Goal: Task Accomplishment & Management: Use online tool/utility

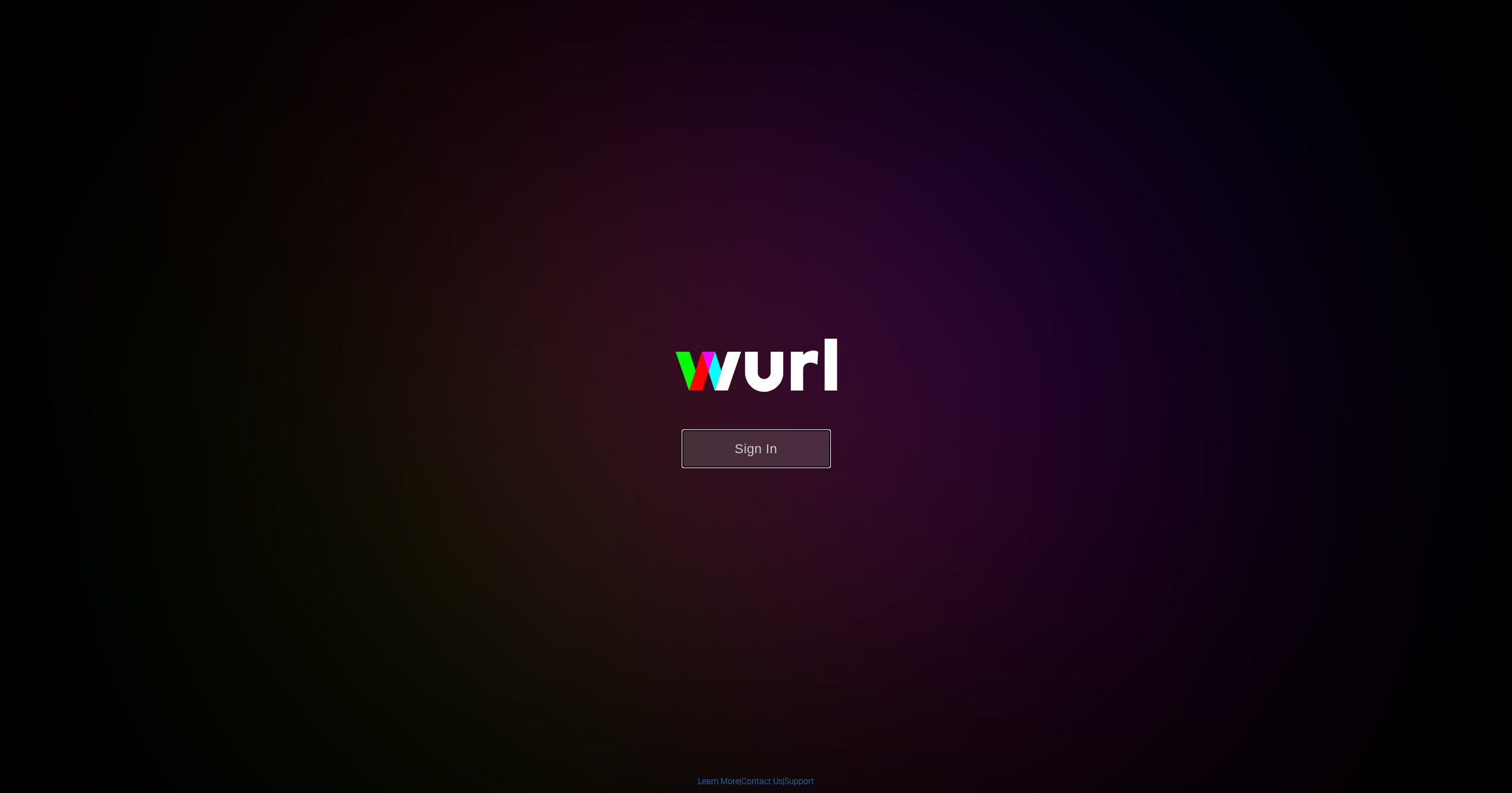
click at [774, 454] on button "Sign In" at bounding box center [756, 448] width 149 height 39
click at [772, 452] on button "Sign In" at bounding box center [756, 448] width 149 height 39
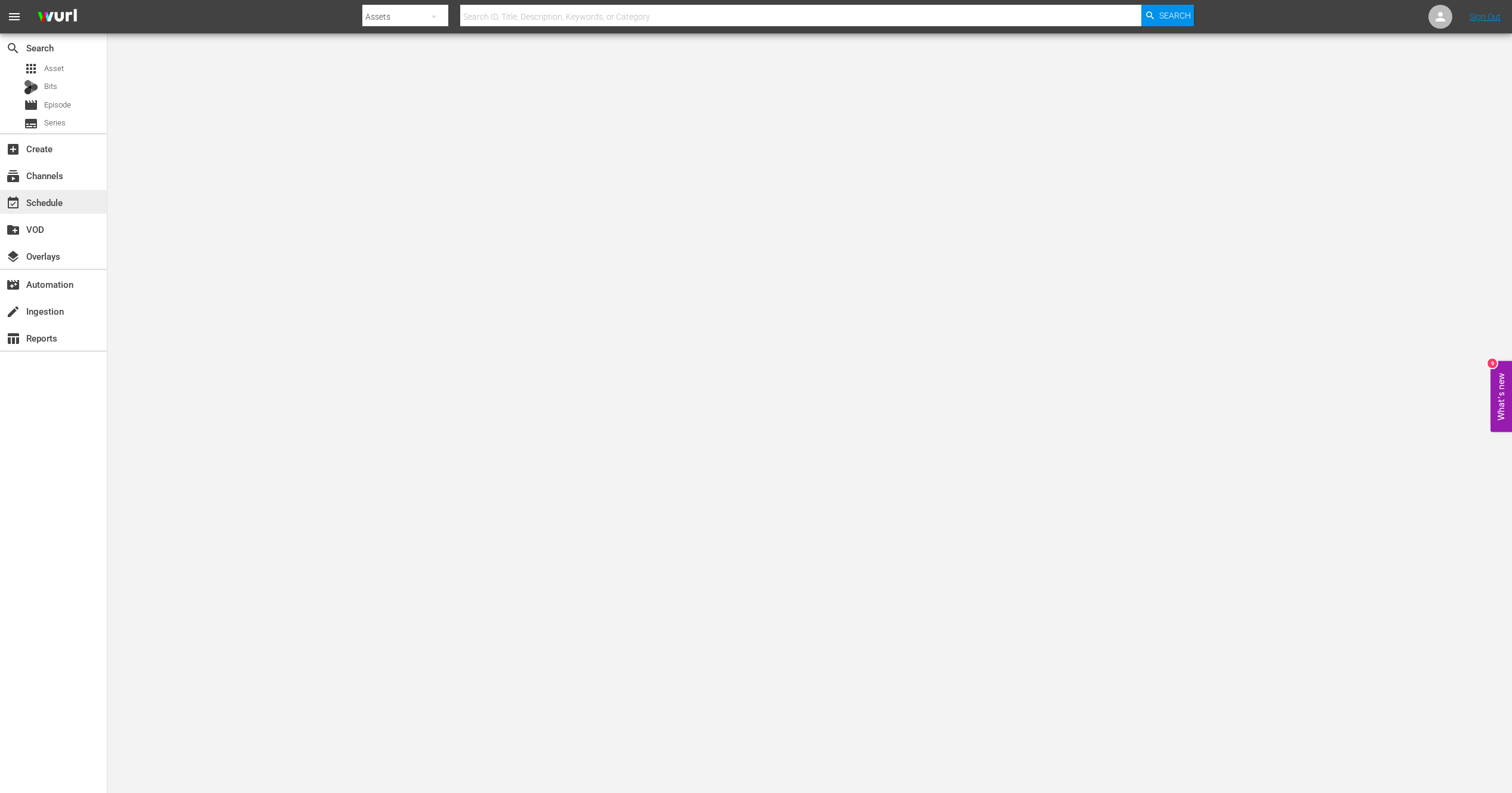
click at [33, 204] on div "event_available Schedule" at bounding box center [33, 200] width 67 height 11
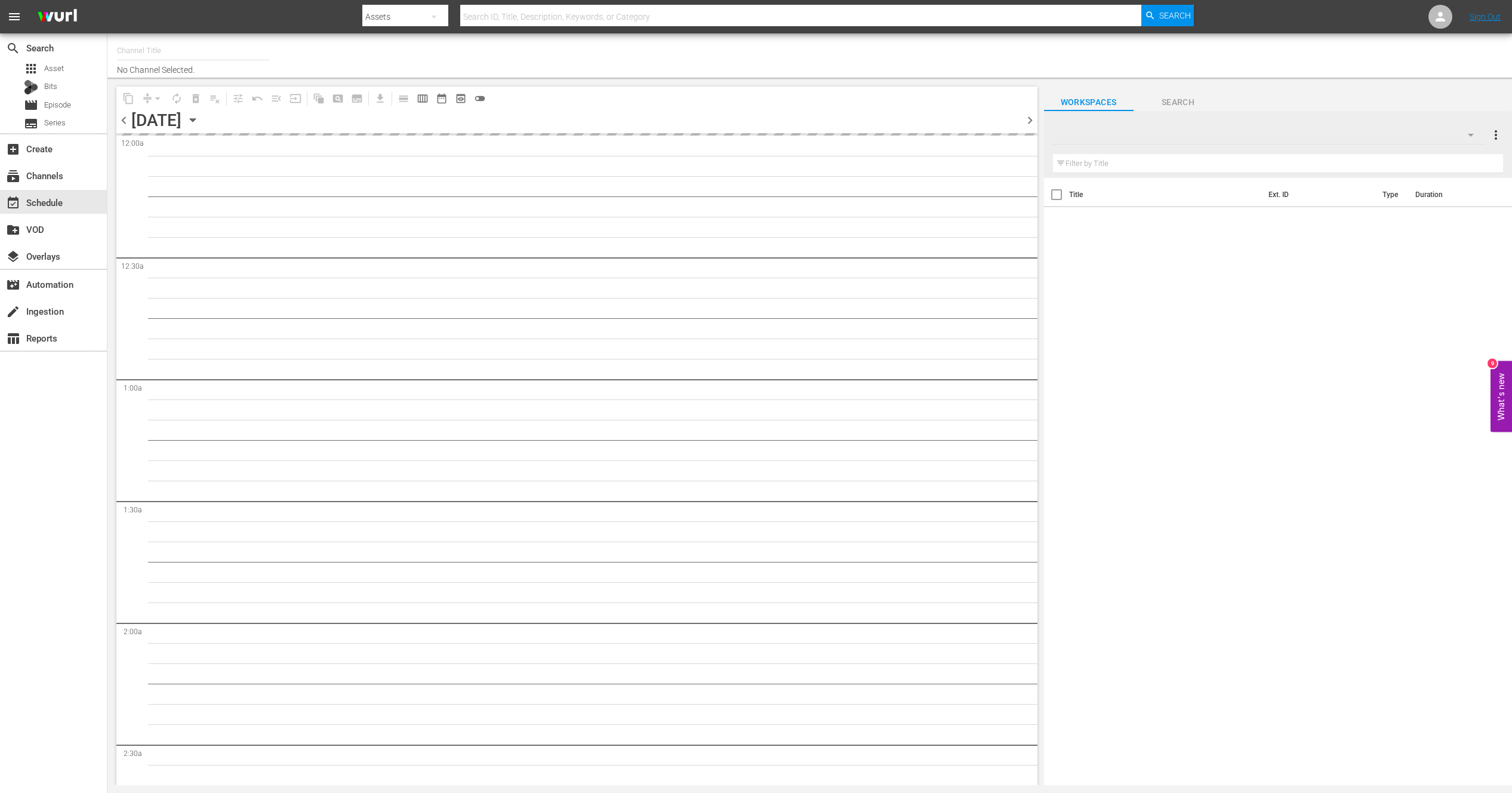
type input "AIR & SPACE (1684)"
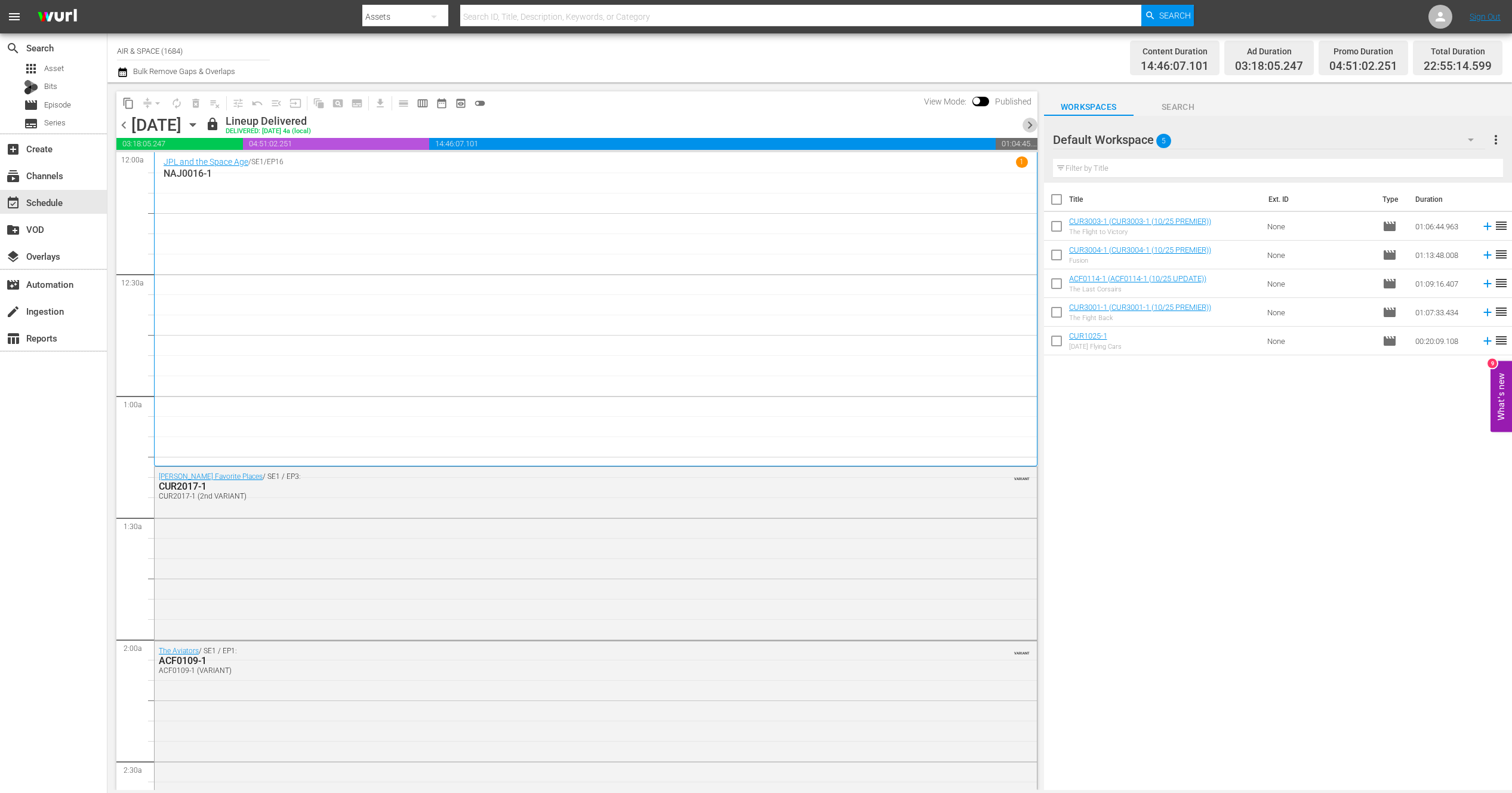
click at [1033, 125] on span "chevron_right" at bounding box center [1030, 125] width 15 height 15
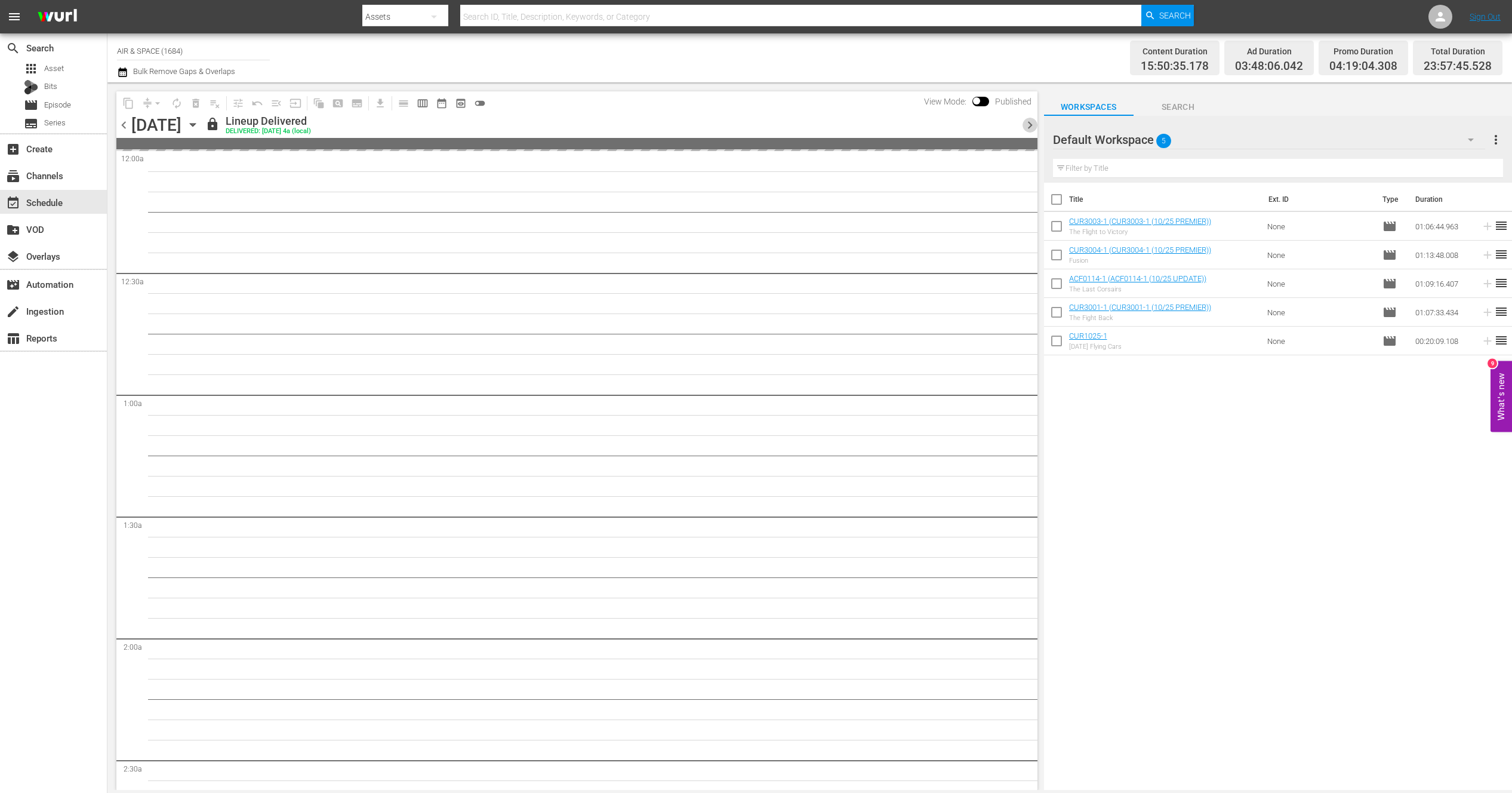
click at [1033, 125] on span "chevron_right" at bounding box center [1030, 125] width 15 height 15
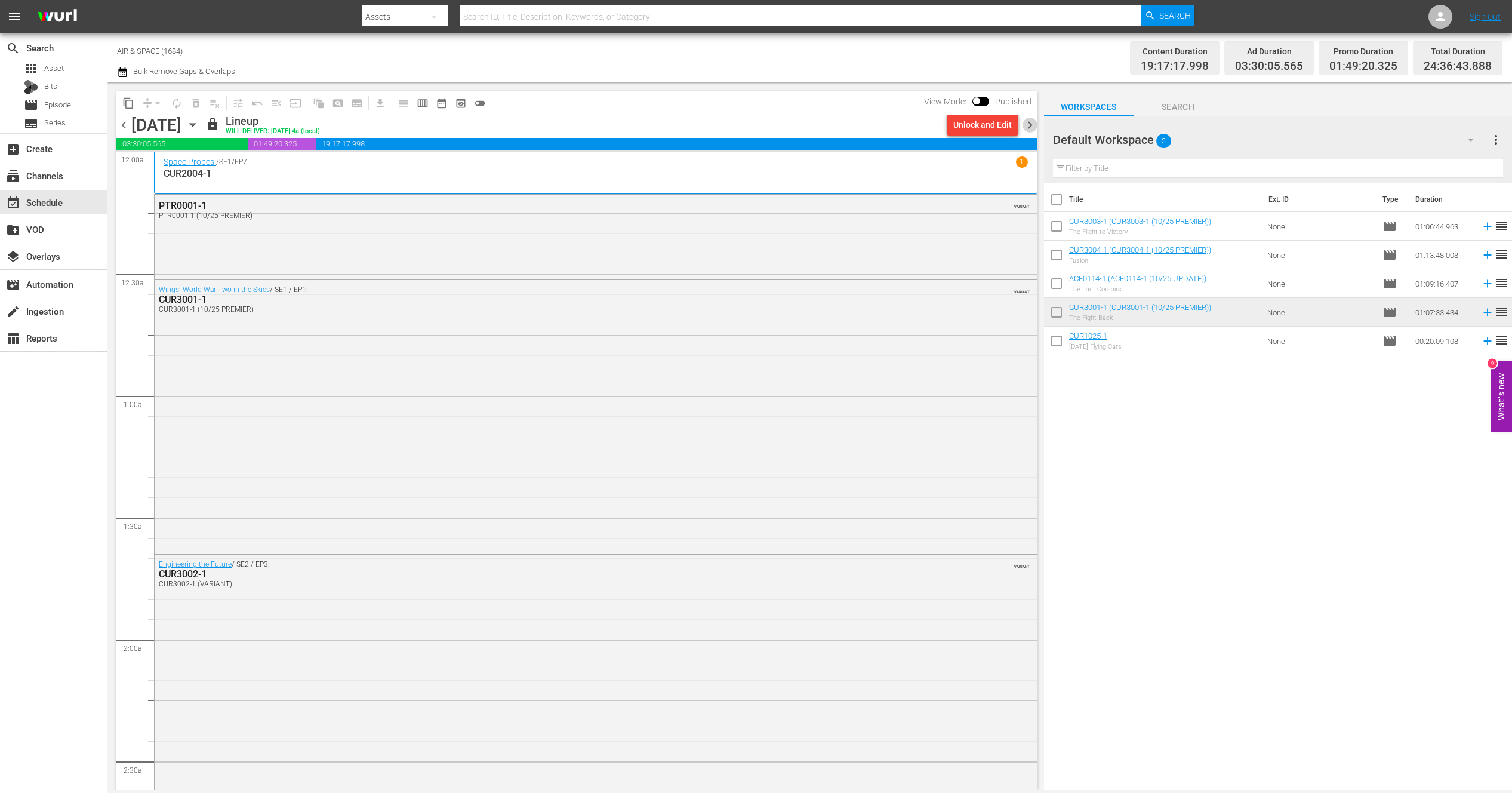
click at [1033, 125] on span "chevron_right" at bounding box center [1030, 125] width 15 height 15
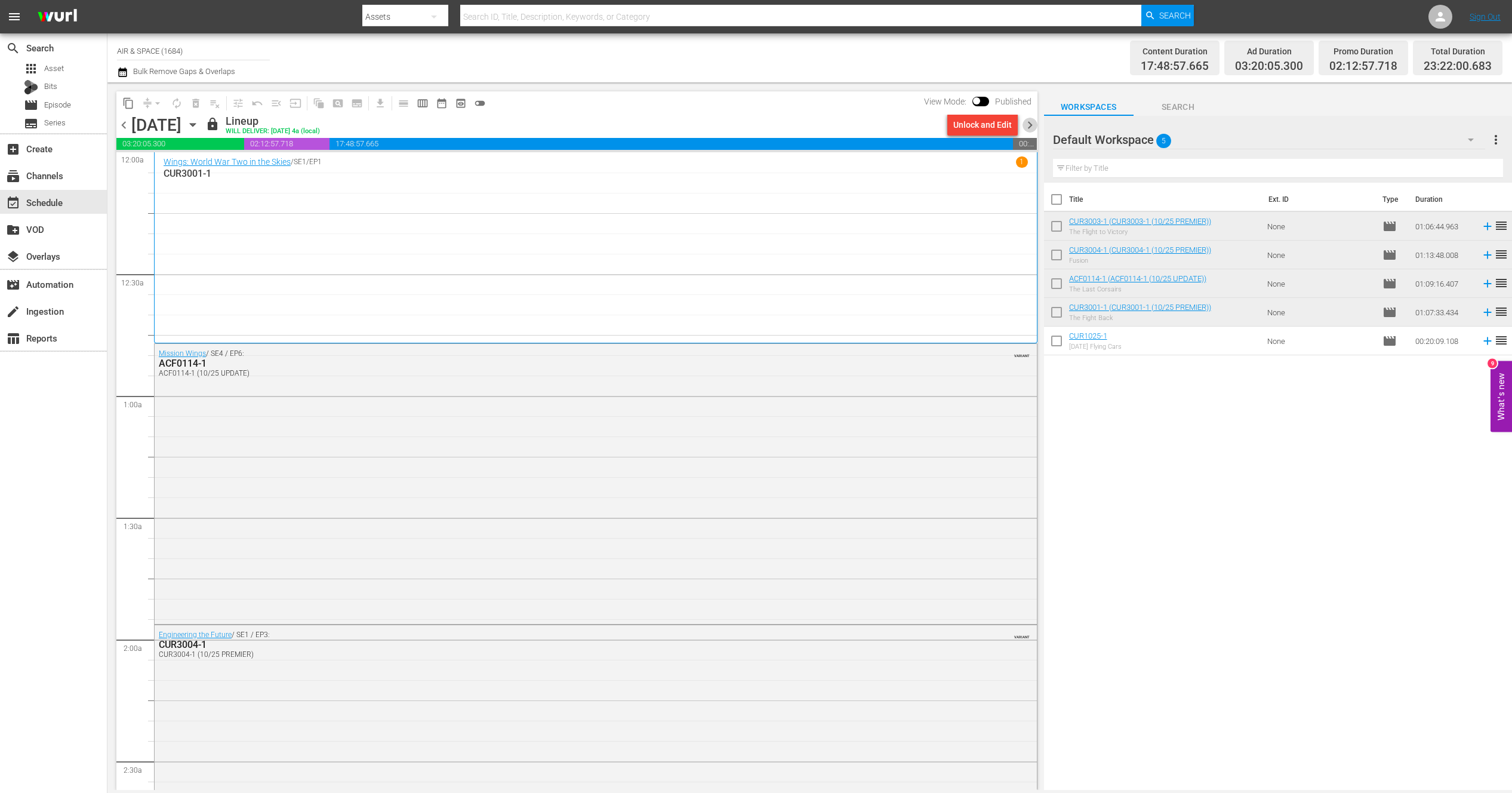
click at [1033, 125] on span "chevron_right" at bounding box center [1030, 125] width 15 height 15
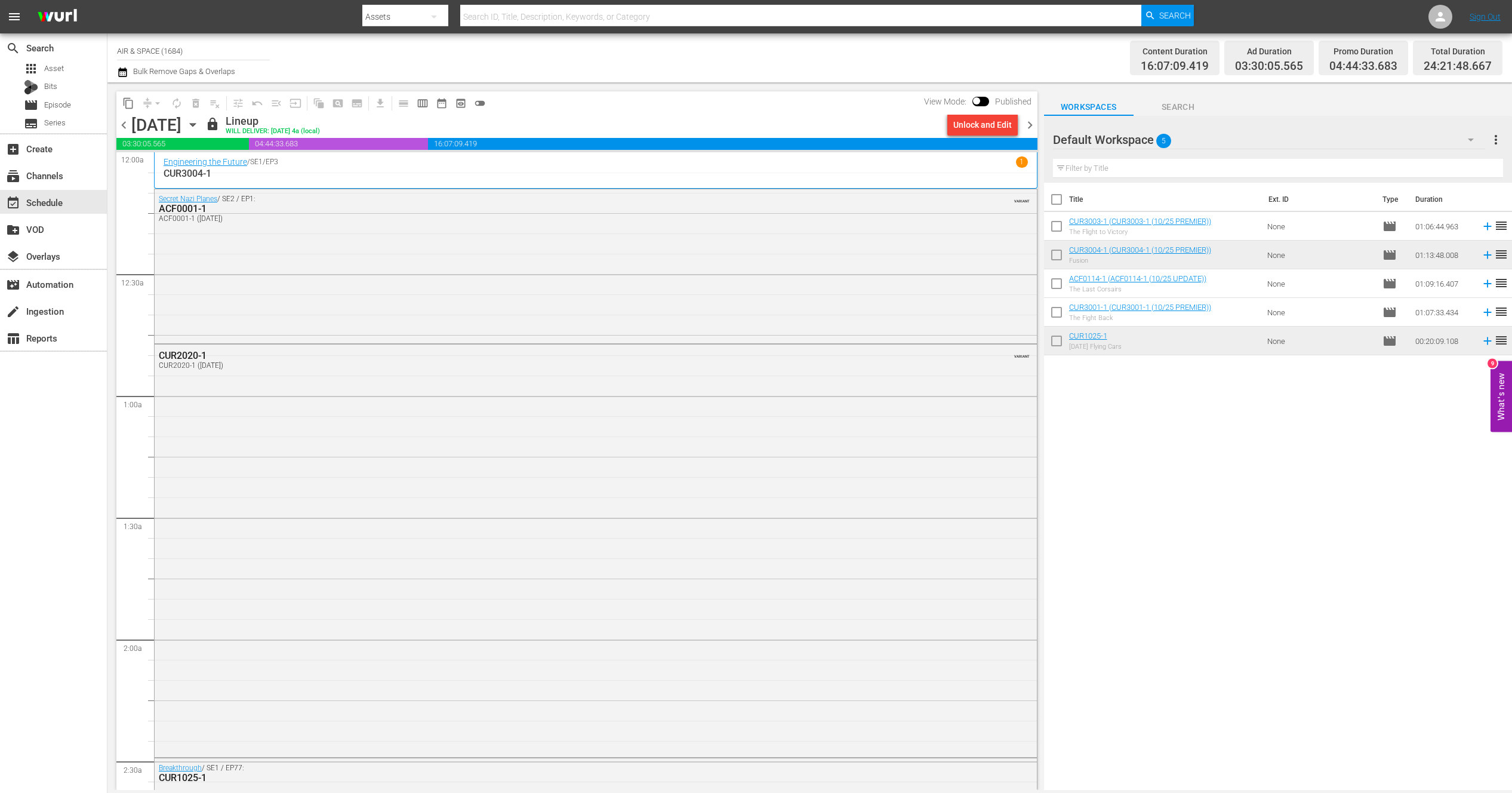
click at [195, 124] on icon "button" at bounding box center [193, 125] width 6 height 3
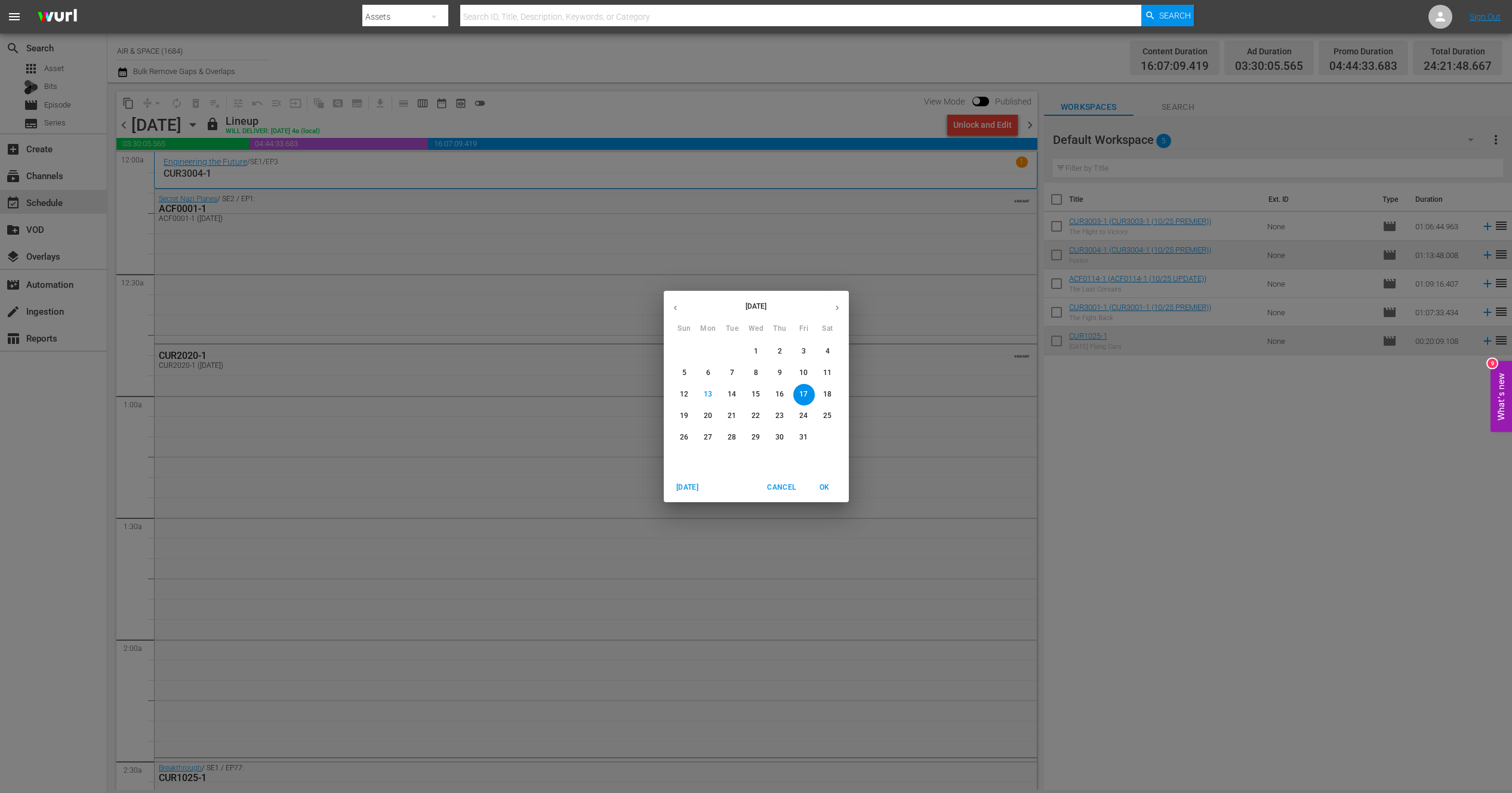
click at [676, 308] on icon "button" at bounding box center [675, 307] width 9 height 9
click at [705, 352] on span "1" at bounding box center [708, 351] width 22 height 11
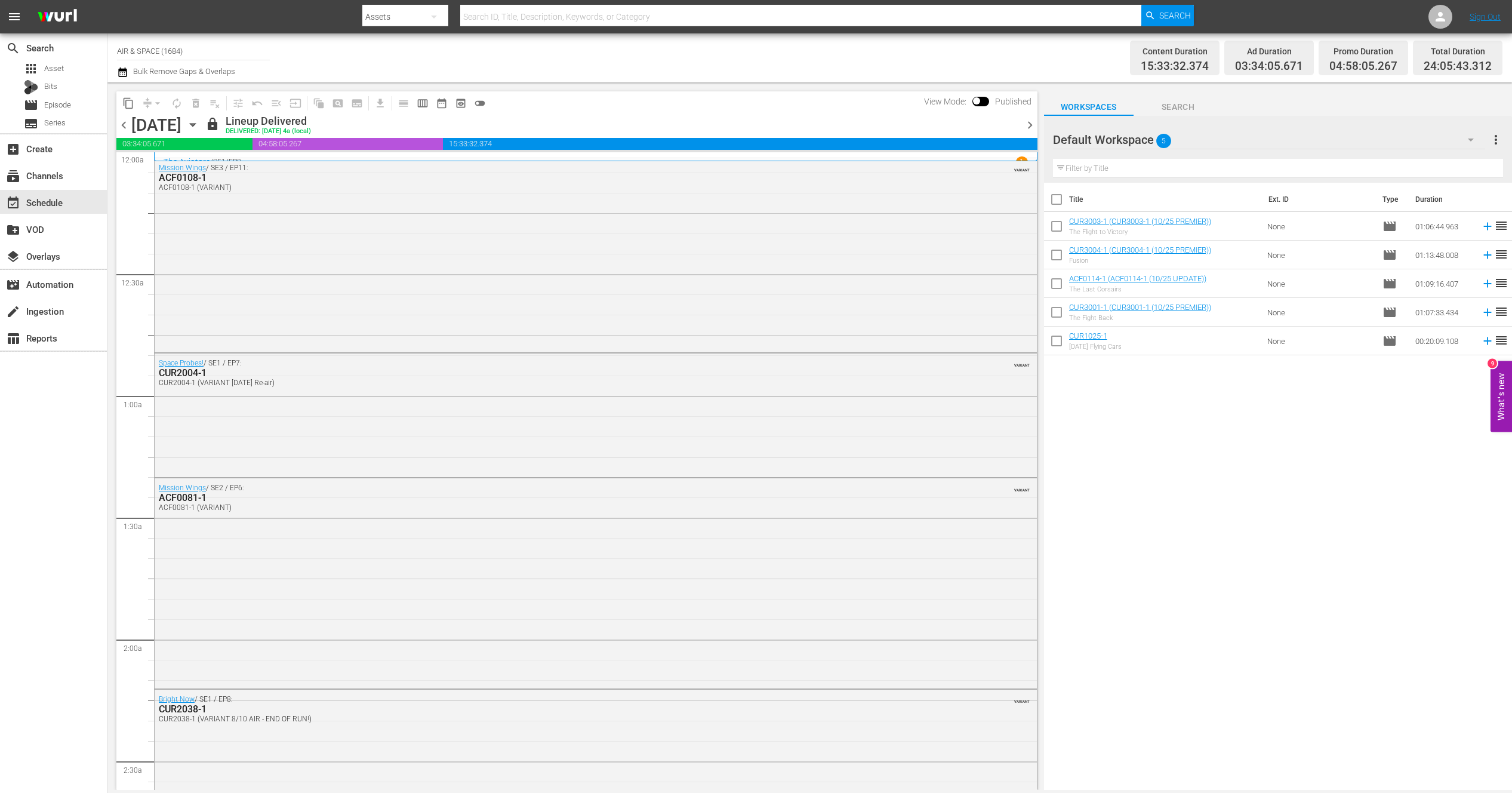
click at [199, 126] on icon "button" at bounding box center [193, 125] width 13 height 13
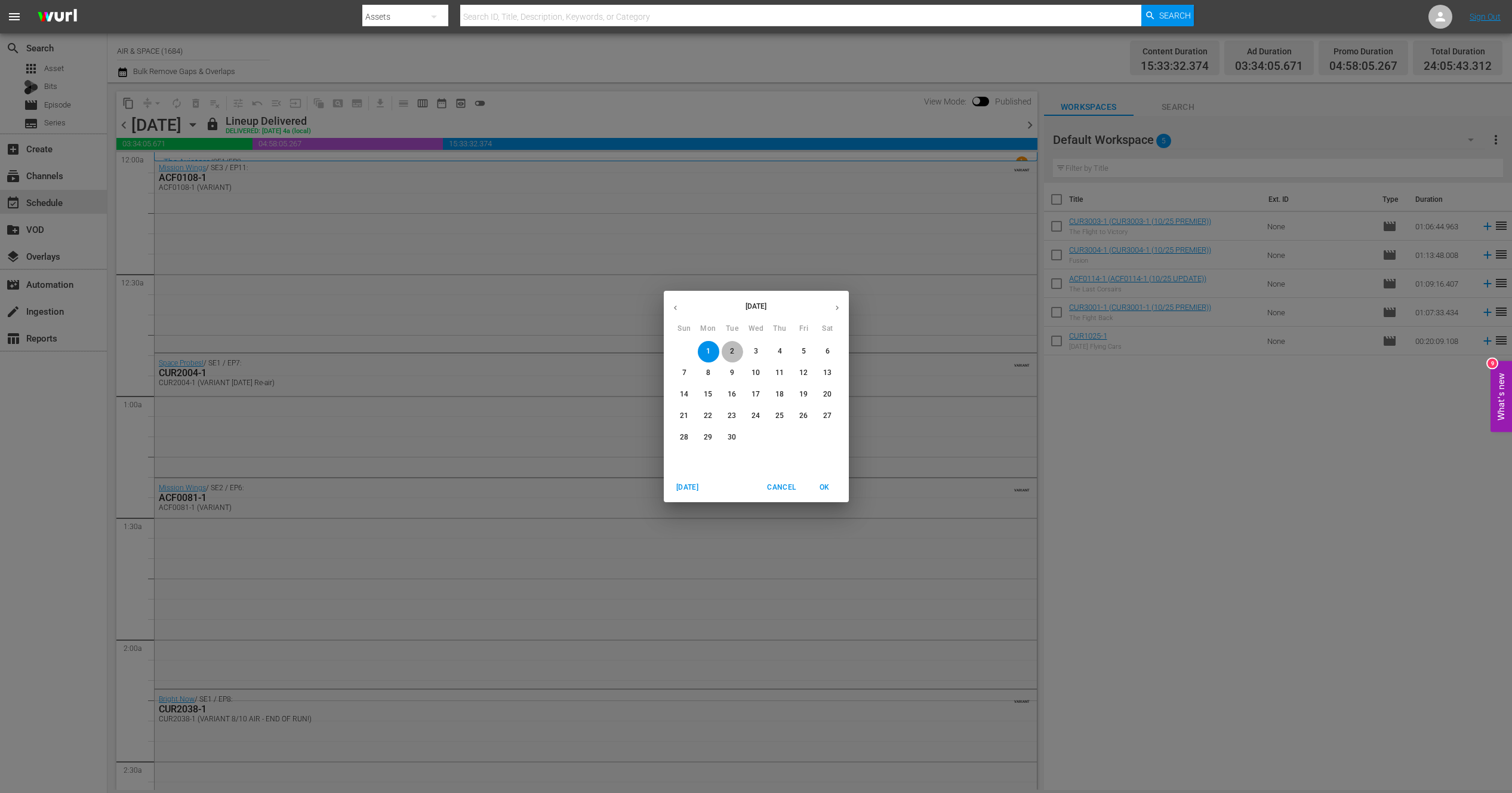
click at [733, 347] on p "2" at bounding box center [731, 351] width 4 height 11
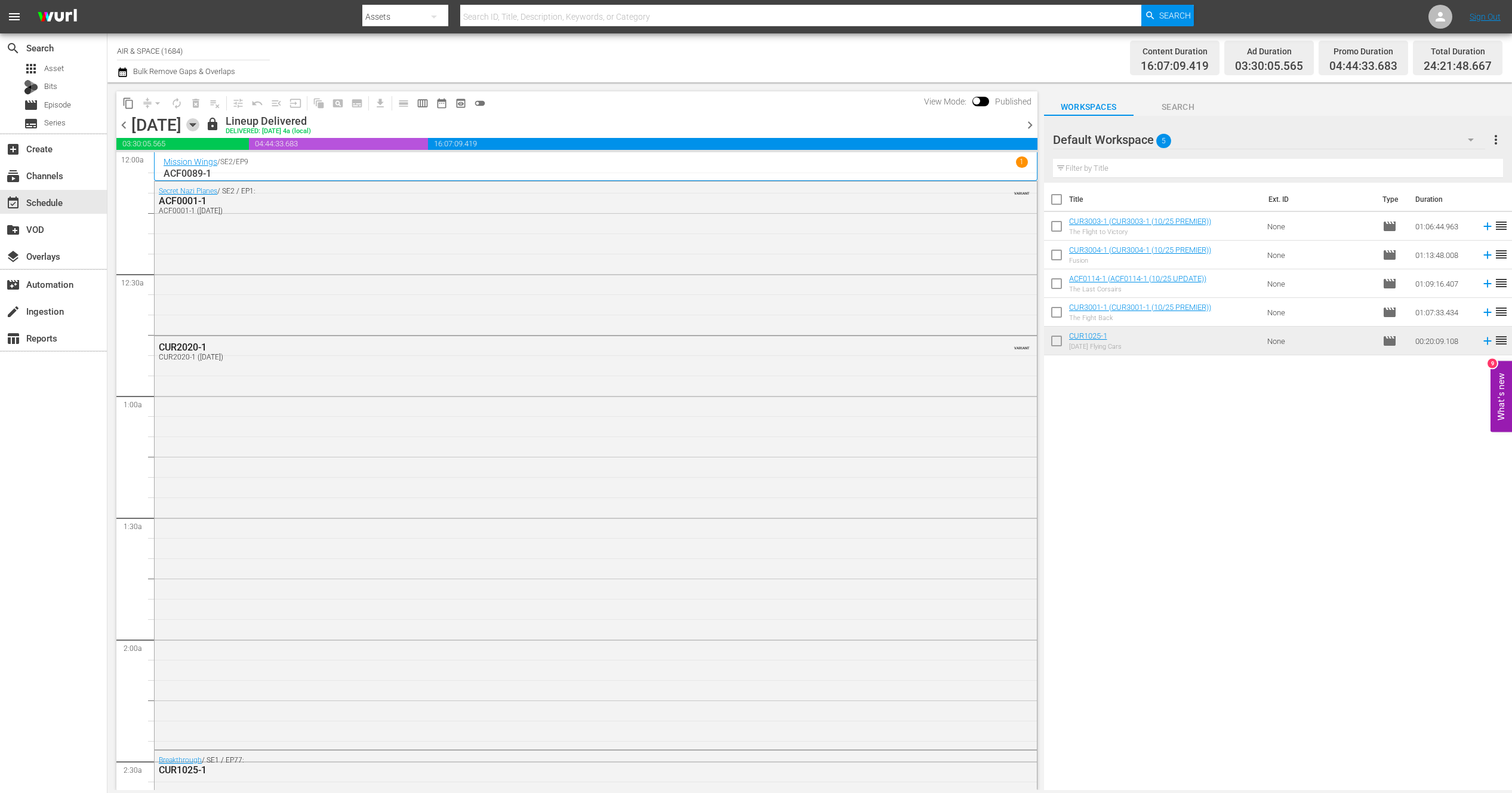
click at [195, 124] on icon "button" at bounding box center [193, 125] width 6 height 3
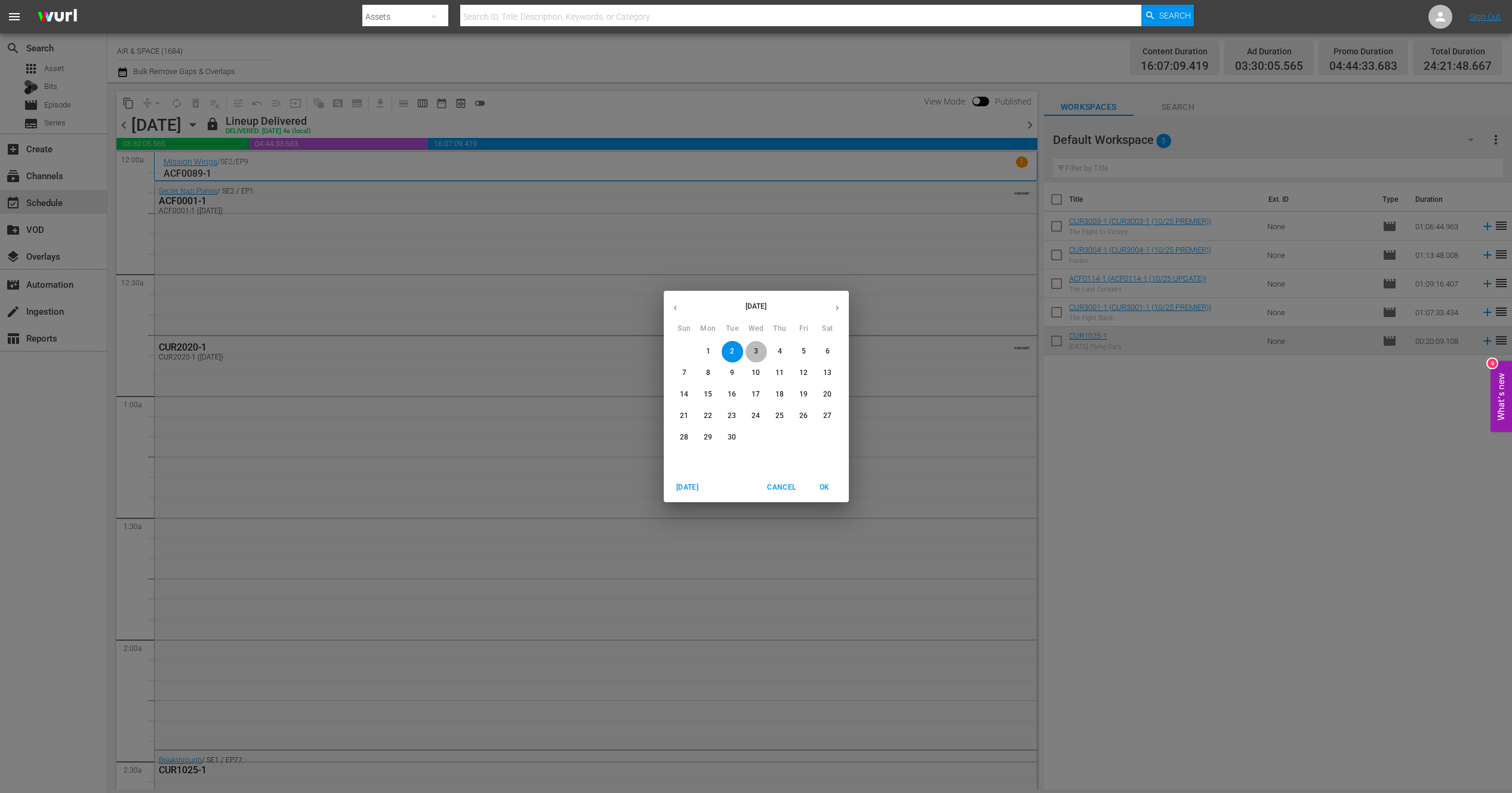
click at [756, 353] on p "3" at bounding box center [756, 351] width 4 height 11
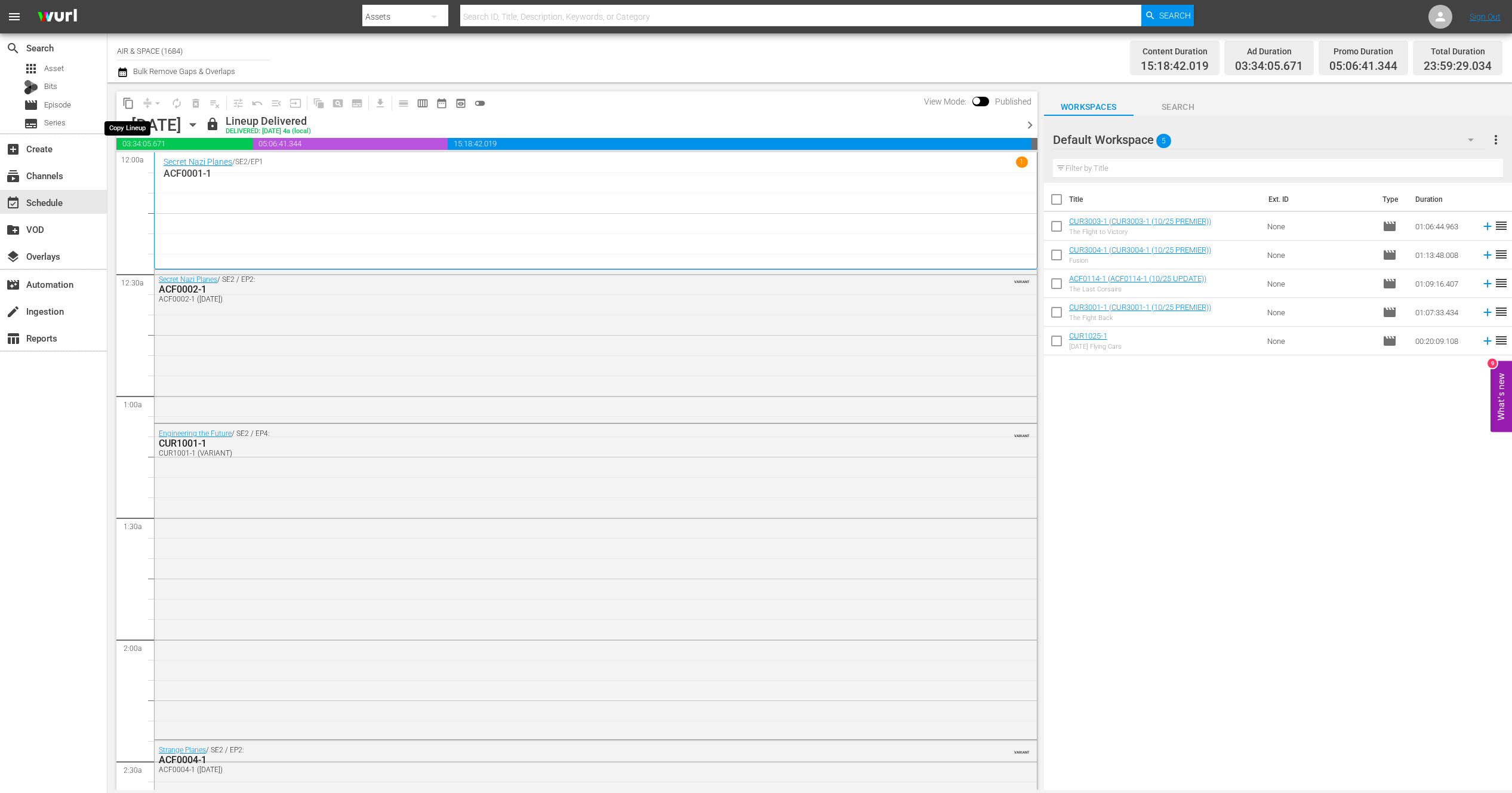
click at [126, 103] on span "content_copy" at bounding box center [128, 103] width 12 height 12
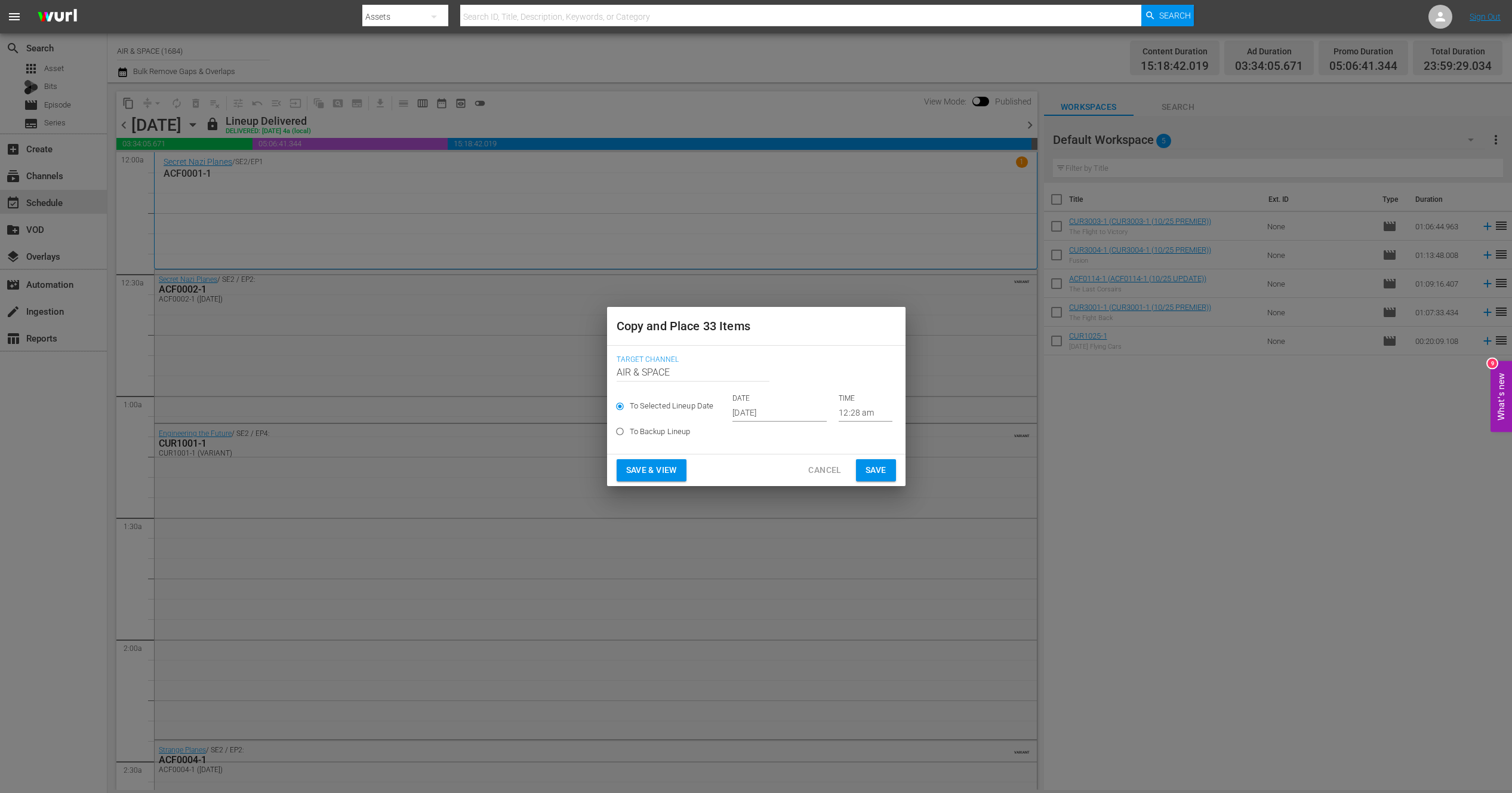
click at [768, 410] on input "[DATE]" at bounding box center [779, 413] width 95 height 18
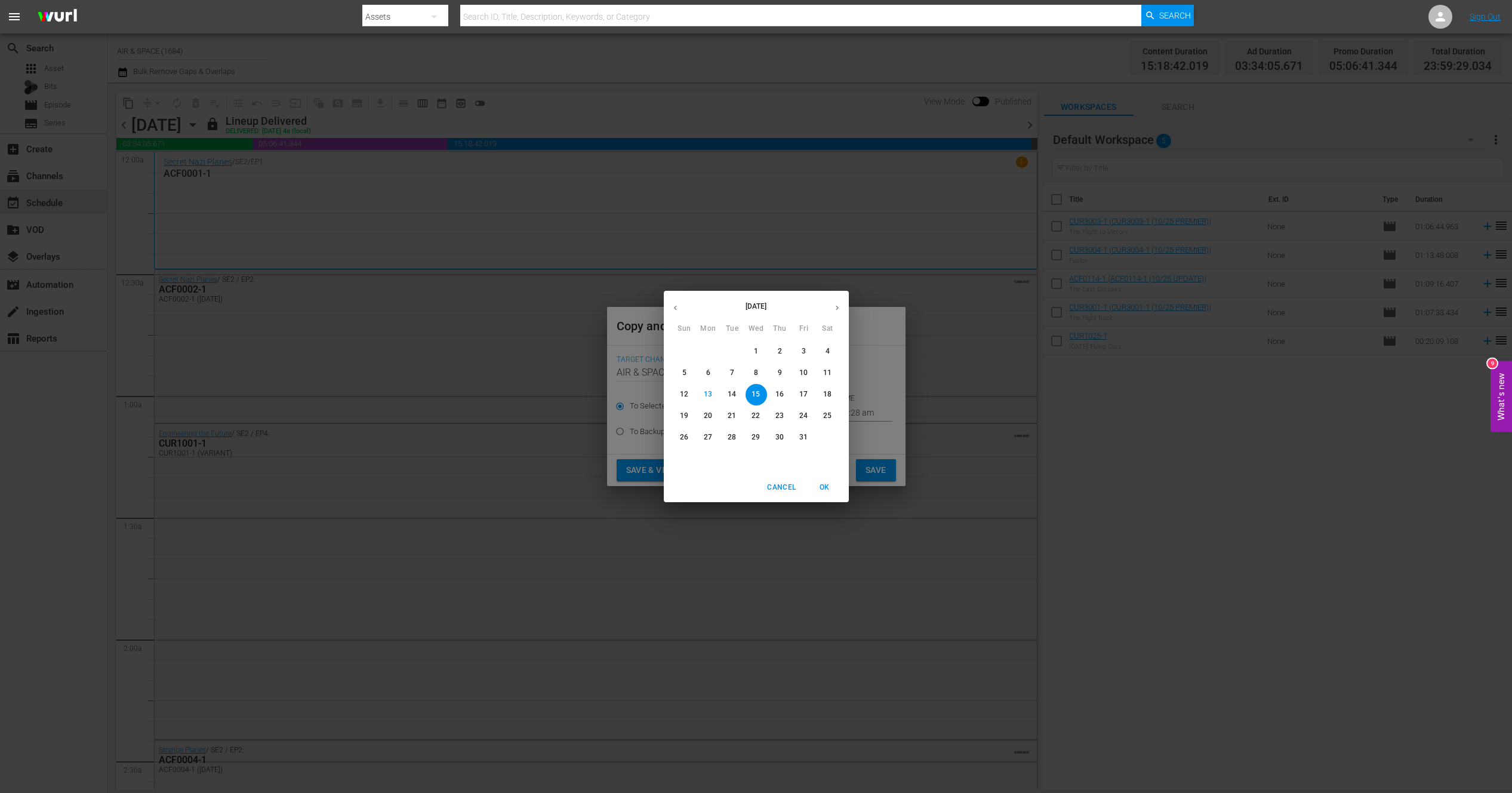
click at [832, 393] on span "18" at bounding box center [828, 394] width 22 height 11
type input "[DATE]"
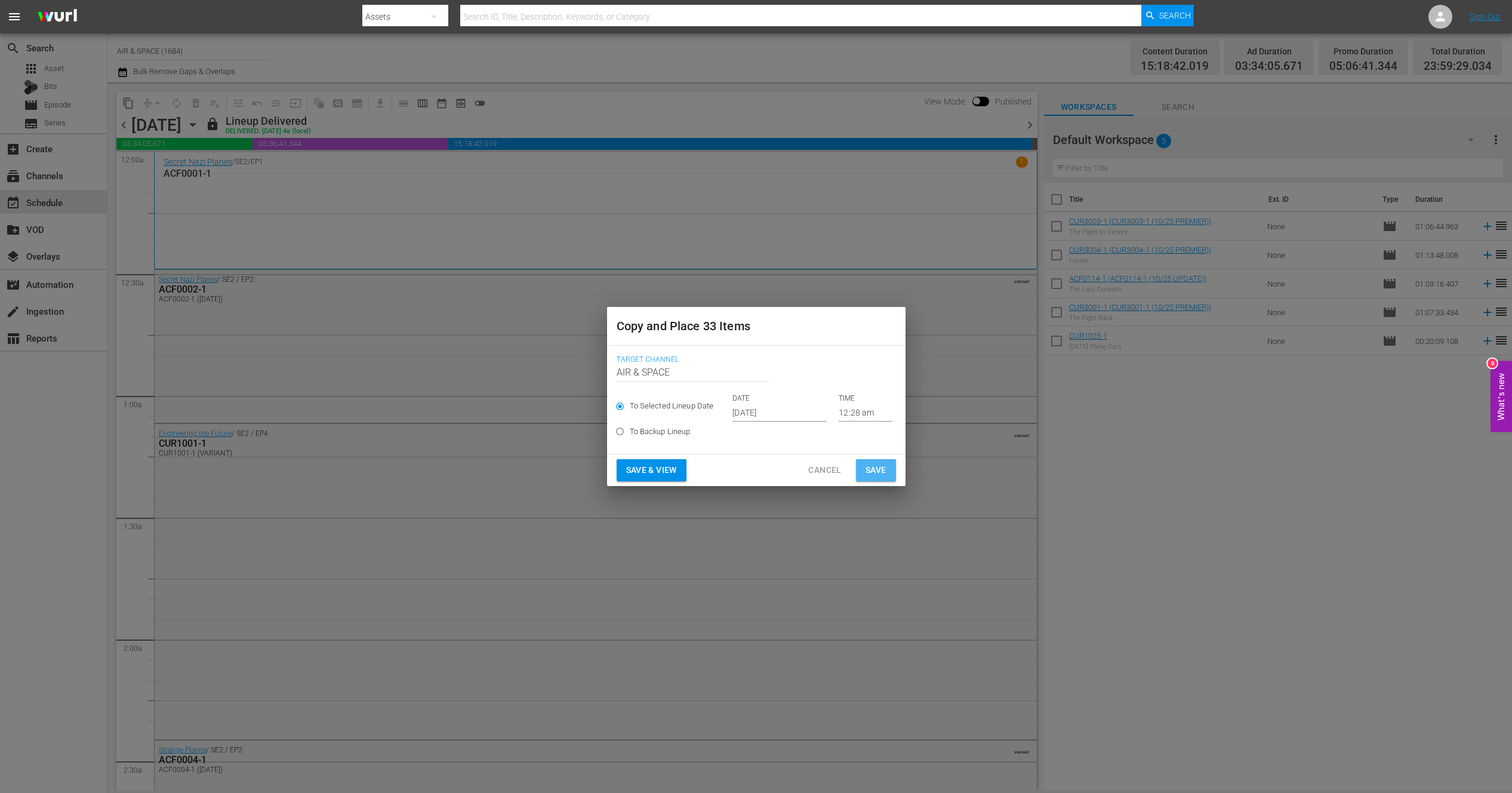
click at [876, 470] on span "Save" at bounding box center [876, 470] width 21 height 15
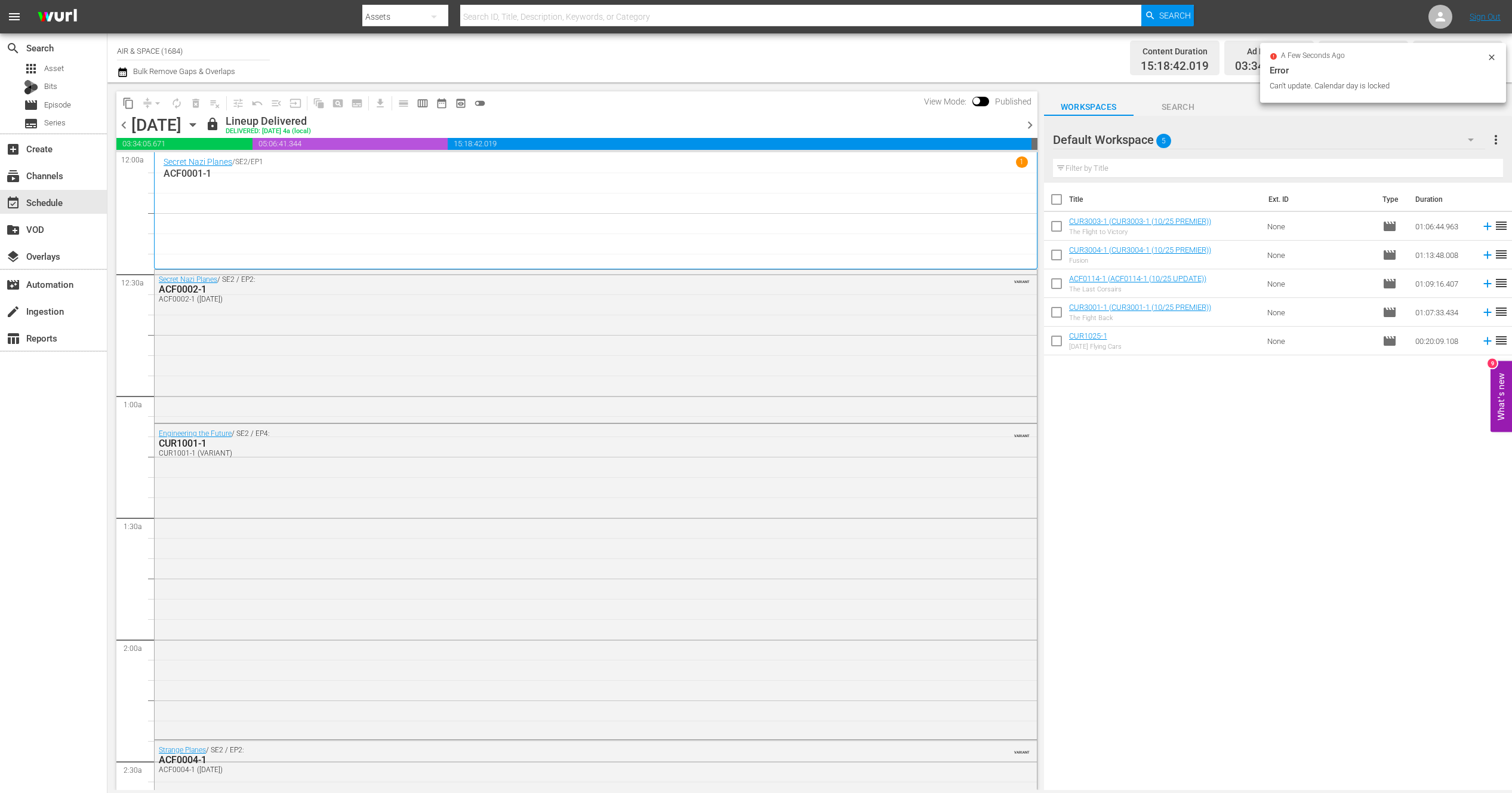
click at [195, 124] on icon "button" at bounding box center [193, 125] width 6 height 3
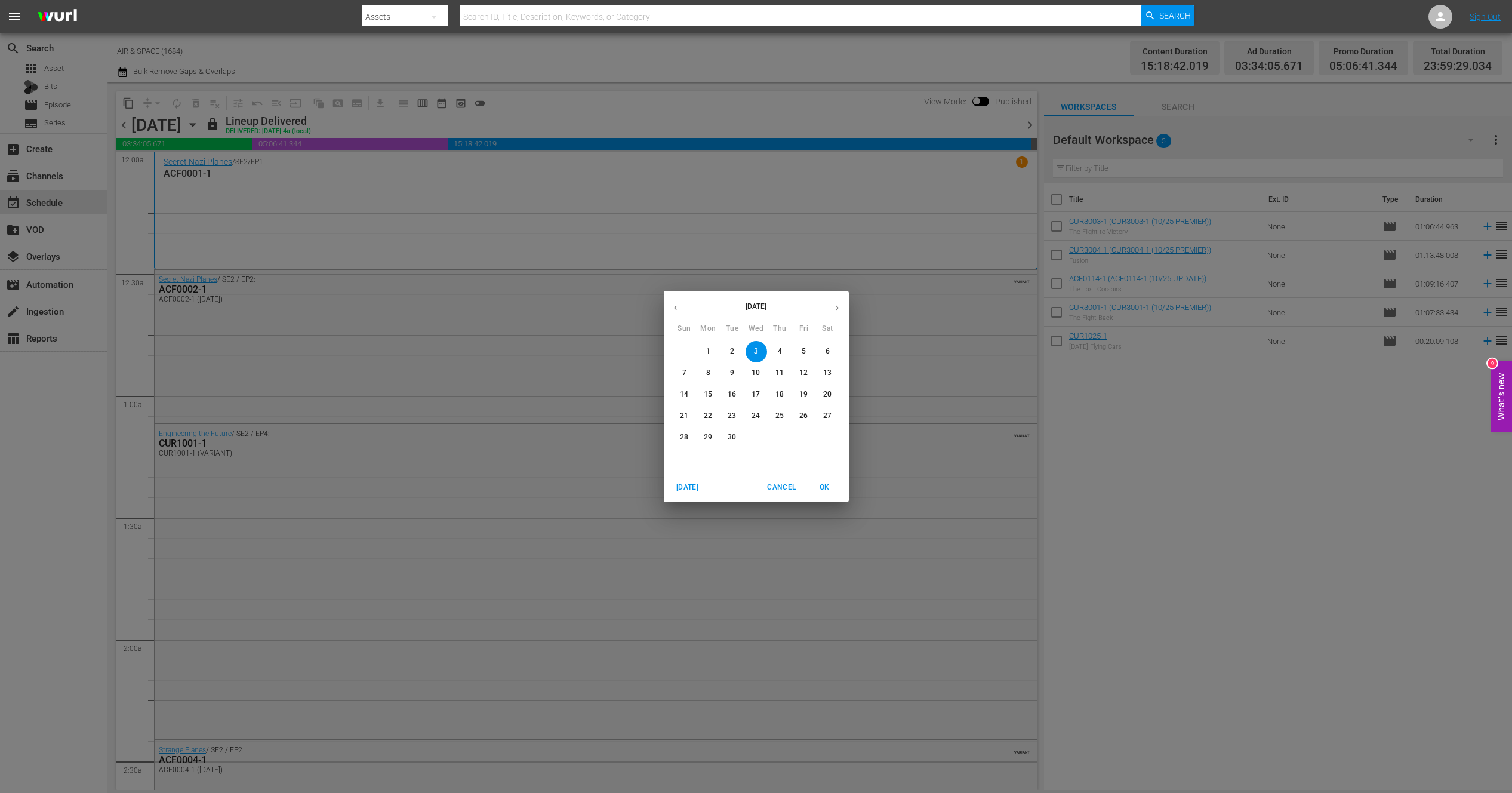
click at [832, 307] on icon "button" at bounding box center [836, 307] width 9 height 9
click at [829, 391] on p "18" at bounding box center [827, 394] width 8 height 11
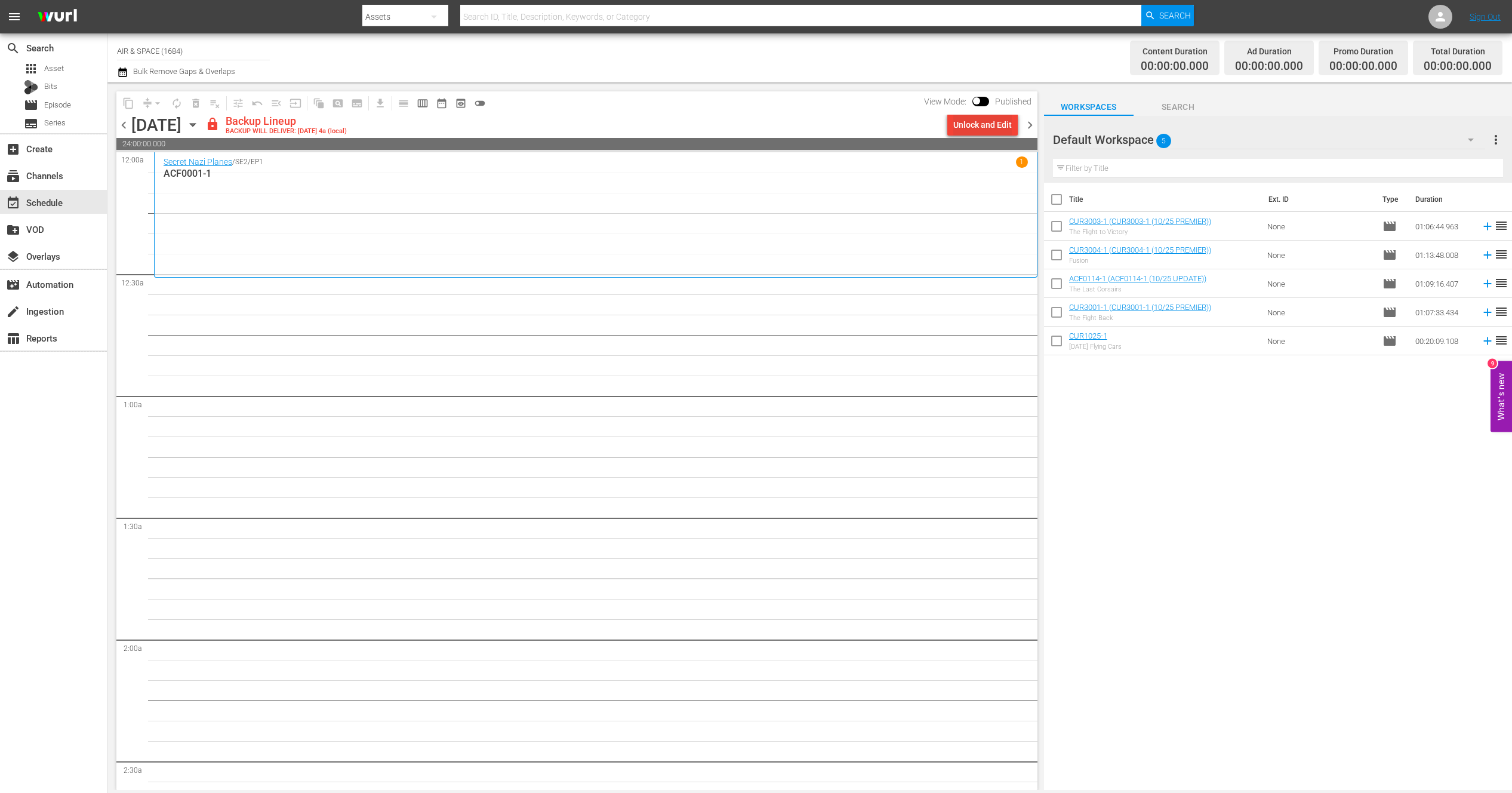
click at [982, 125] on div "Unlock and Edit" at bounding box center [982, 125] width 58 height 22
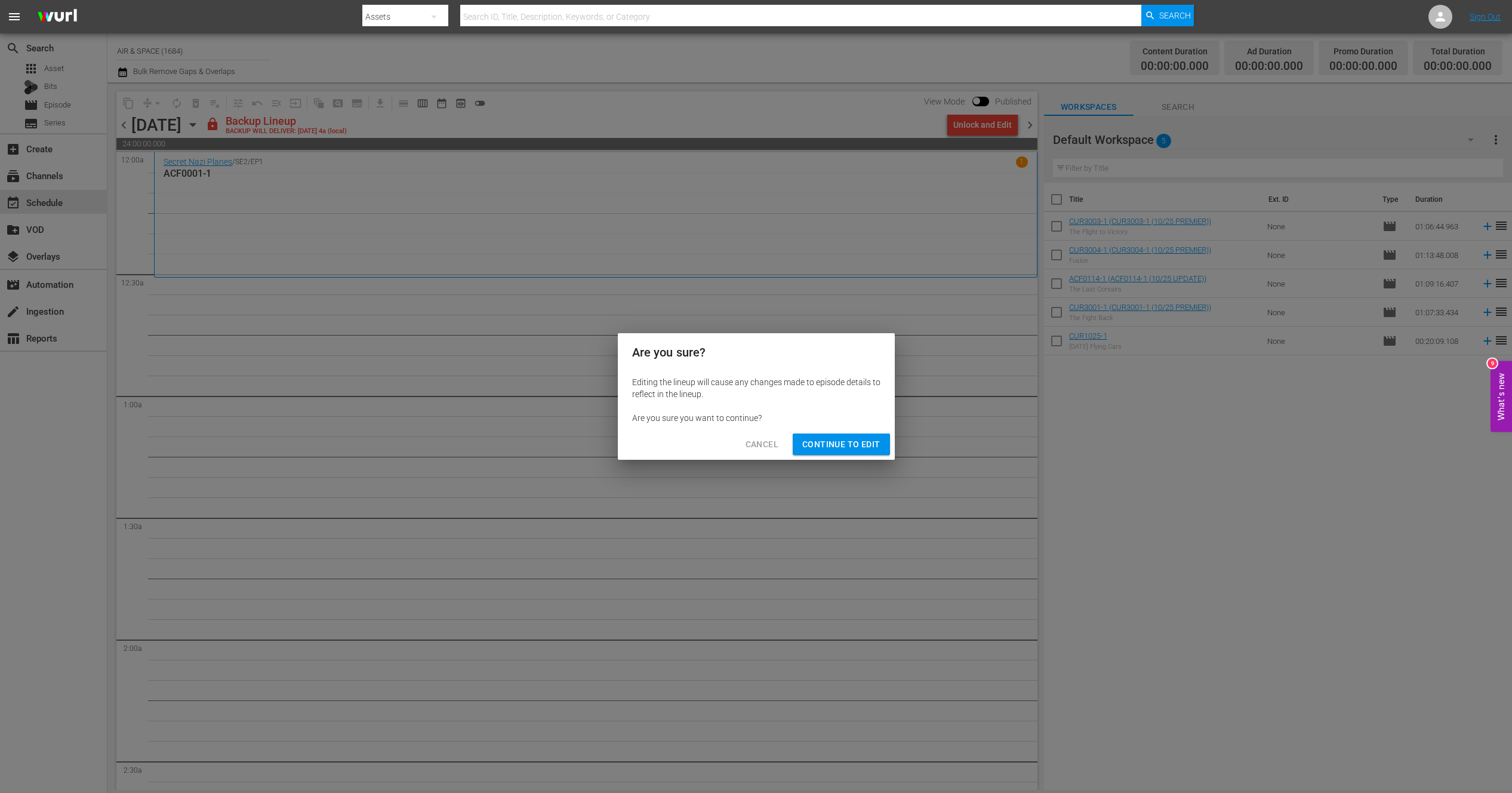
click at [824, 439] on span "Continue to Edit" at bounding box center [841, 444] width 78 height 15
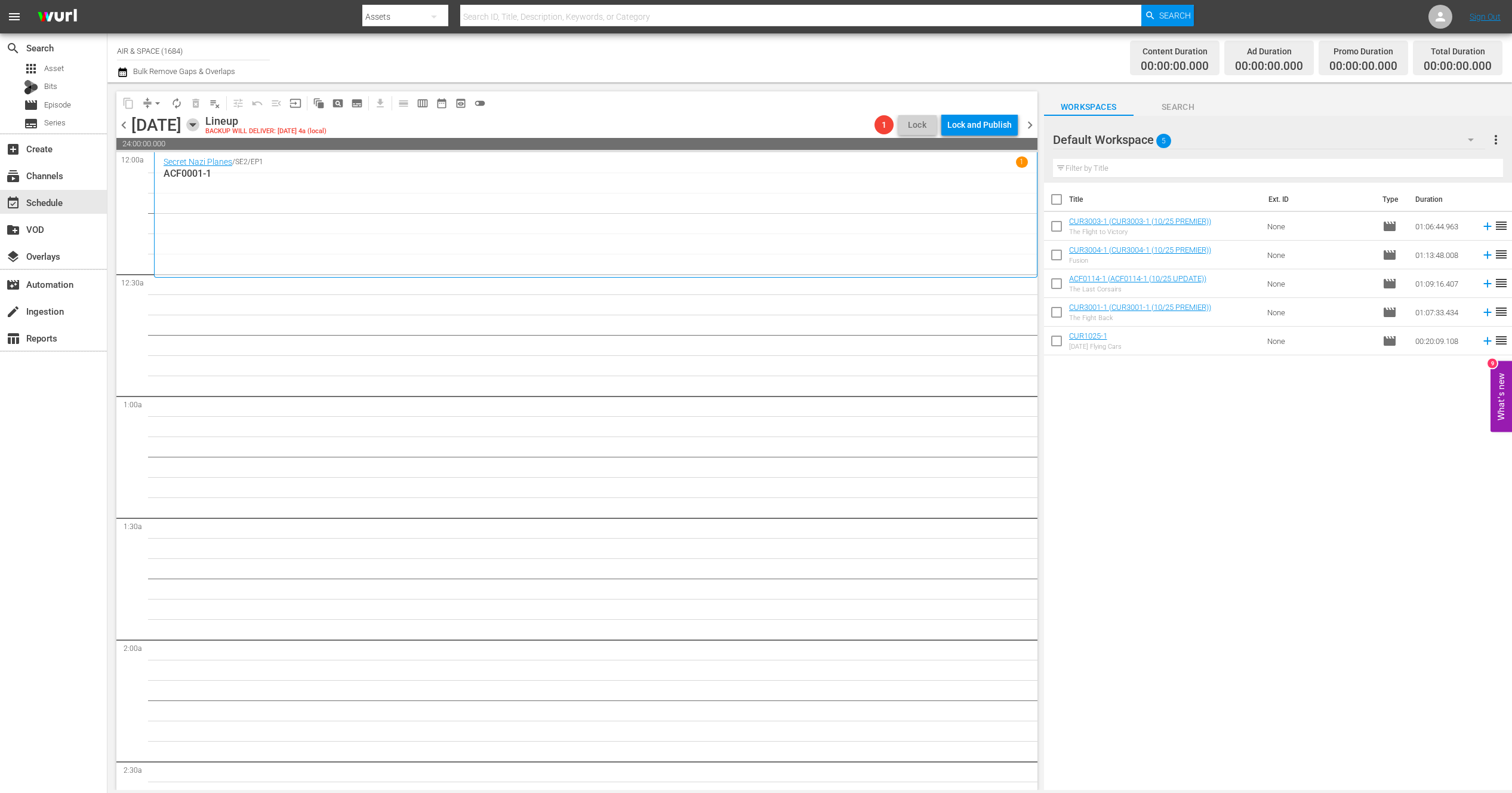
click at [199, 118] on icon "button" at bounding box center [193, 125] width 13 height 13
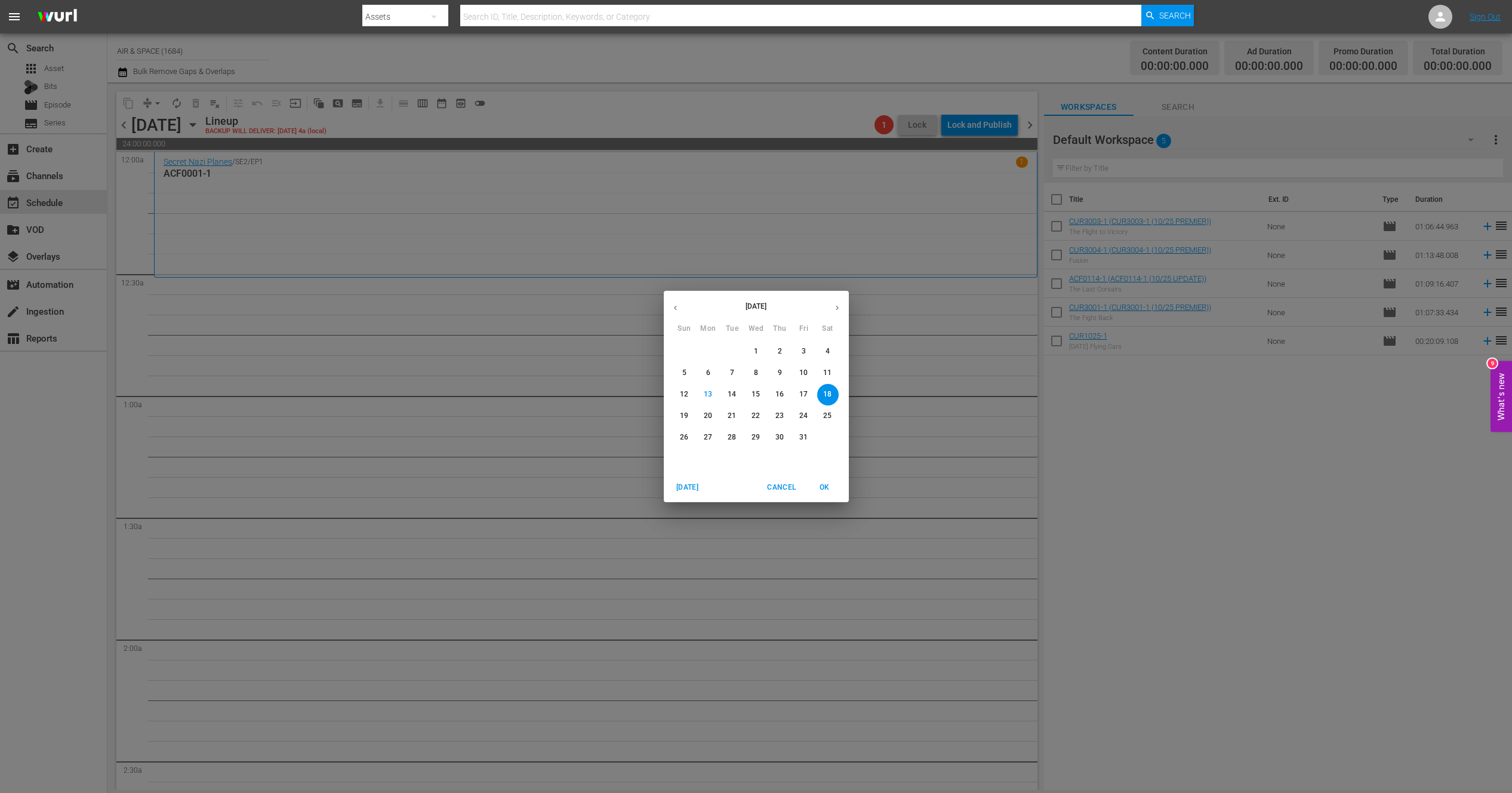
click at [676, 306] on icon "button" at bounding box center [676, 308] width 3 height 5
click at [755, 345] on button "3" at bounding box center [756, 351] width 22 height 22
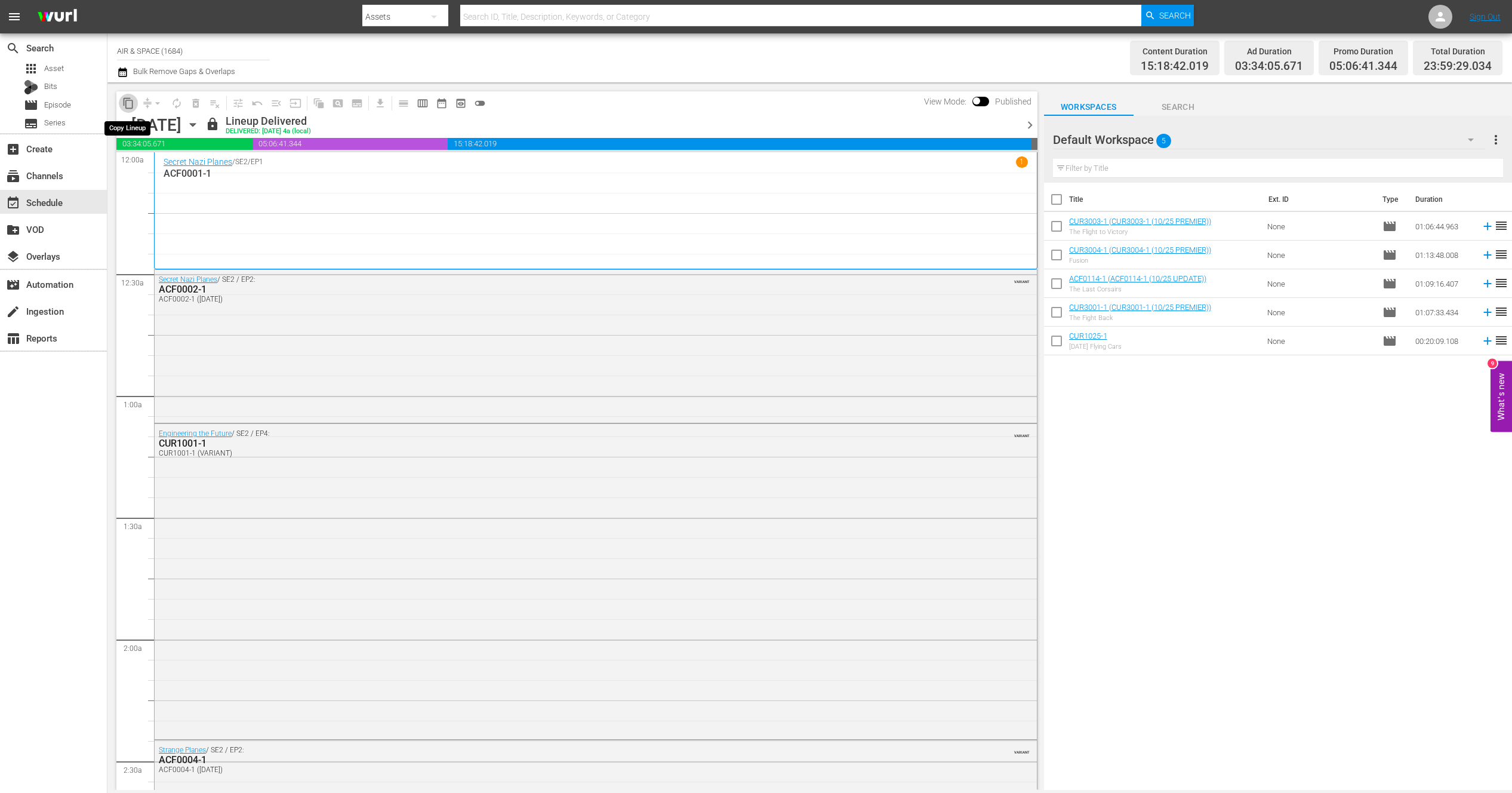
click at [127, 103] on span "content_copy" at bounding box center [128, 103] width 12 height 12
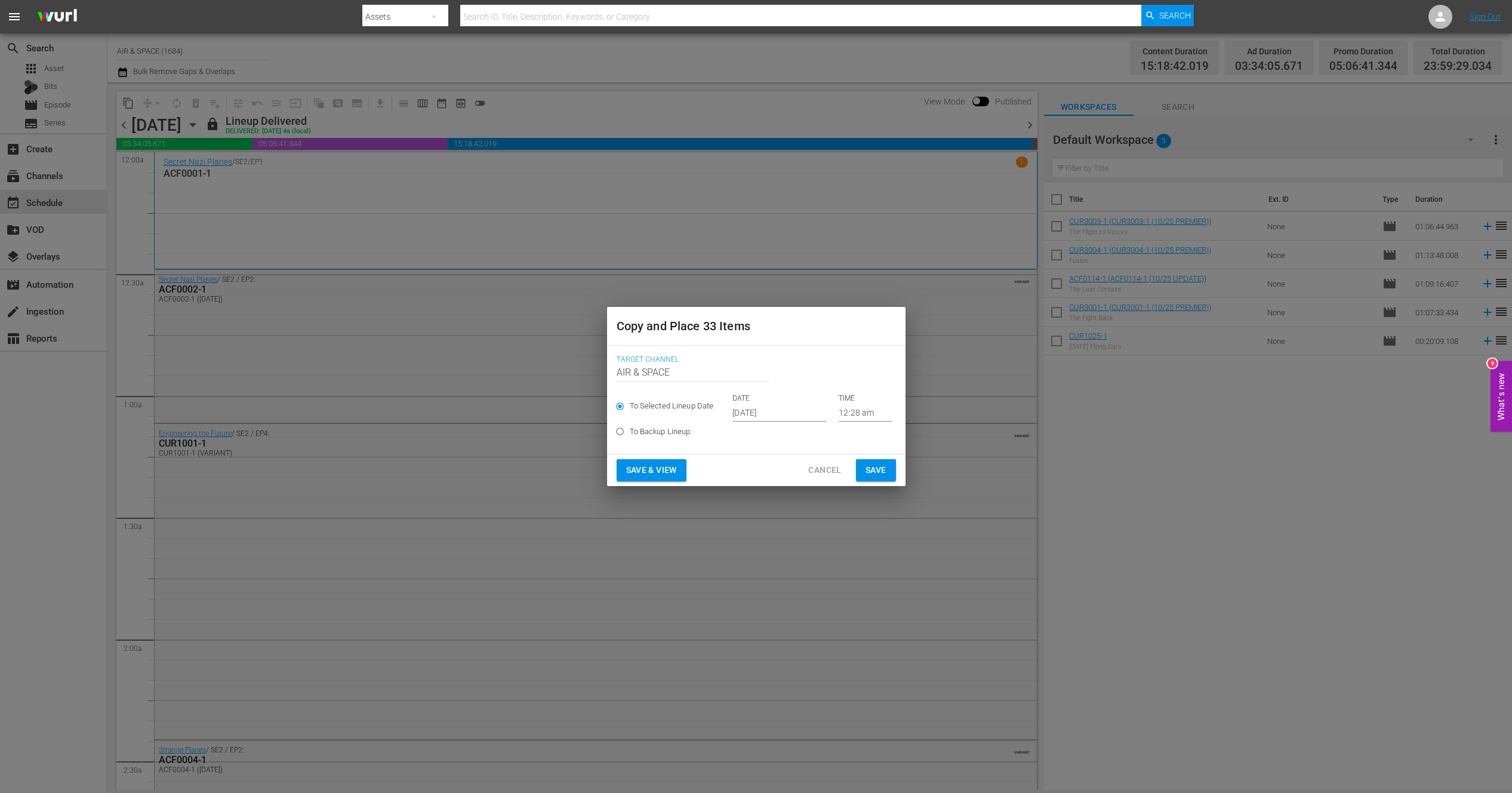
click at [851, 413] on input "12:28 am" at bounding box center [866, 413] width 53 height 18
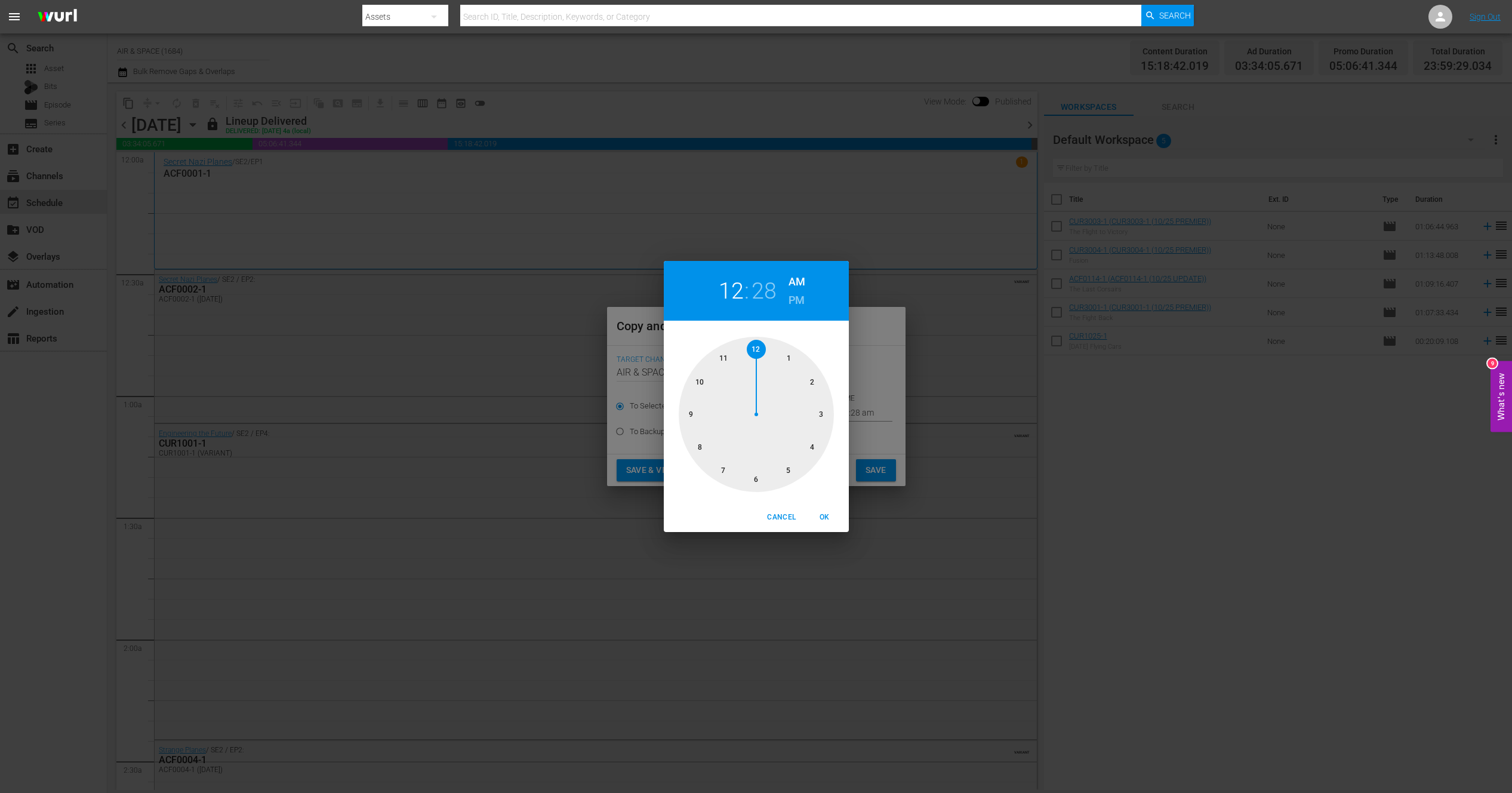
click at [763, 288] on h2 "28" at bounding box center [764, 290] width 24 height 27
drag, startPoint x: 752, startPoint y: 477, endPoint x: 731, endPoint y: 474, distance: 21.2
click at [731, 474] on div at bounding box center [756, 414] width 155 height 155
click at [832, 518] on span "OK" at bounding box center [824, 517] width 28 height 12
type input "12:35 am"
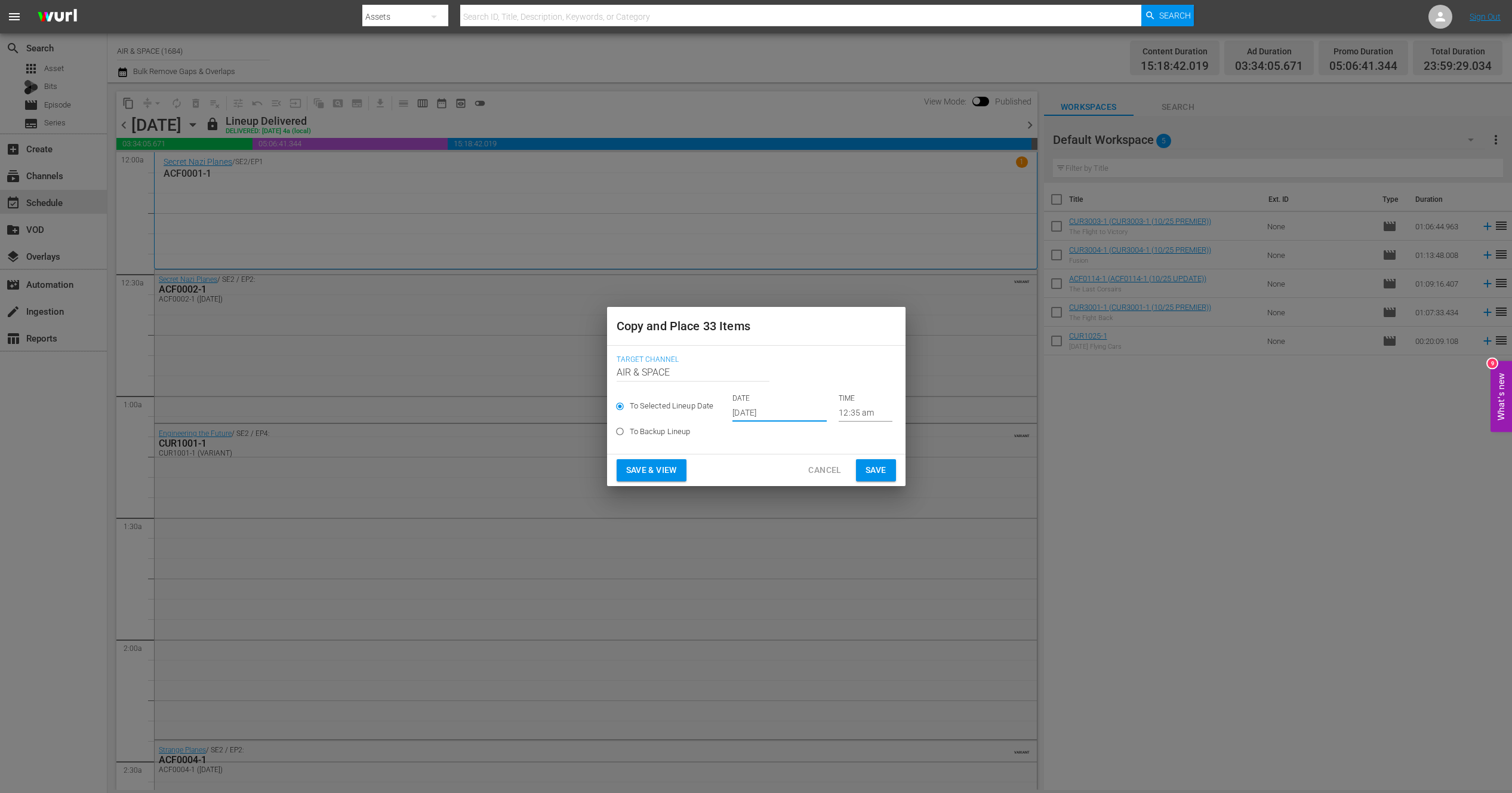
click at [761, 406] on input "[DATE]" at bounding box center [779, 413] width 95 height 18
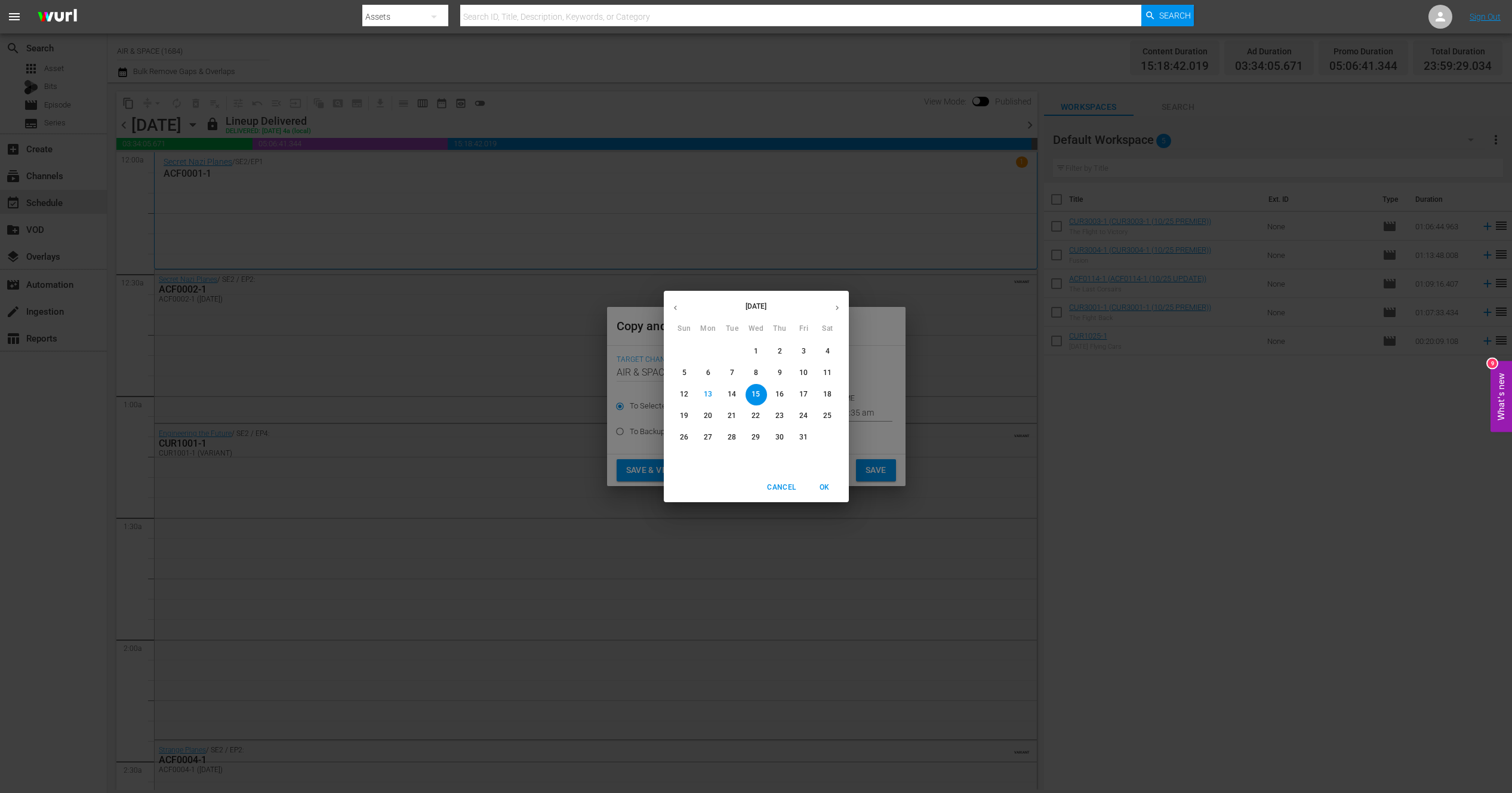
click at [832, 392] on span "18" at bounding box center [828, 394] width 22 height 11
type input "[DATE]"
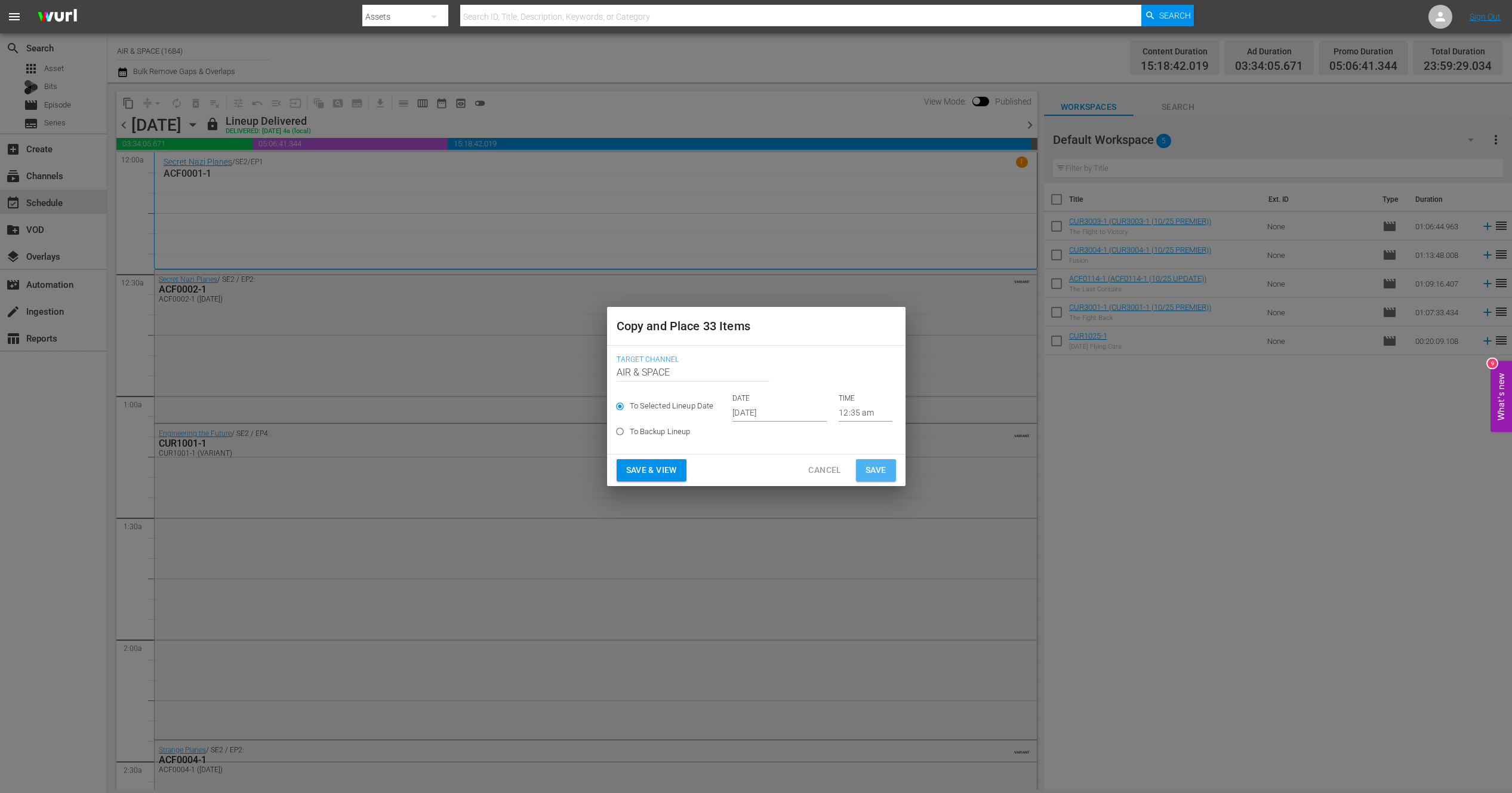
click at [884, 477] on span "Save" at bounding box center [876, 470] width 21 height 15
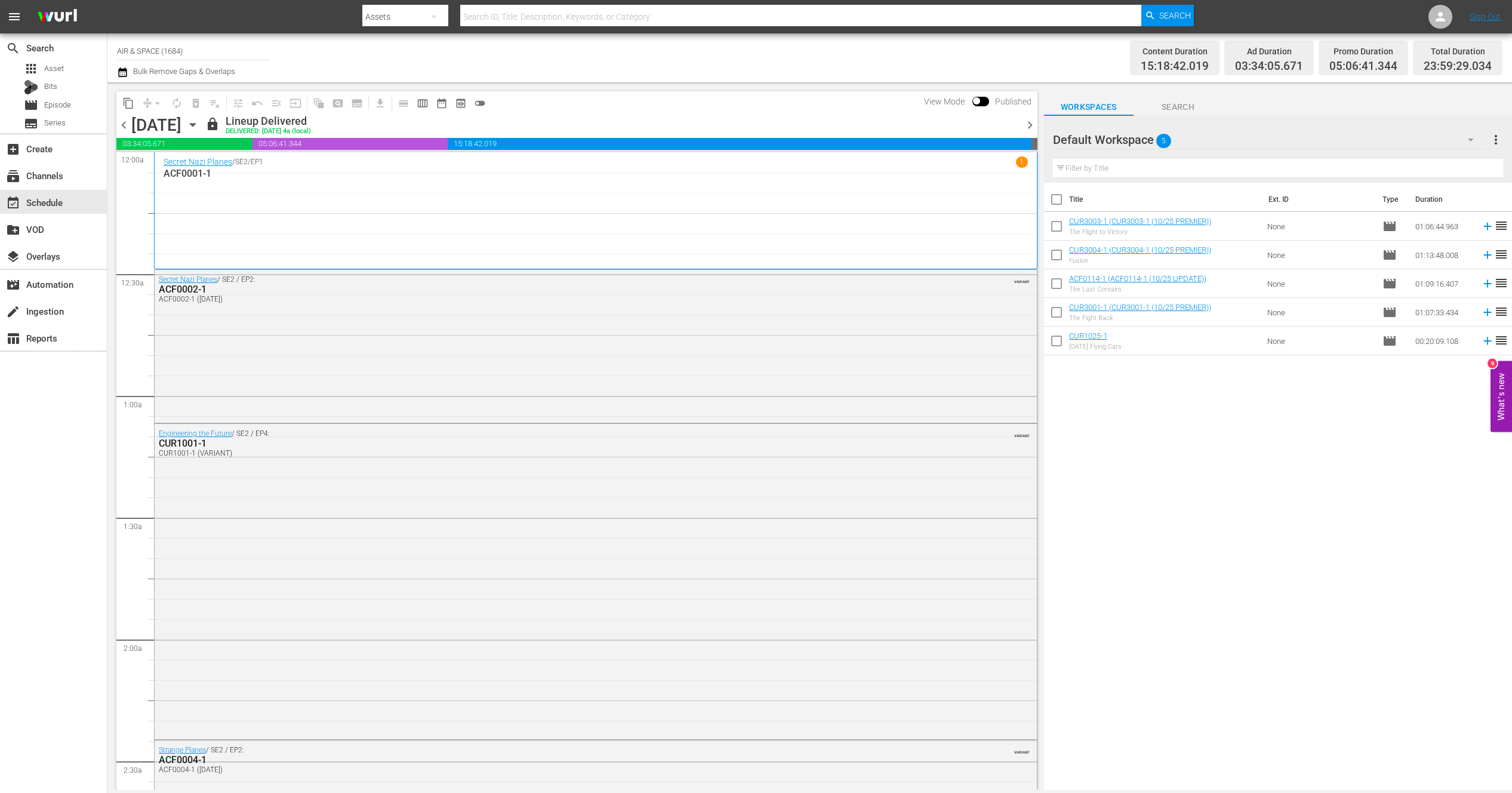
click at [199, 124] on icon "button" at bounding box center [193, 125] width 13 height 13
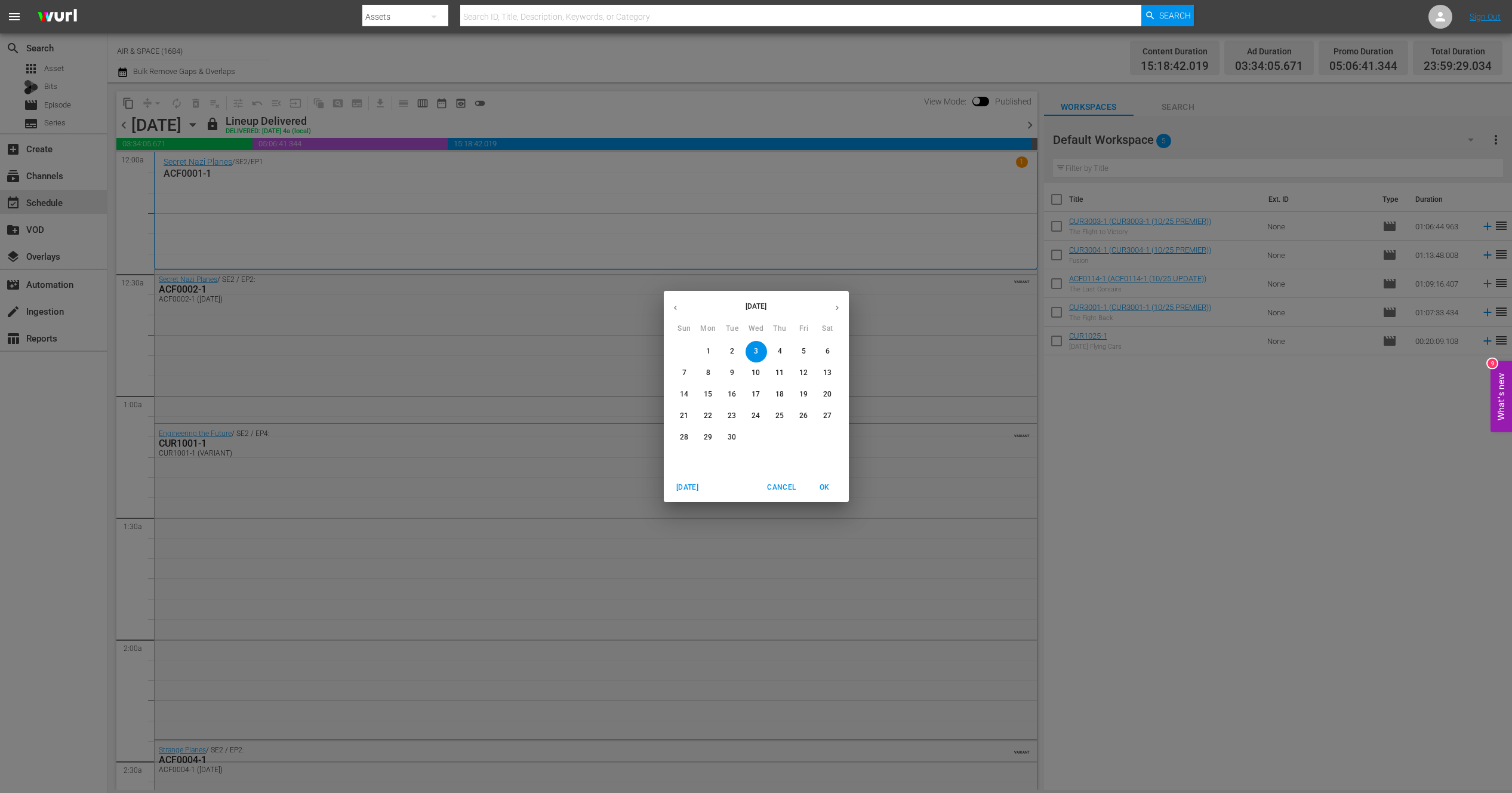
click at [836, 303] on icon "button" at bounding box center [836, 307] width 9 height 9
click at [825, 392] on p "18" at bounding box center [827, 394] width 8 height 11
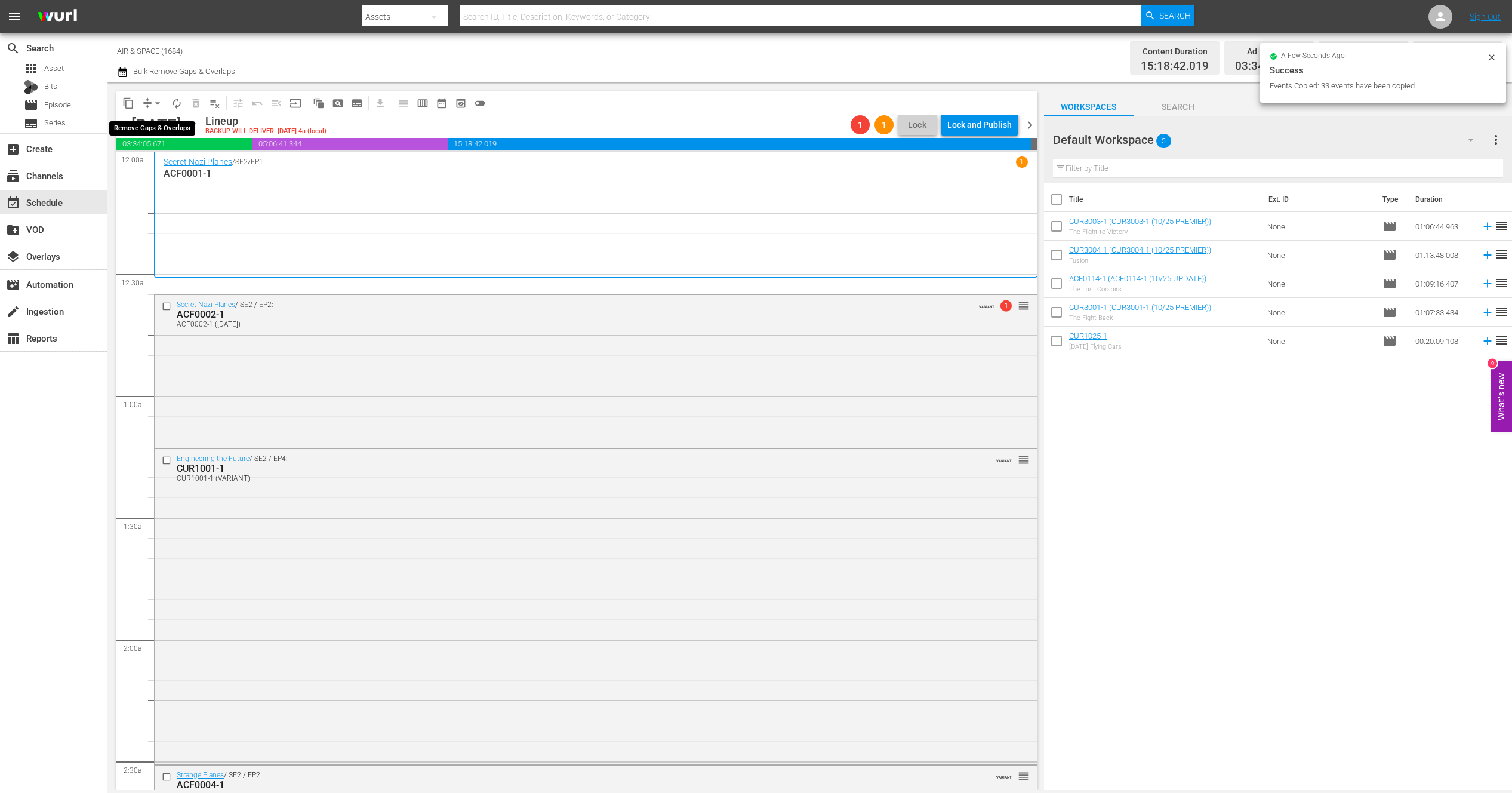
click at [159, 104] on span "arrow_drop_down" at bounding box center [157, 103] width 12 height 12
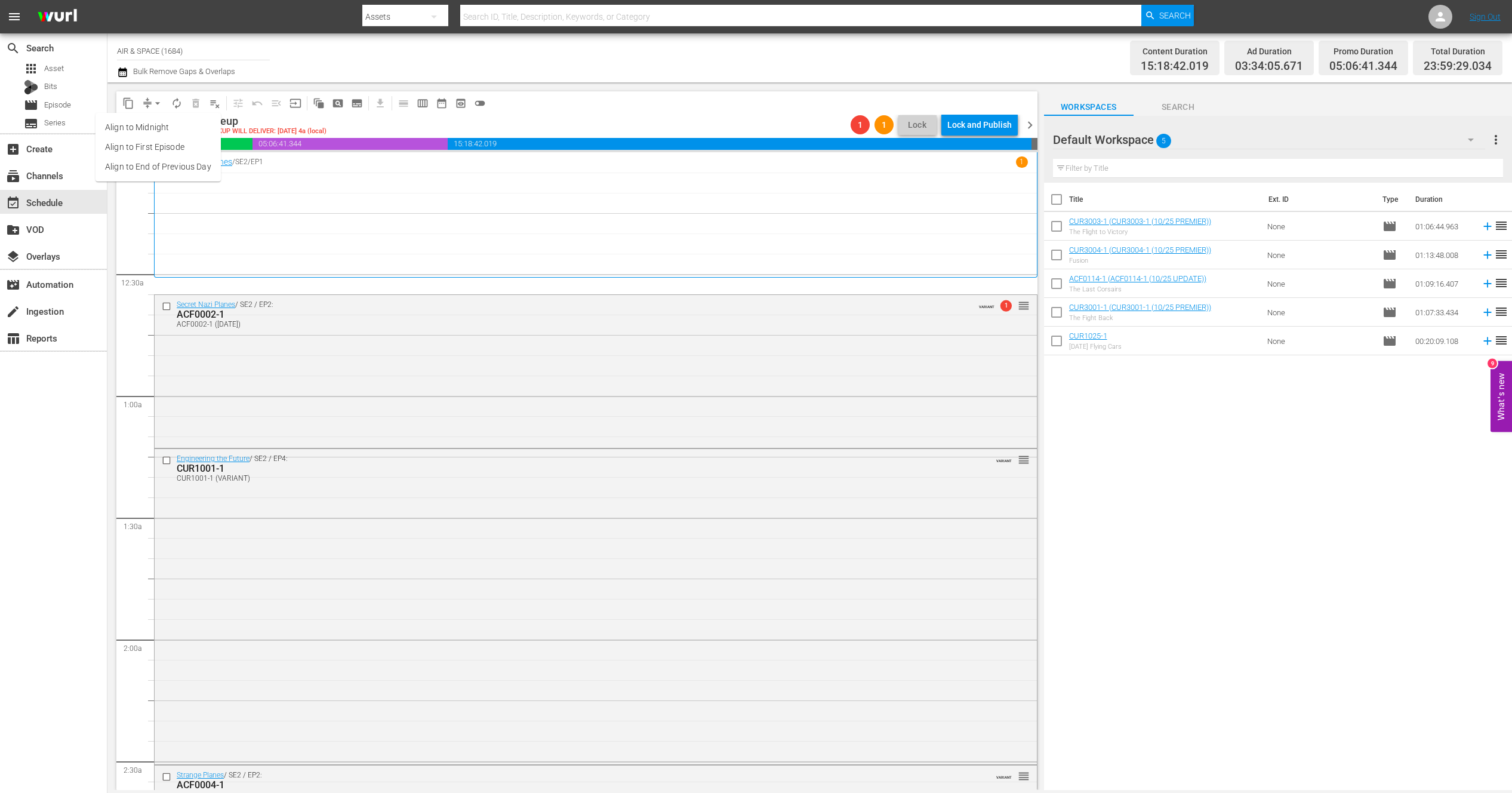
click at [174, 165] on li "Align to End of Previous Day" at bounding box center [158, 167] width 125 height 19
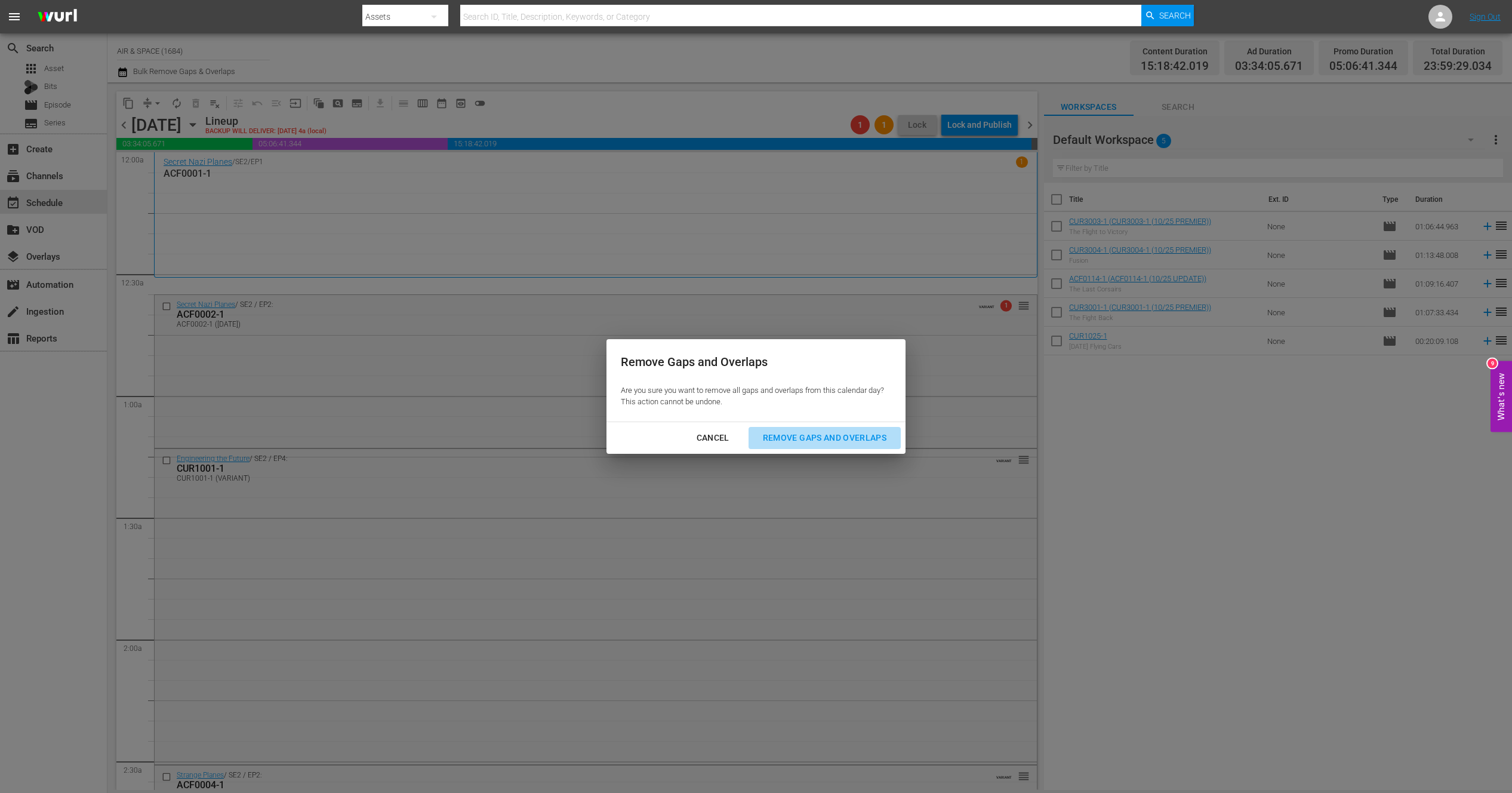
click at [811, 435] on div "Remove Gaps and Overlaps" at bounding box center [824, 438] width 142 height 15
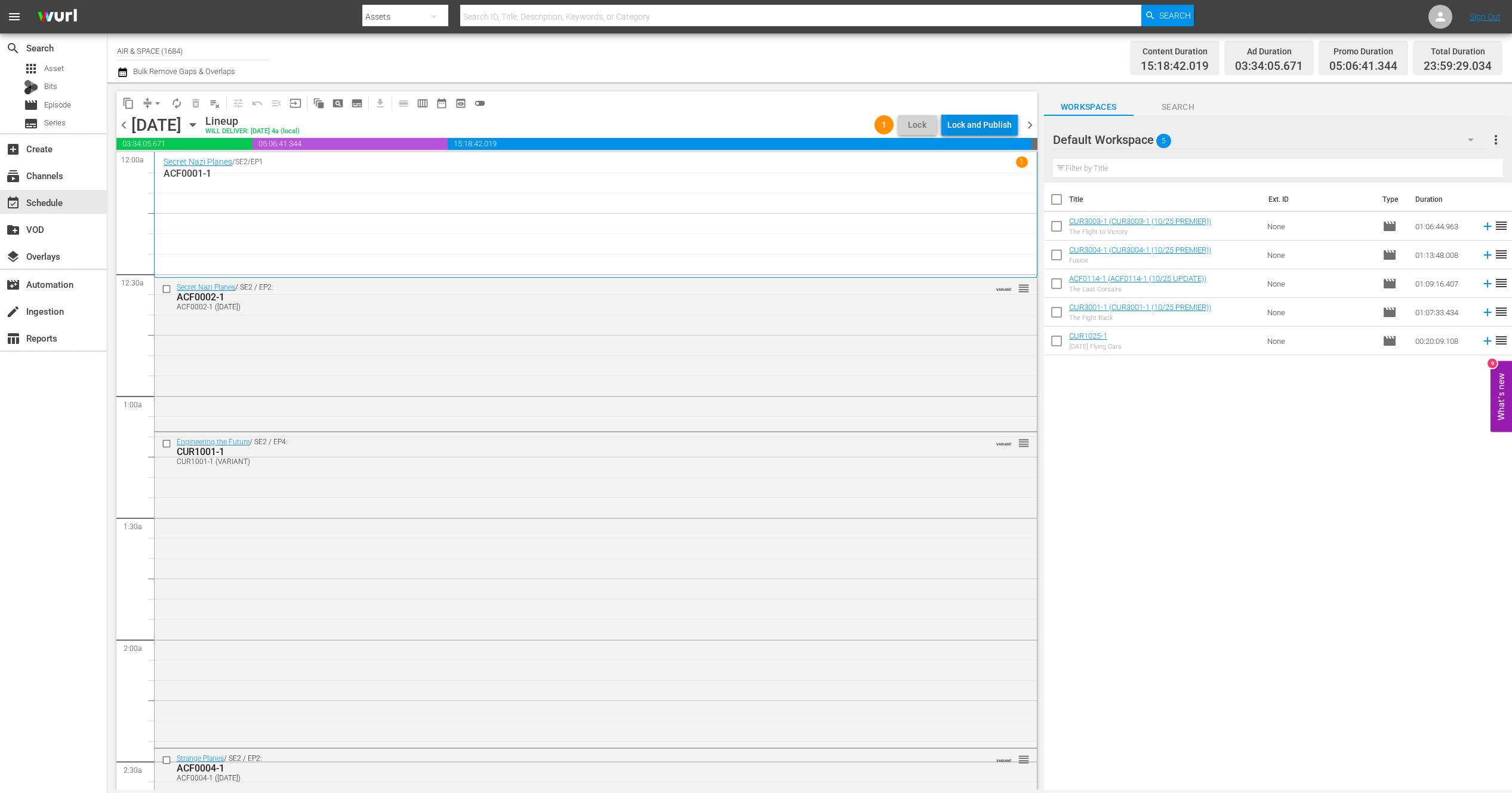
click at [997, 122] on div "Lock and Publish" at bounding box center [980, 125] width 65 height 22
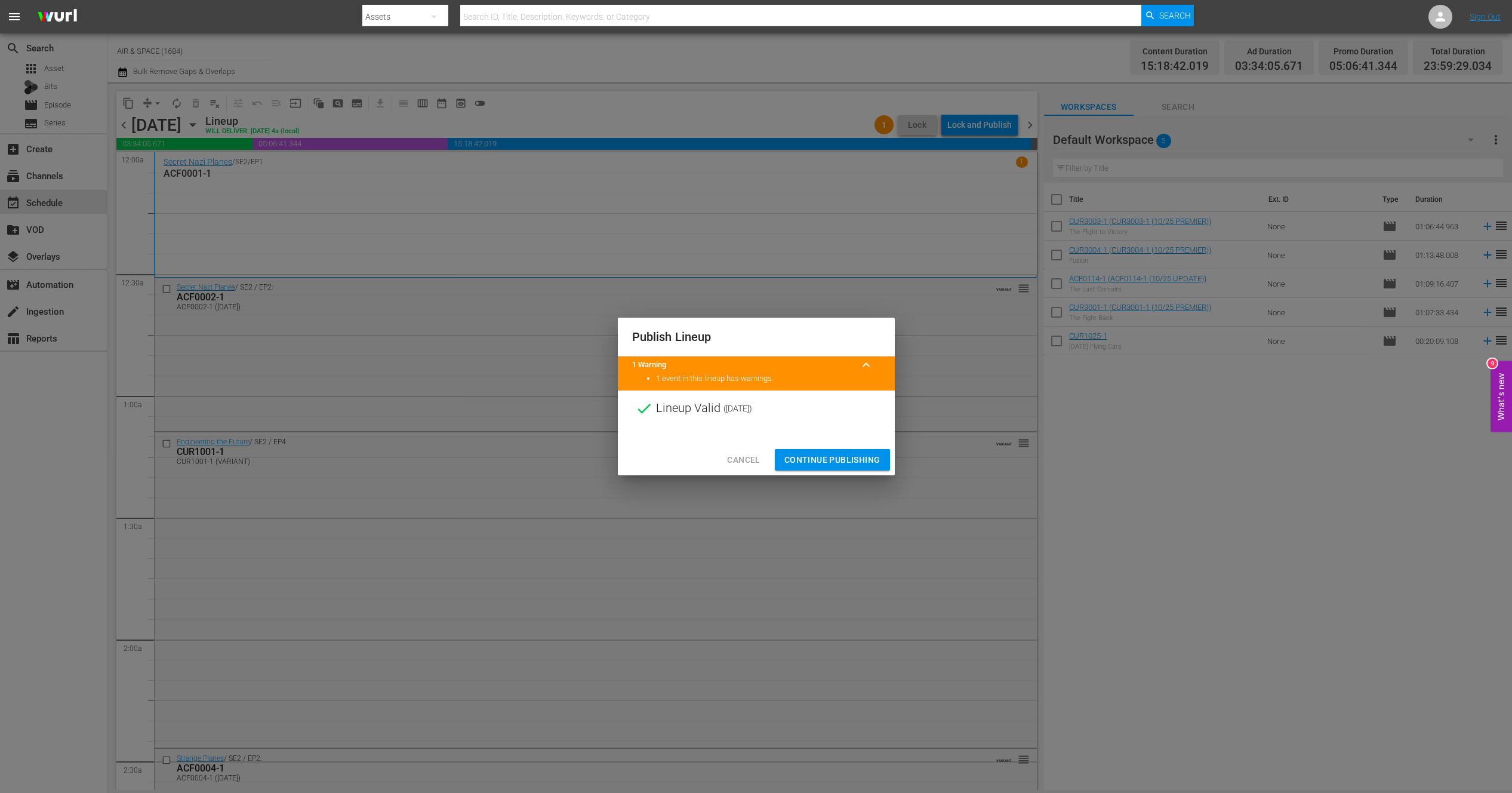
click at [827, 469] on button "Continue Publishing" at bounding box center [832, 460] width 115 height 22
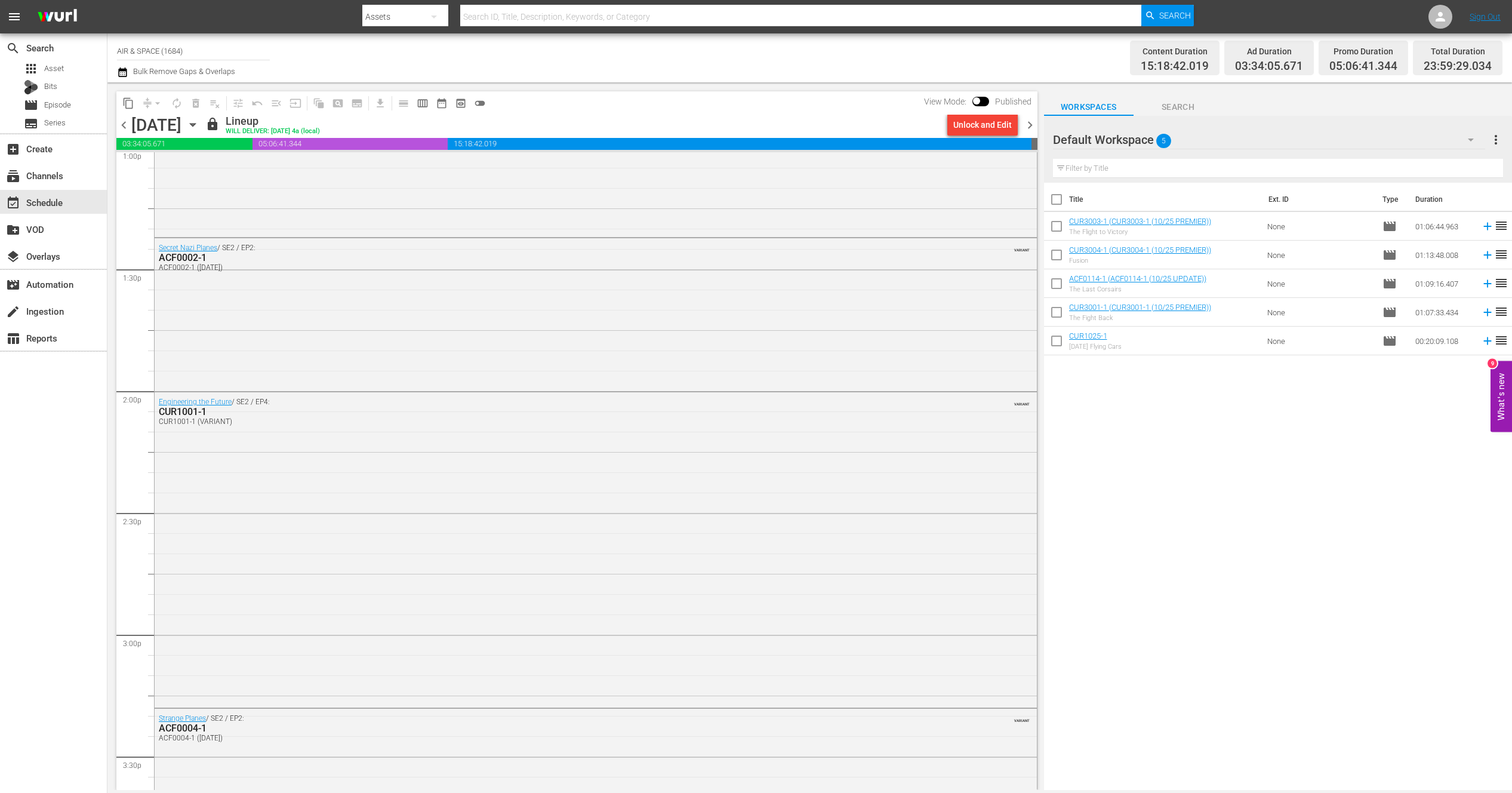
scroll to position [5331, 0]
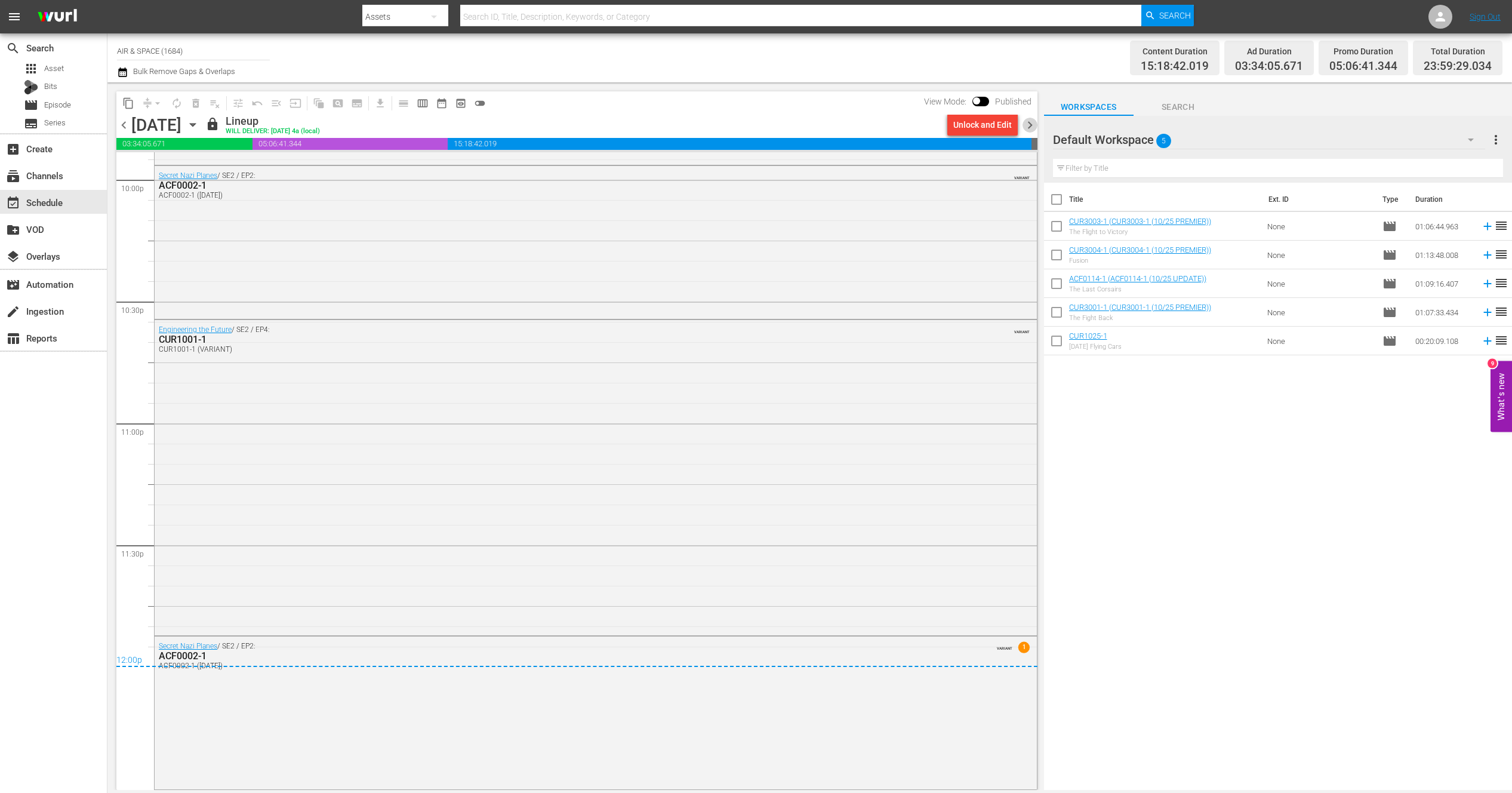
click at [1029, 123] on span "chevron_right" at bounding box center [1030, 125] width 15 height 15
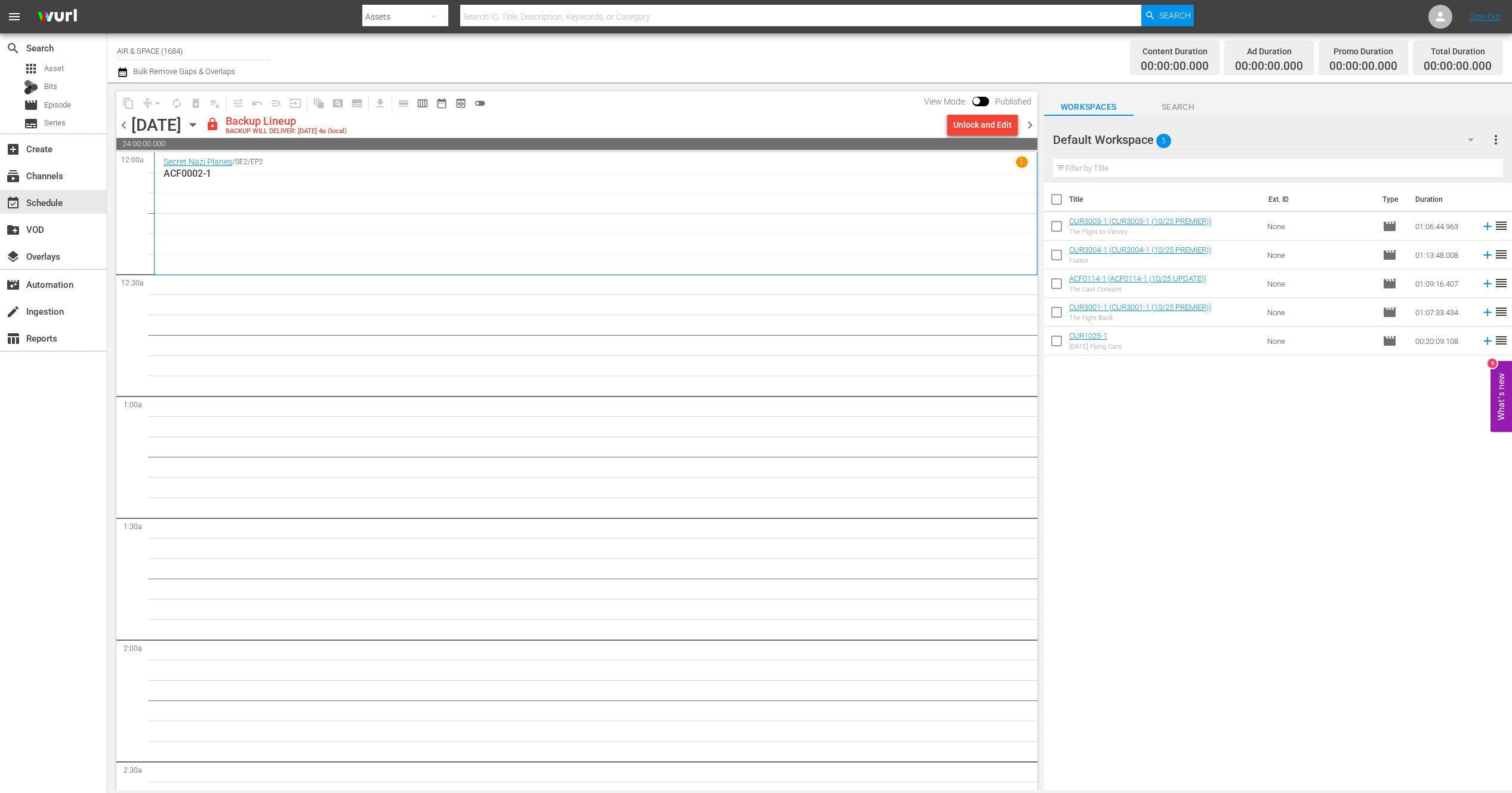
click at [199, 121] on icon "button" at bounding box center [193, 125] width 13 height 13
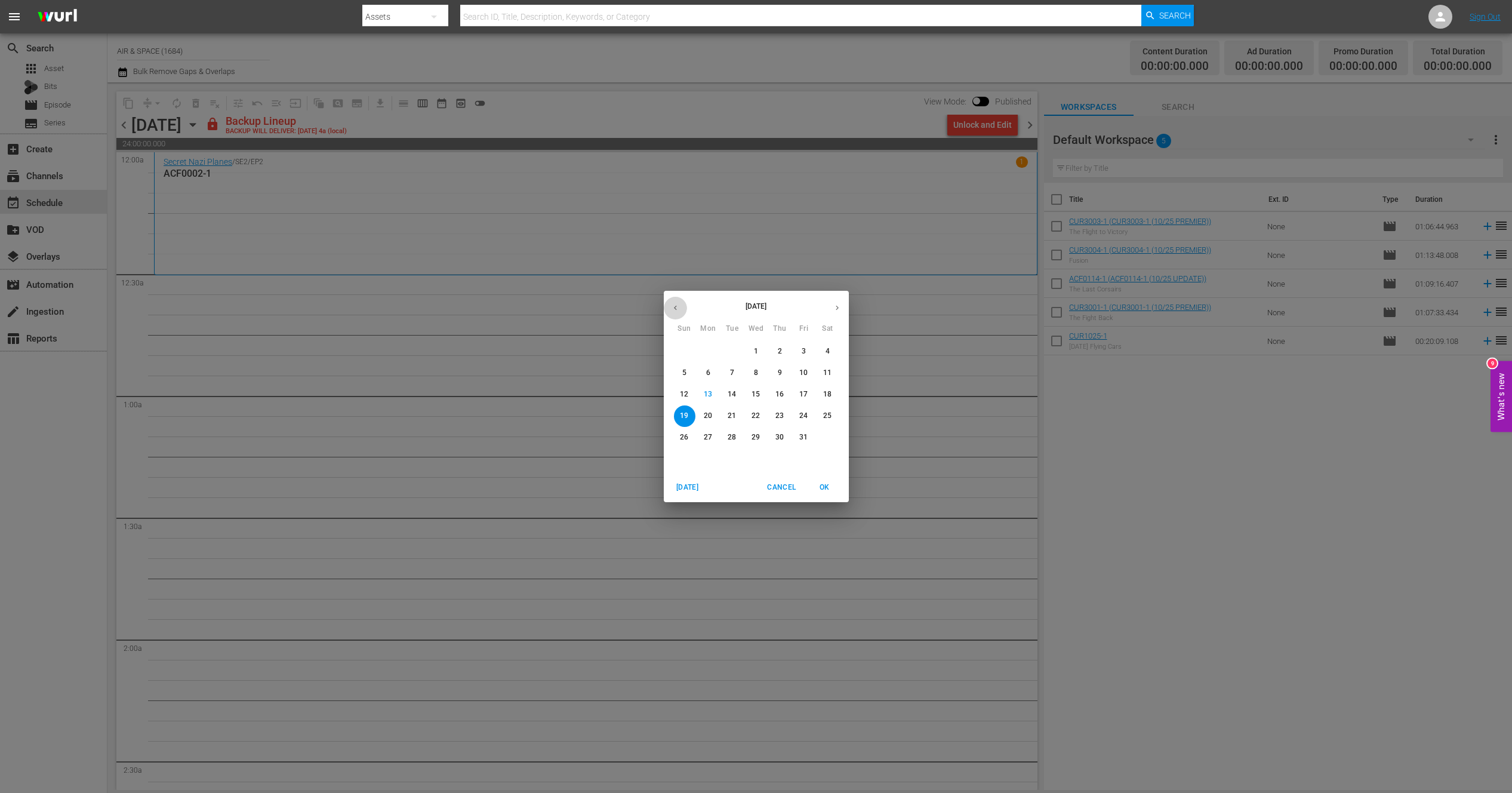
click at [674, 310] on icon "button" at bounding box center [675, 307] width 9 height 9
click at [781, 349] on p "4" at bounding box center [779, 351] width 4 height 11
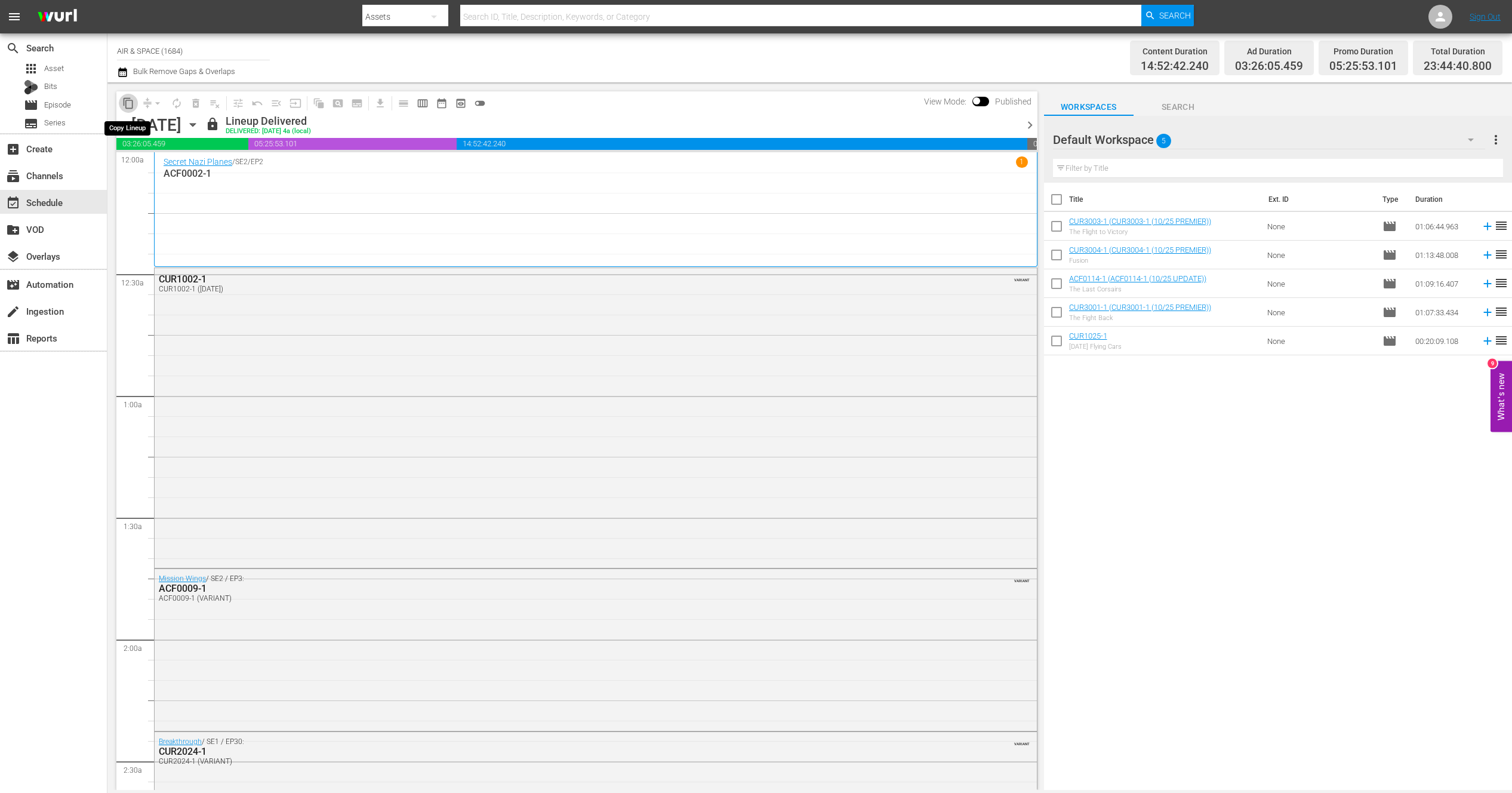
click at [132, 108] on span "content_copy" at bounding box center [128, 103] width 12 height 12
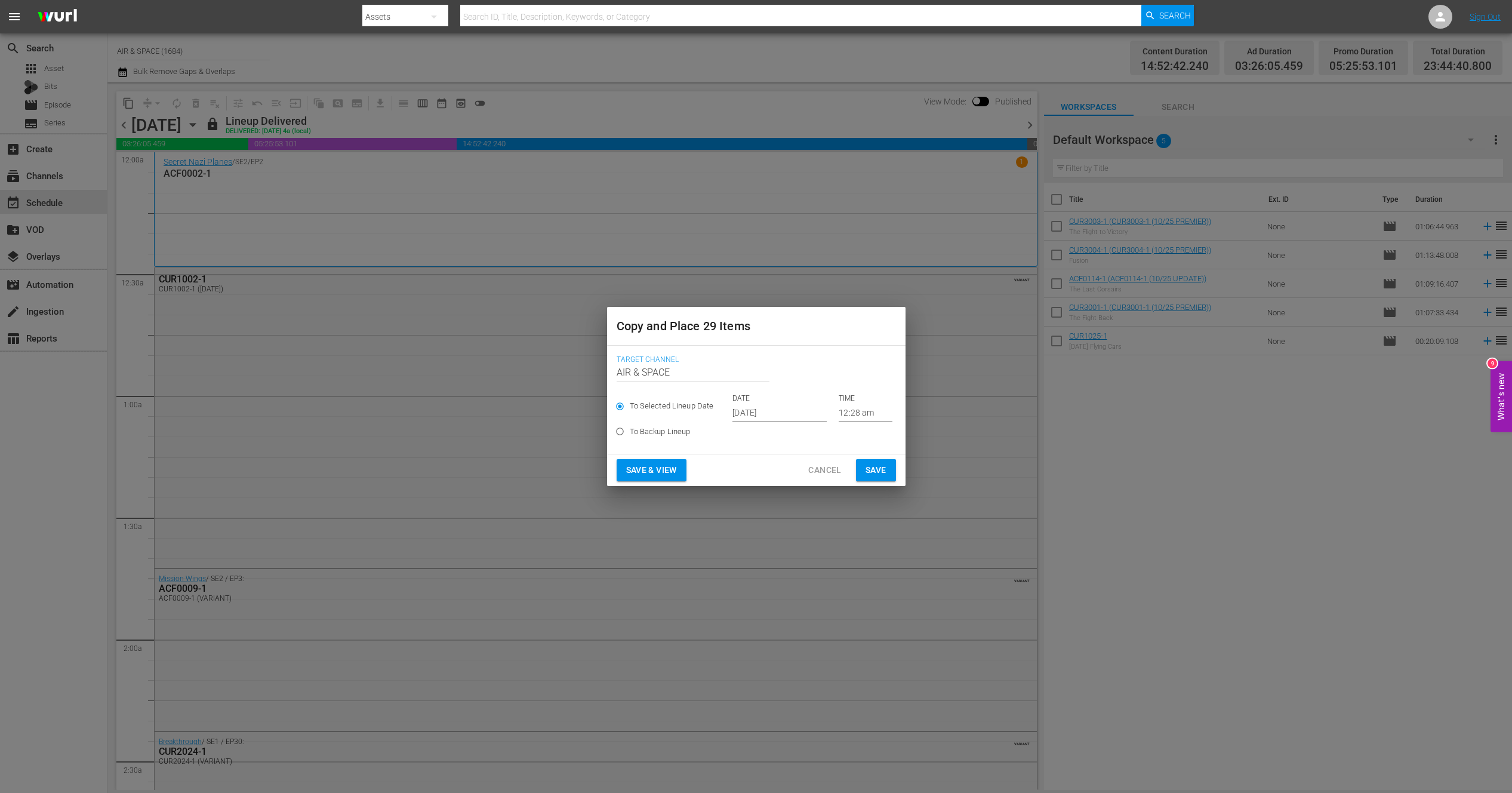
click at [857, 411] on input "12:28 am" at bounding box center [866, 413] width 53 height 18
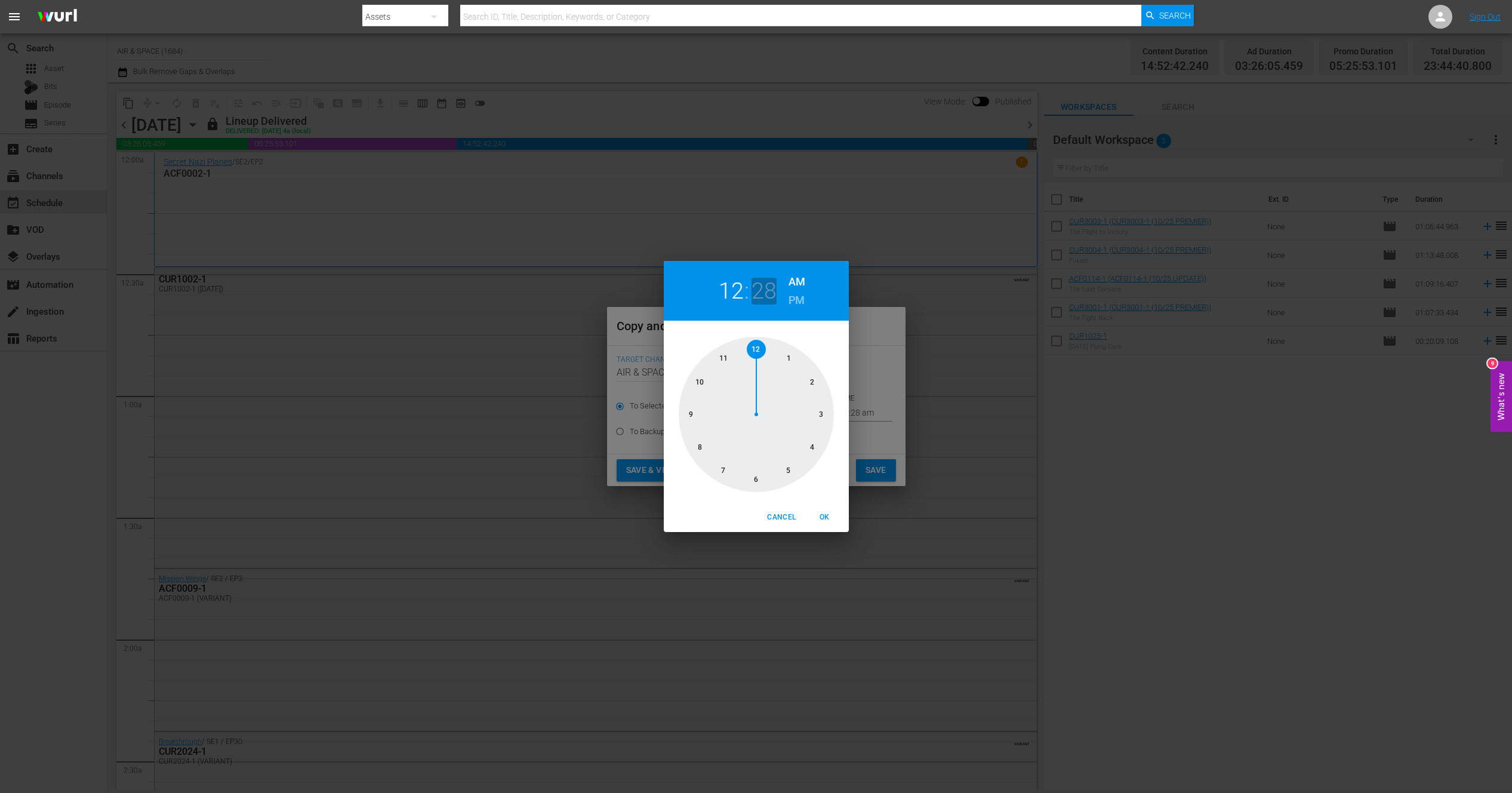
click at [765, 293] on h2 "28" at bounding box center [764, 290] width 24 height 27
drag, startPoint x: 768, startPoint y: 478, endPoint x: 743, endPoint y: 487, distance: 26.6
click at [743, 487] on div at bounding box center [756, 414] width 155 height 155
click at [825, 513] on span "OK" at bounding box center [824, 517] width 28 height 12
type input "12:30 am"
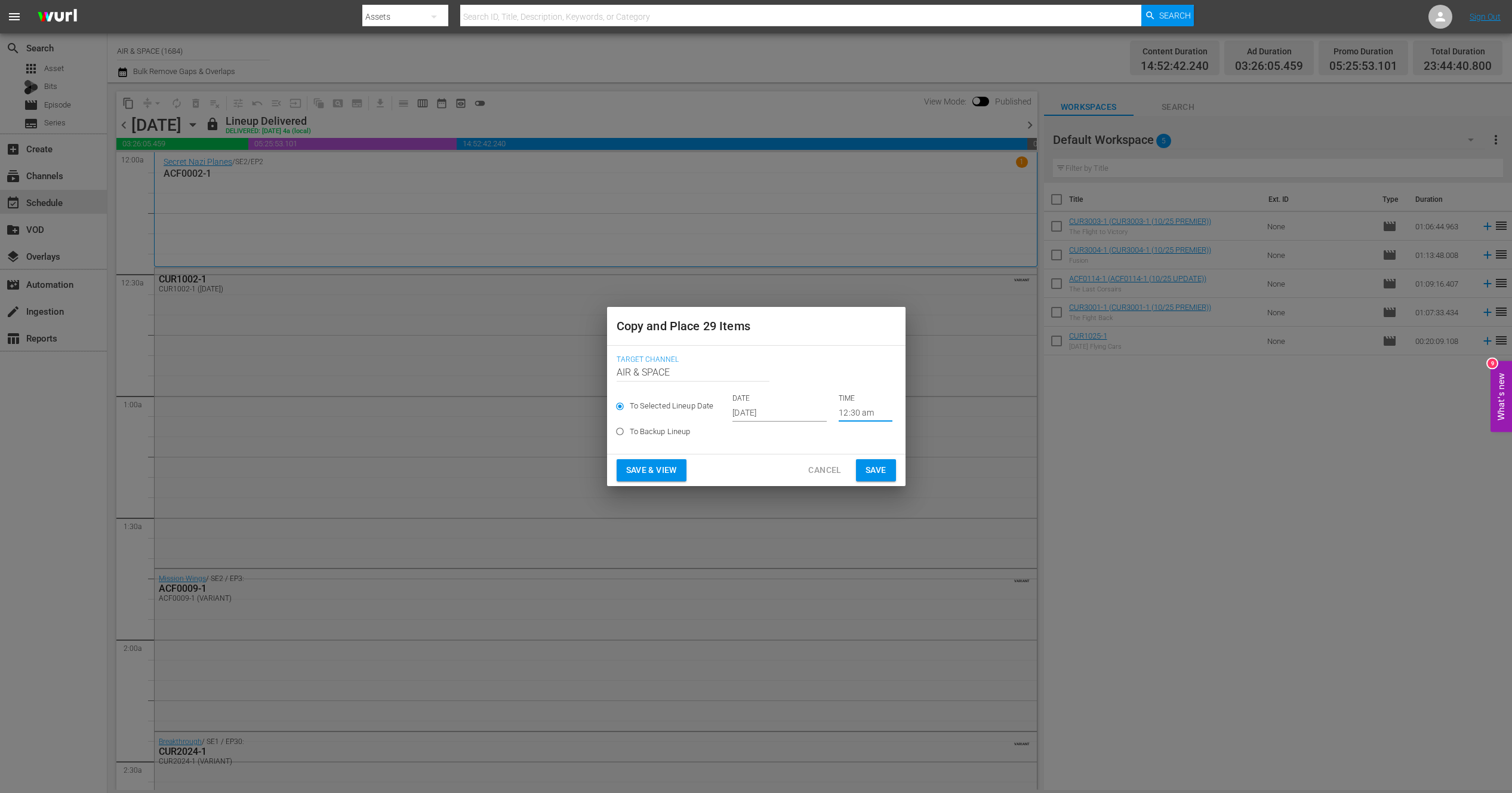
click at [764, 406] on input "[DATE]" at bounding box center [779, 413] width 95 height 18
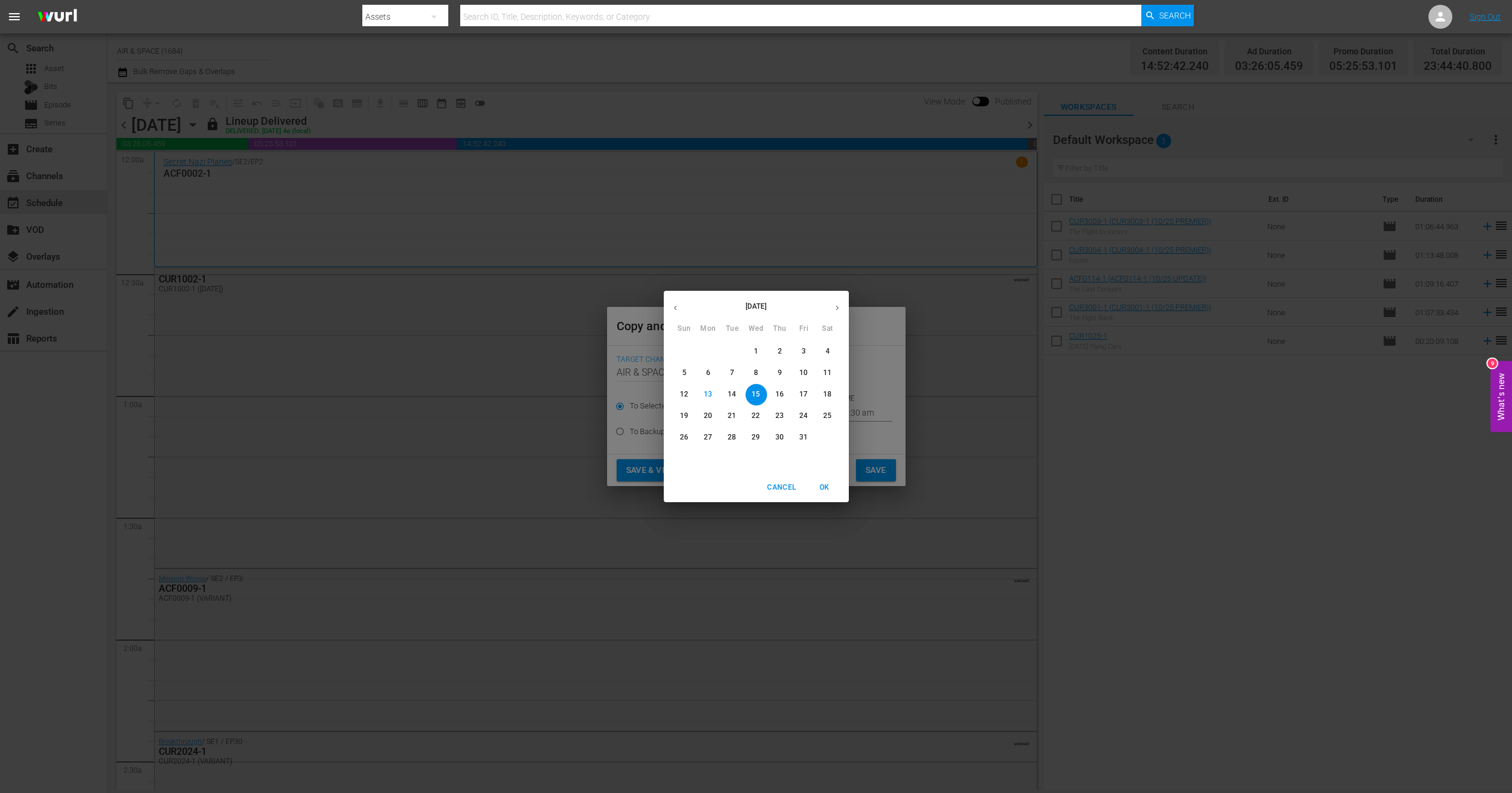
drag, startPoint x: 695, startPoint y: 412, endPoint x: 684, endPoint y: 411, distance: 11.0
click at [692, 413] on span "19" at bounding box center [684, 416] width 22 height 11
type input "[DATE]"
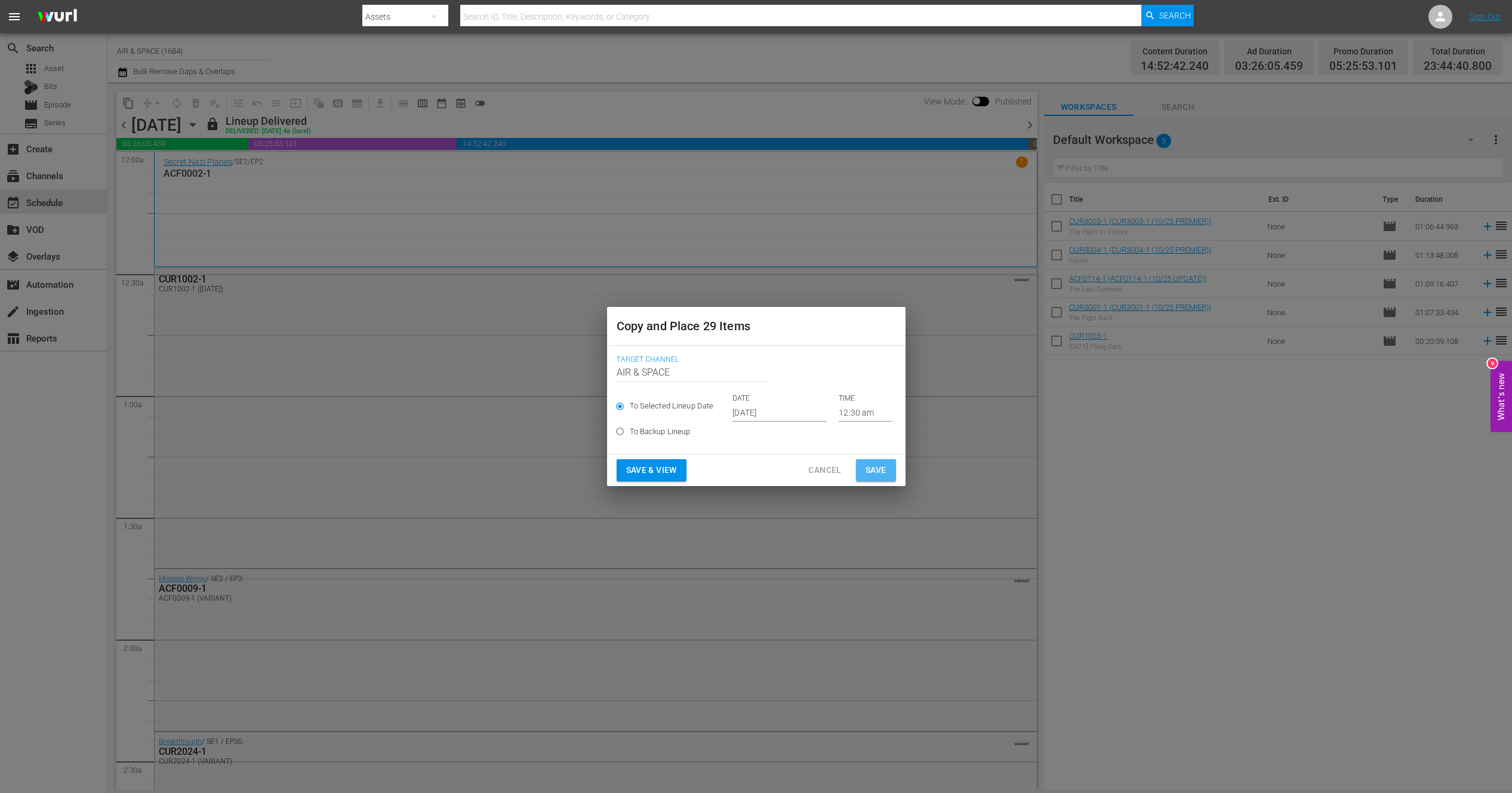
click at [871, 470] on span "Save" at bounding box center [876, 470] width 21 height 15
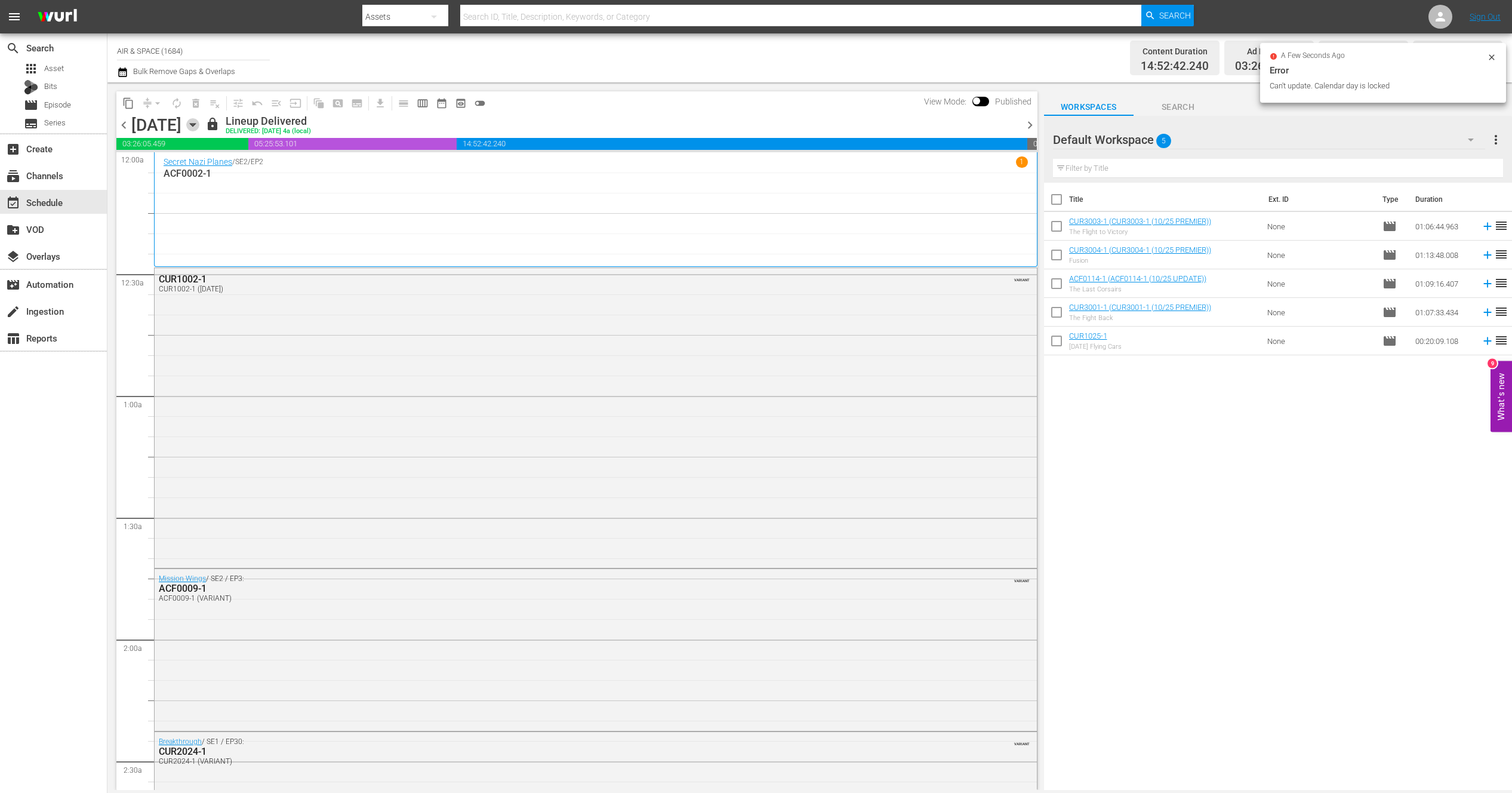
click at [195, 124] on icon "button" at bounding box center [193, 125] width 6 height 3
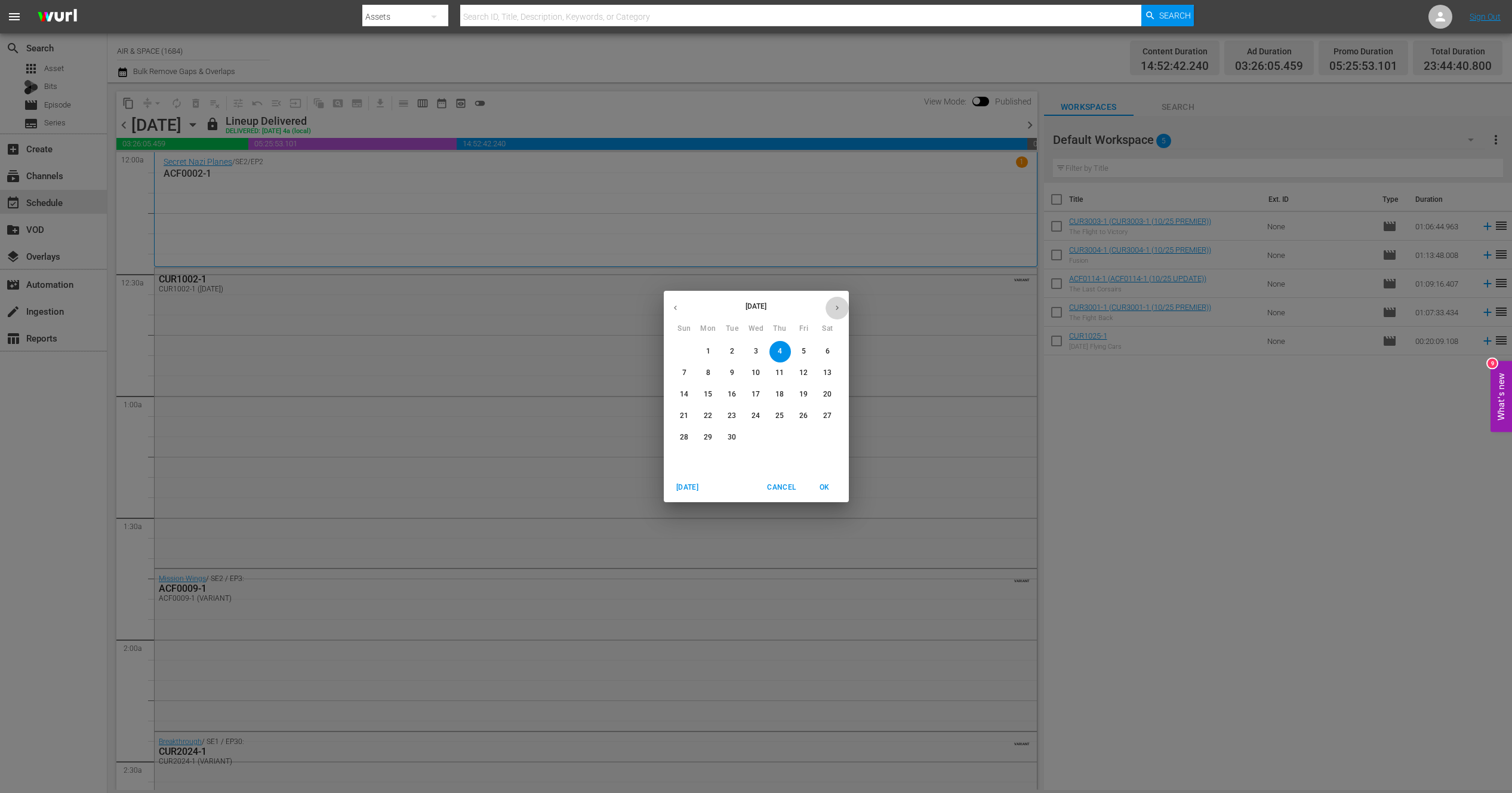
click at [841, 307] on icon "button" at bounding box center [836, 307] width 9 height 9
click at [686, 411] on p "19" at bounding box center [684, 416] width 8 height 11
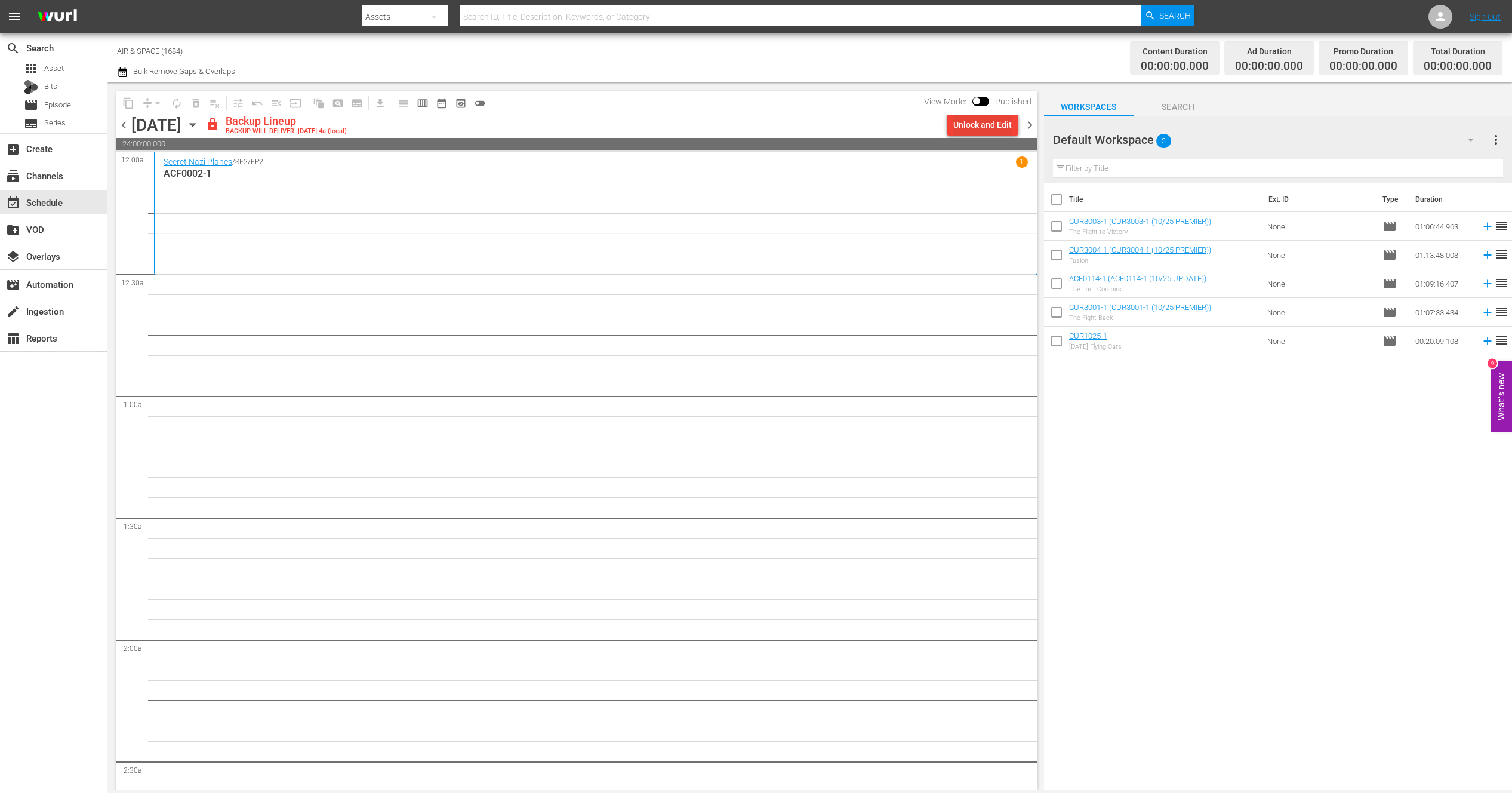
click at [982, 120] on div "Unlock and Edit" at bounding box center [982, 125] width 58 height 22
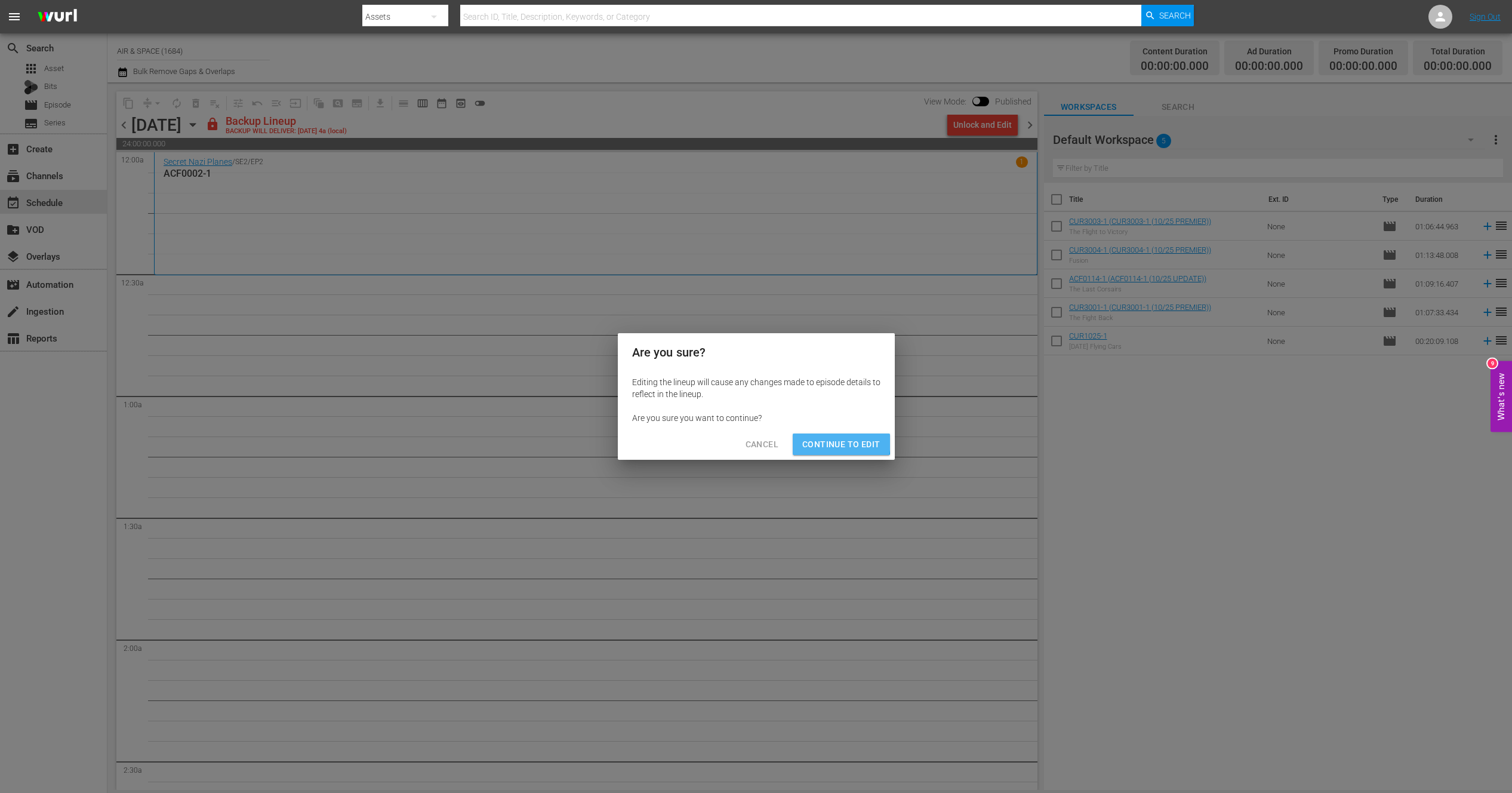
click at [828, 441] on span "Continue to Edit" at bounding box center [841, 444] width 78 height 15
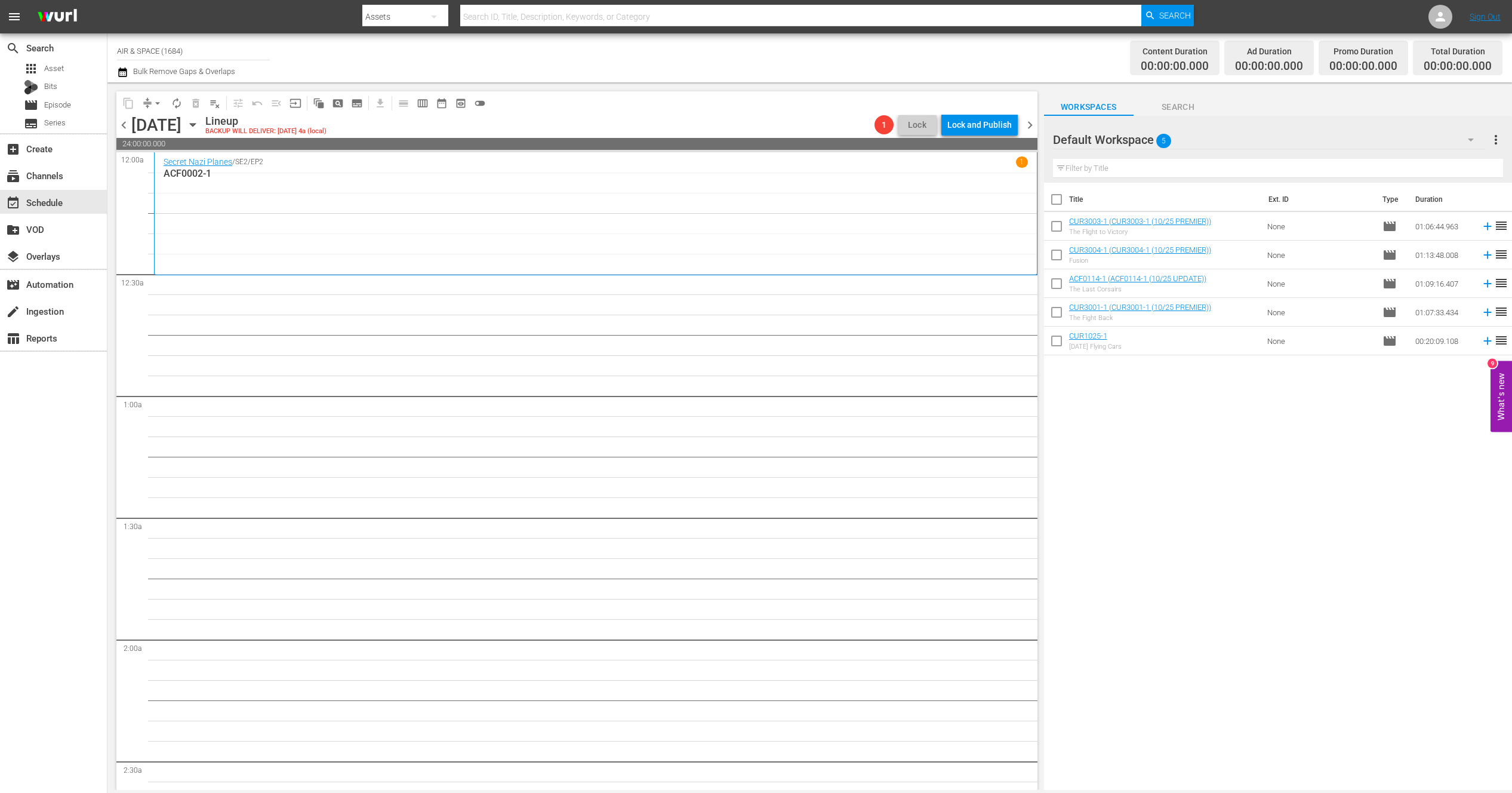
click at [195, 124] on icon "button" at bounding box center [193, 125] width 6 height 3
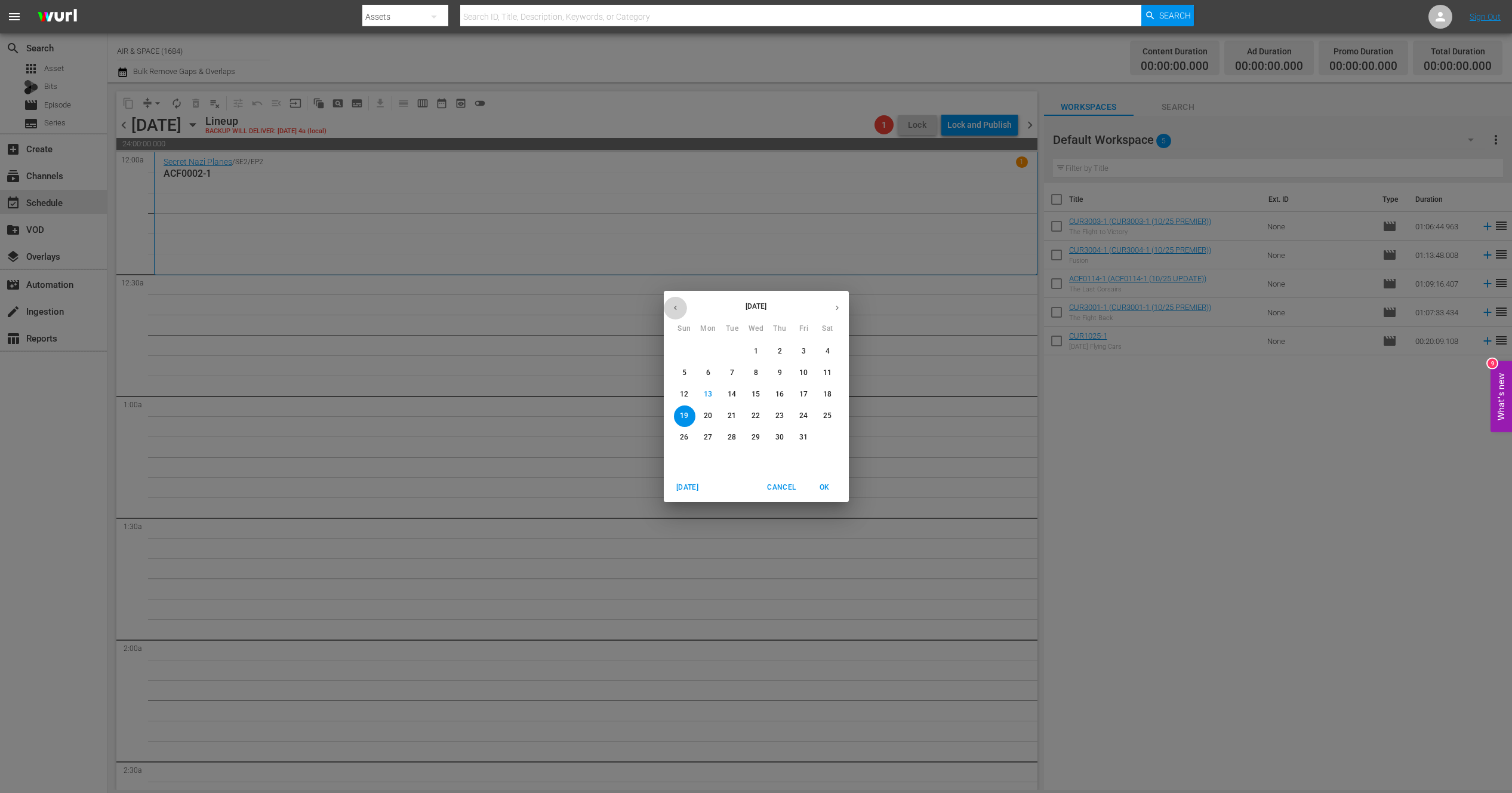
click at [676, 302] on button "button" at bounding box center [675, 307] width 23 height 23
click at [781, 348] on p "4" at bounding box center [779, 351] width 4 height 11
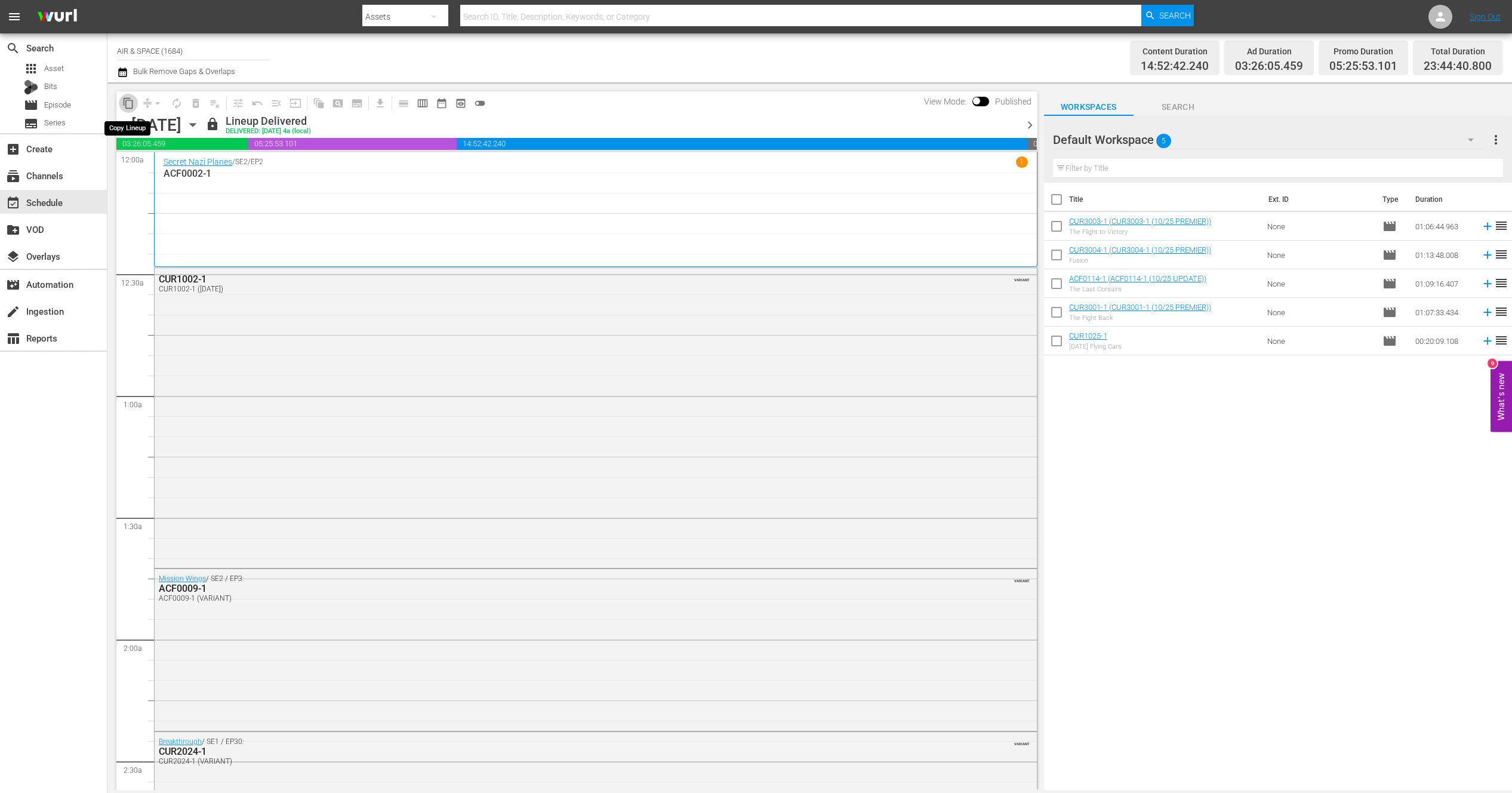
click at [124, 105] on span "content_copy" at bounding box center [128, 103] width 12 height 12
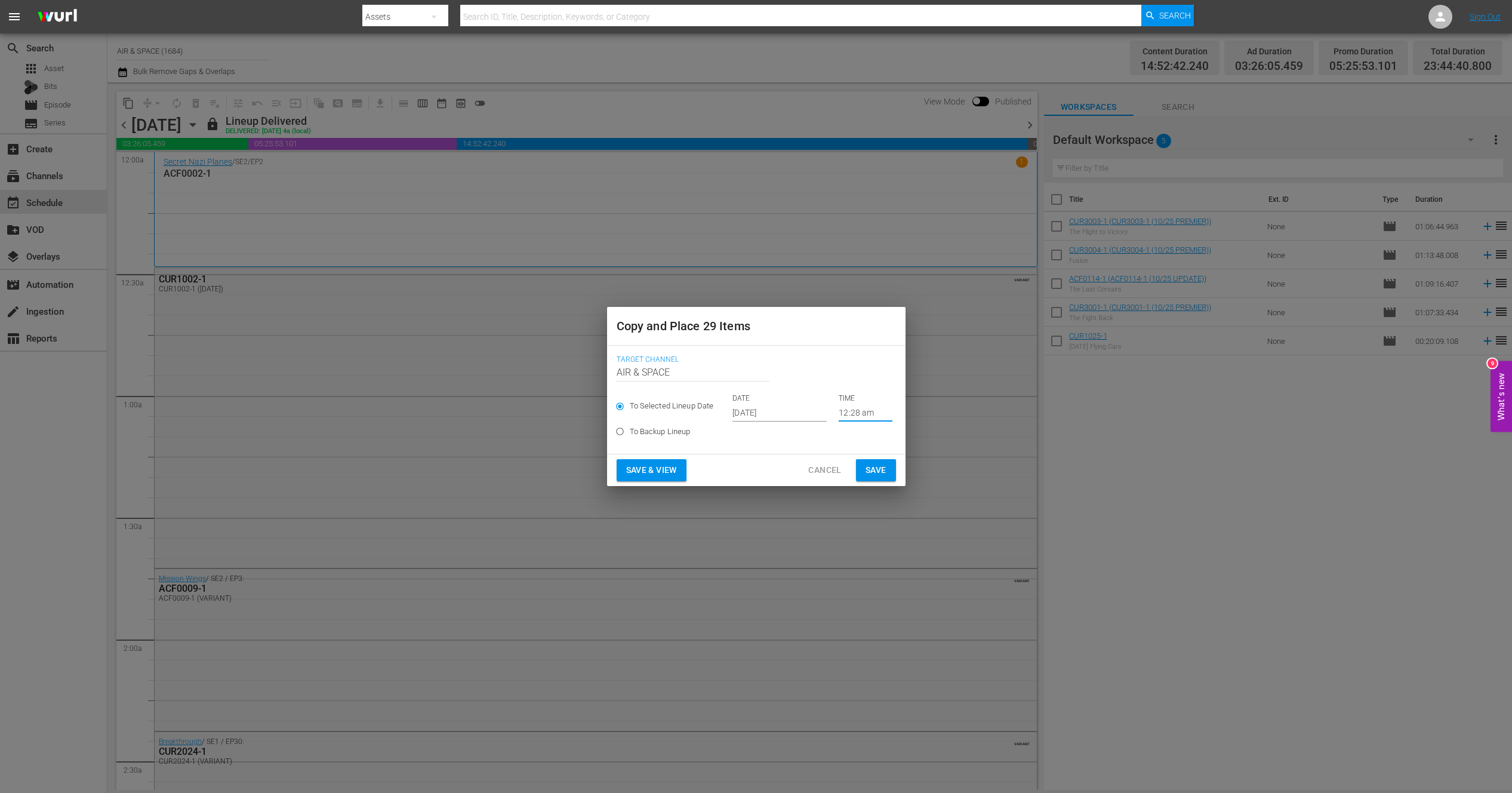
click at [845, 411] on input "12:28 am" at bounding box center [866, 413] width 53 height 18
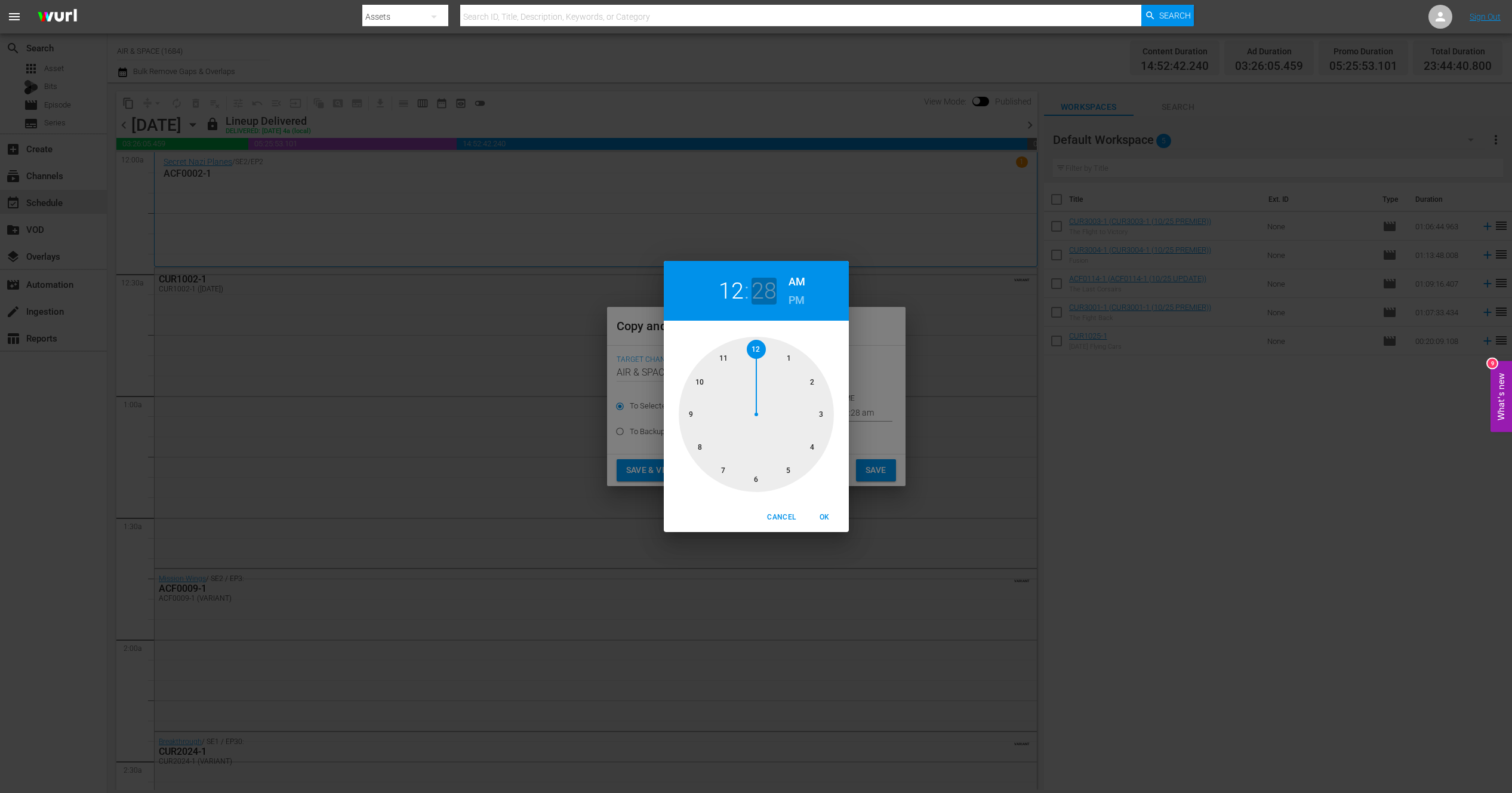
click at [770, 286] on h2 "28" at bounding box center [764, 290] width 24 height 27
drag, startPoint x: 768, startPoint y: 479, endPoint x: 755, endPoint y: 484, distance: 13.9
click at [755, 484] on div at bounding box center [756, 414] width 155 height 155
click at [824, 515] on span "OK" at bounding box center [824, 517] width 28 height 12
type input "12:30 am"
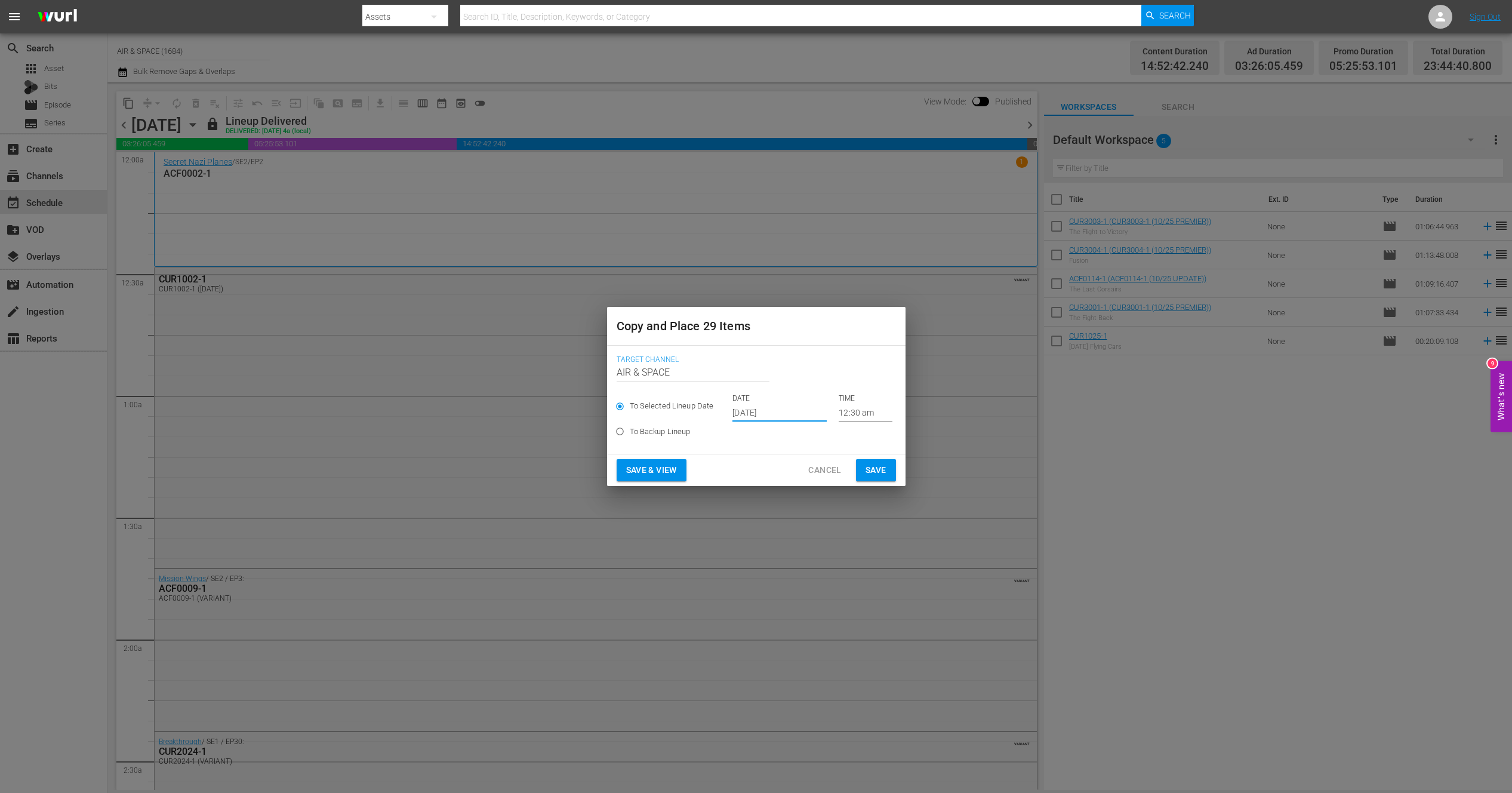
click at [767, 412] on input "[DATE]" at bounding box center [779, 413] width 95 height 18
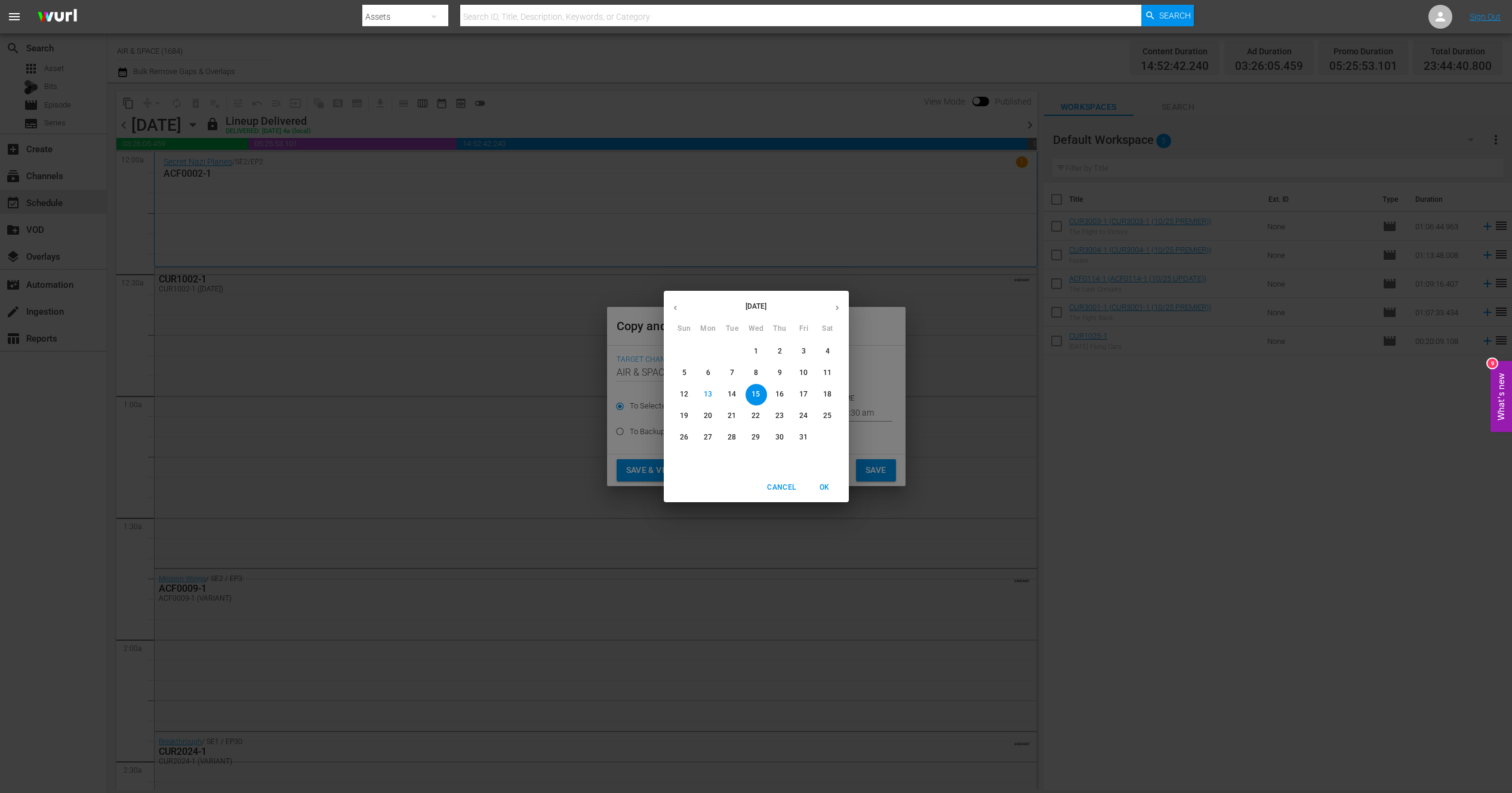
click at [686, 414] on p "19" at bounding box center [684, 416] width 8 height 11
type input "[DATE]"
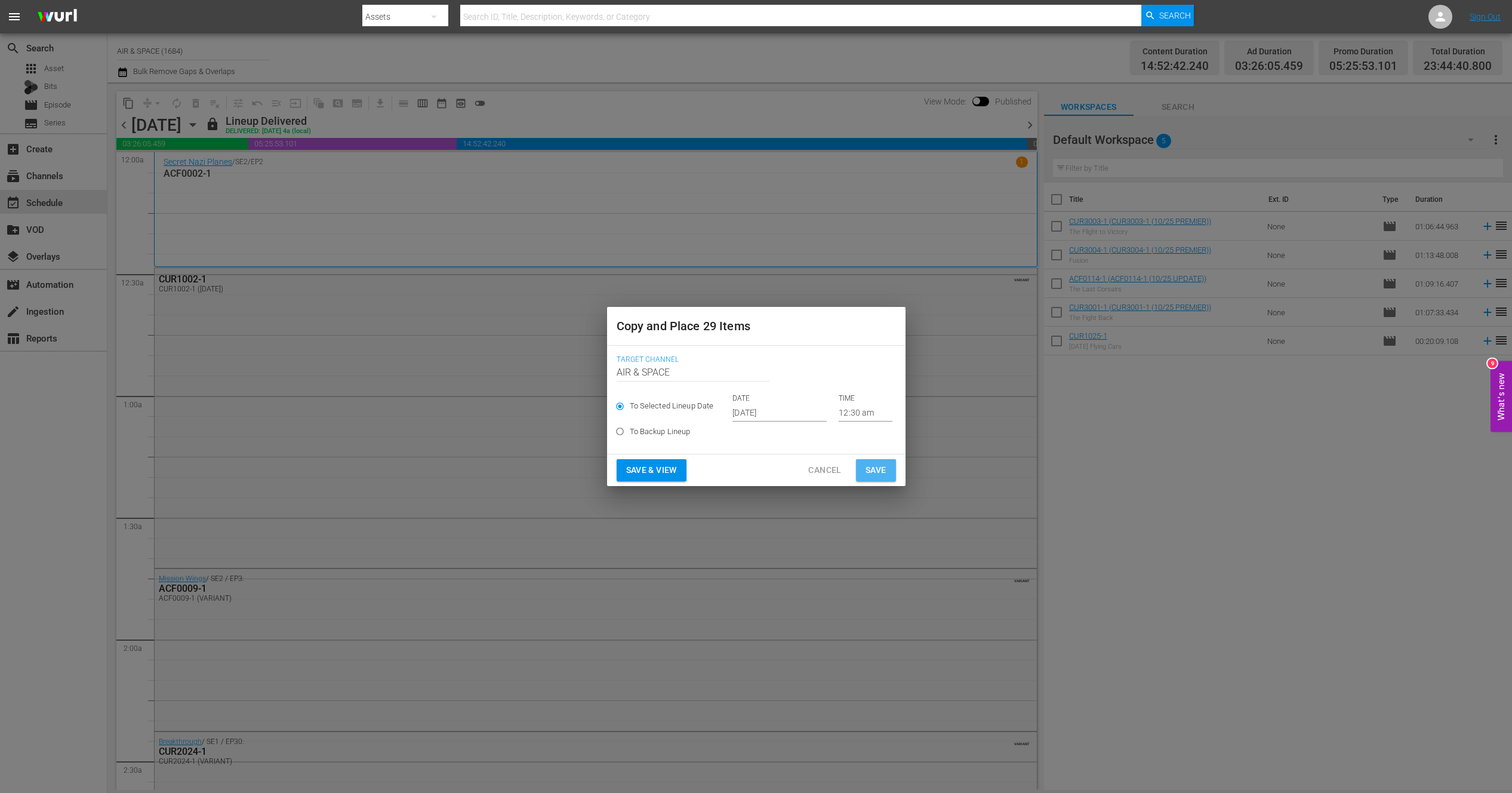
click at [874, 464] on span "Save" at bounding box center [876, 470] width 21 height 15
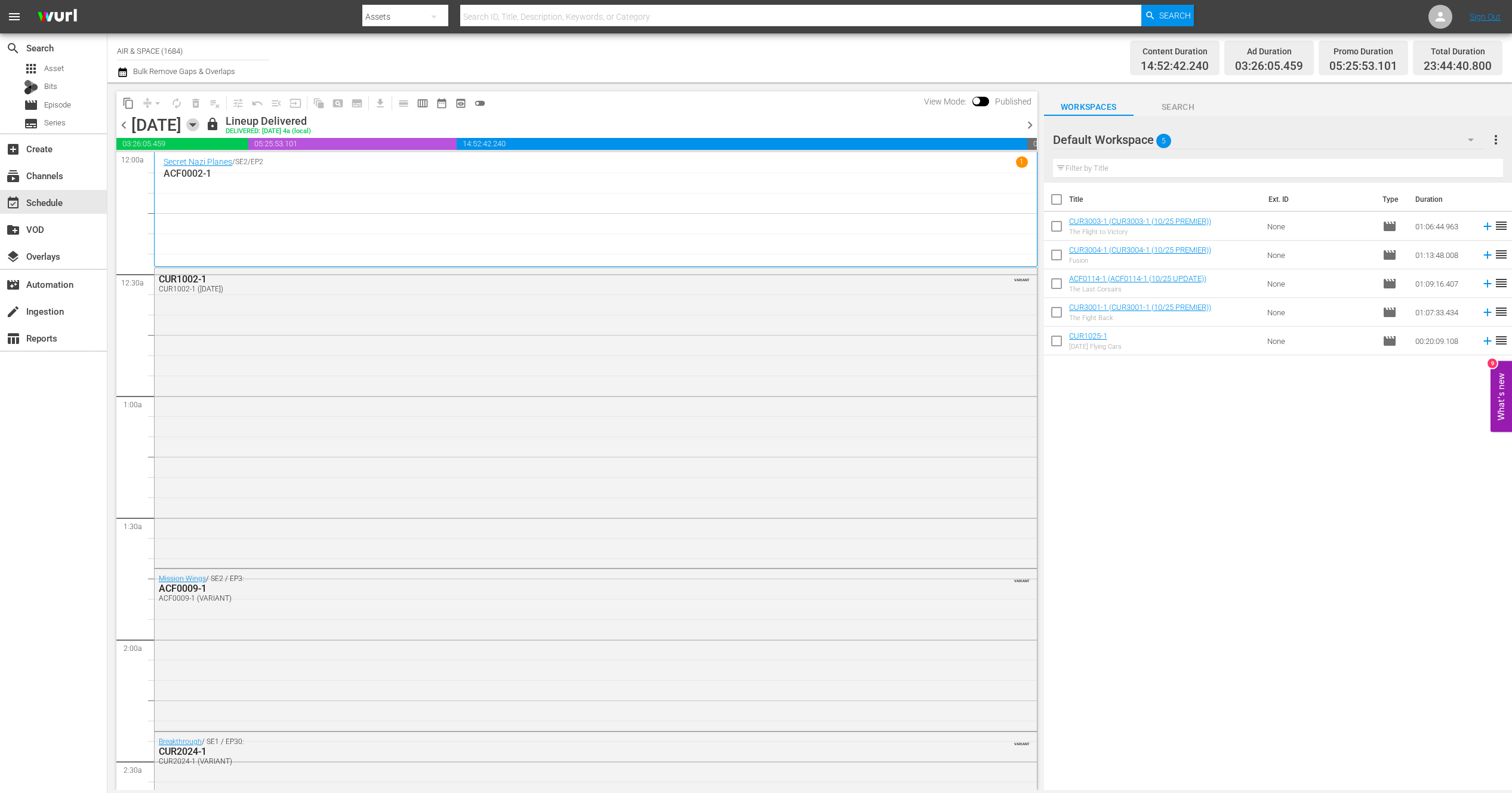
click at [199, 122] on icon "button" at bounding box center [193, 125] width 13 height 13
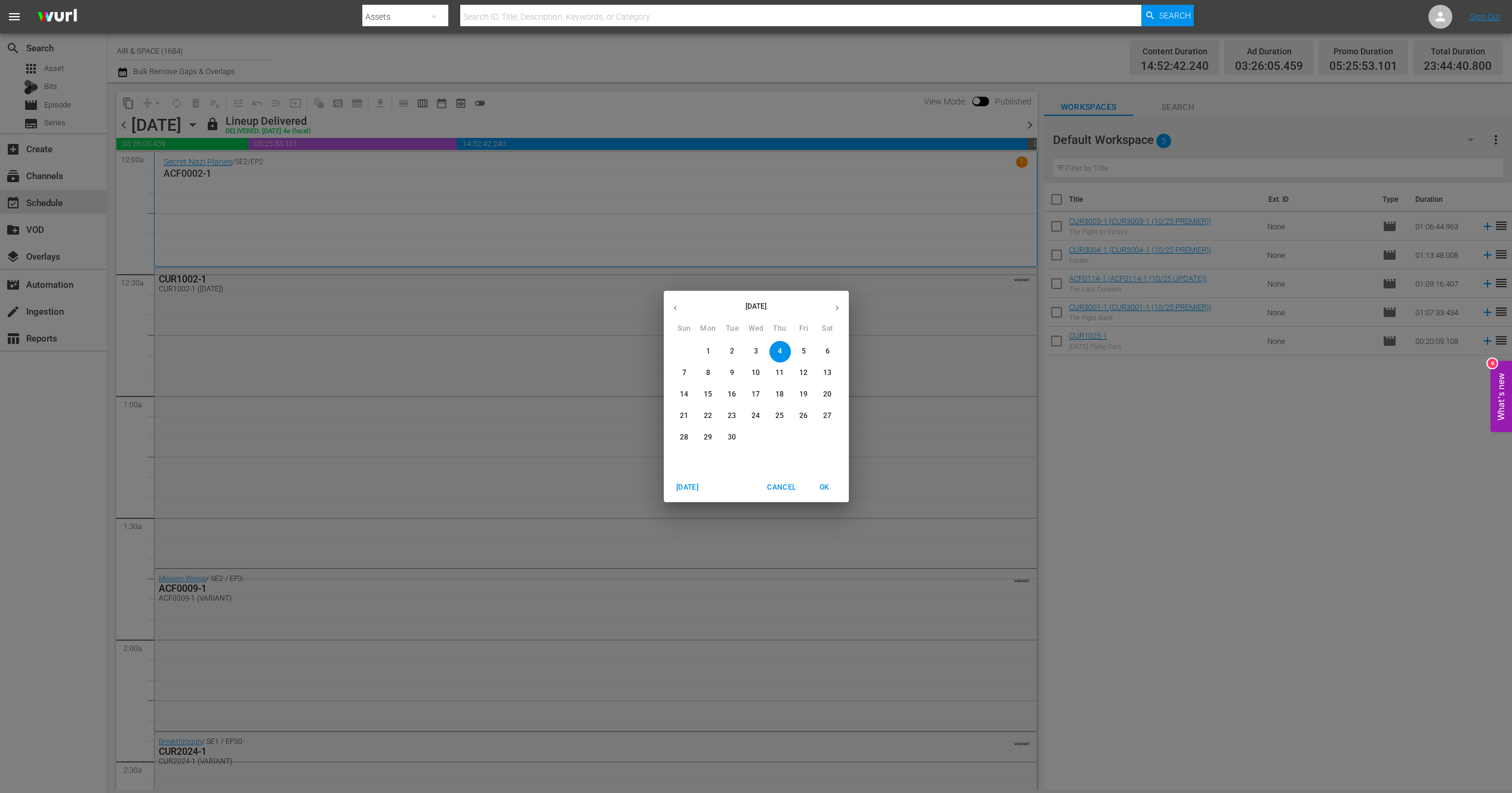
click at [835, 306] on icon "button" at bounding box center [836, 307] width 9 height 9
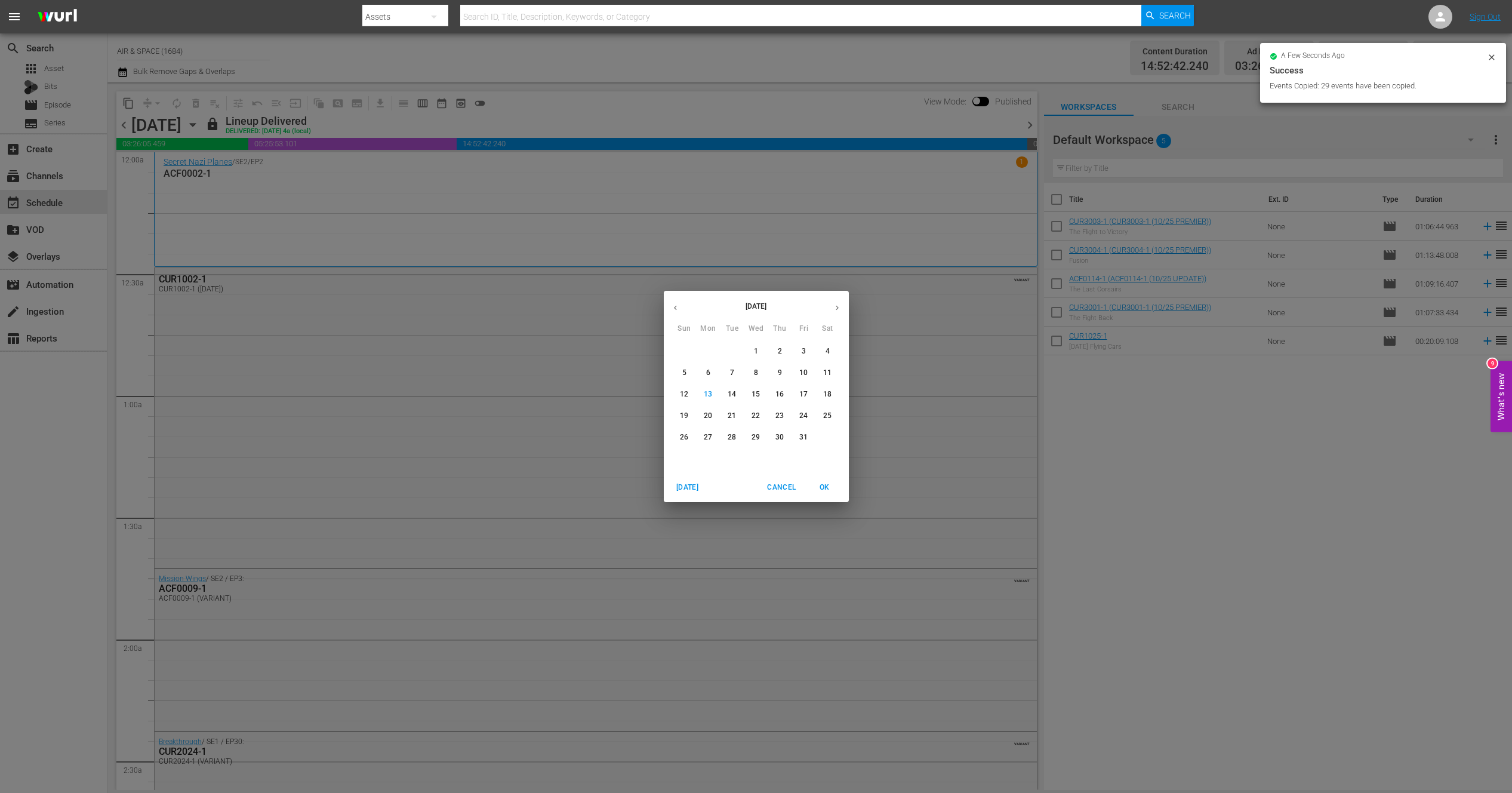
click at [688, 412] on p "19" at bounding box center [684, 416] width 8 height 11
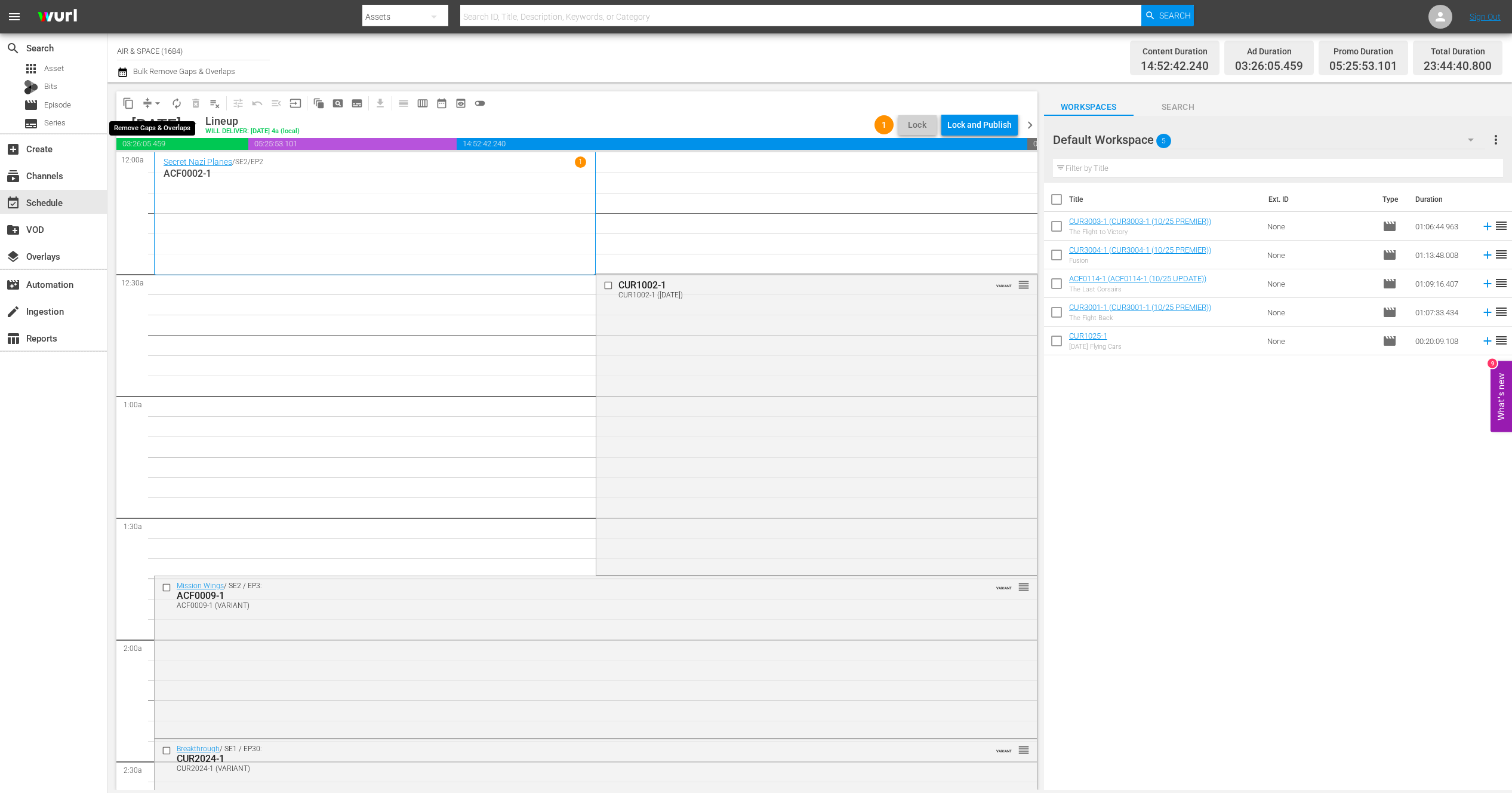
click at [157, 102] on span "arrow_drop_down" at bounding box center [157, 103] width 12 height 12
click at [167, 163] on li "Align to End of Previous Day" at bounding box center [158, 167] width 125 height 19
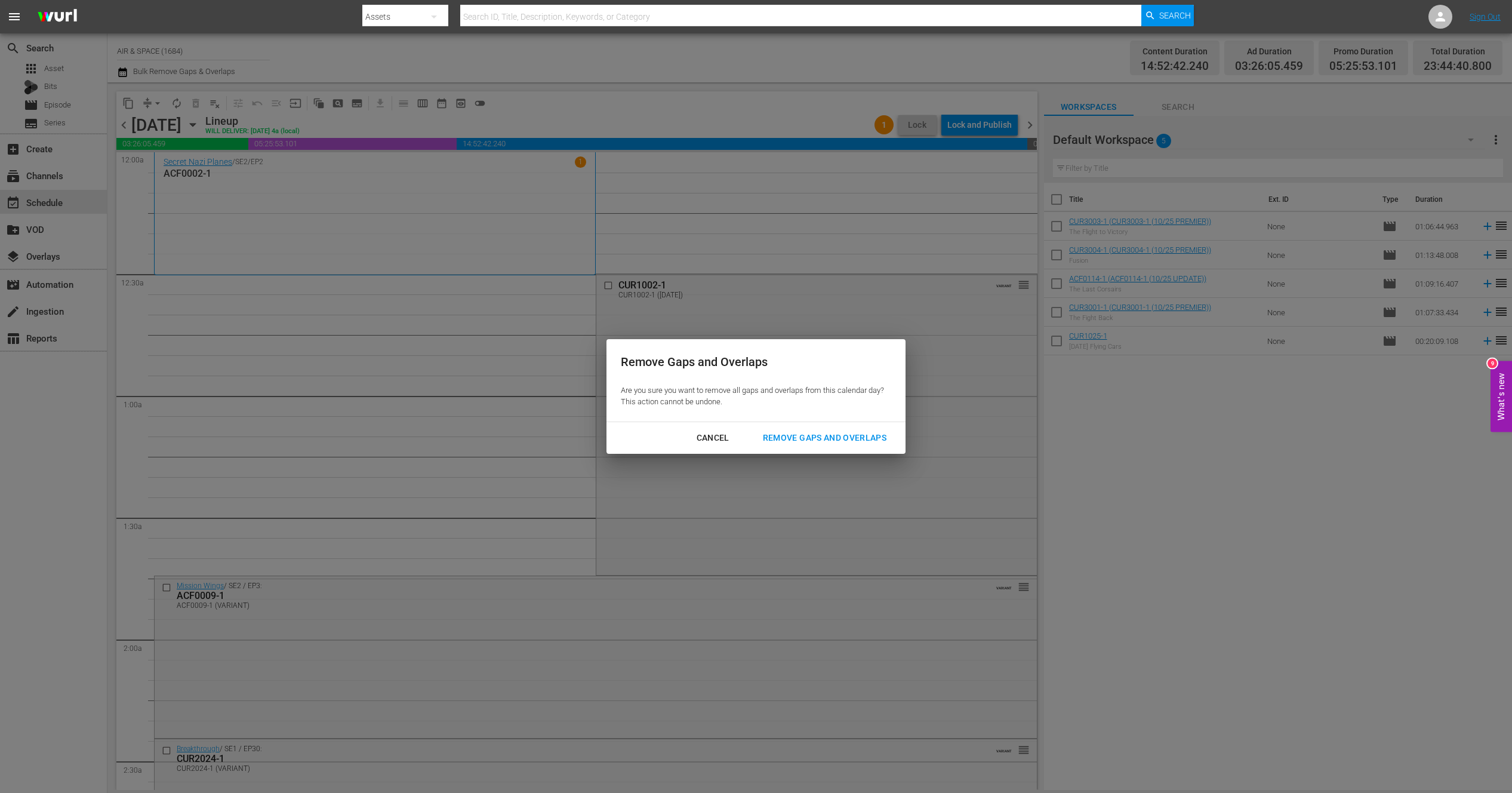
click at [807, 436] on div "Remove Gaps and Overlaps" at bounding box center [824, 438] width 142 height 15
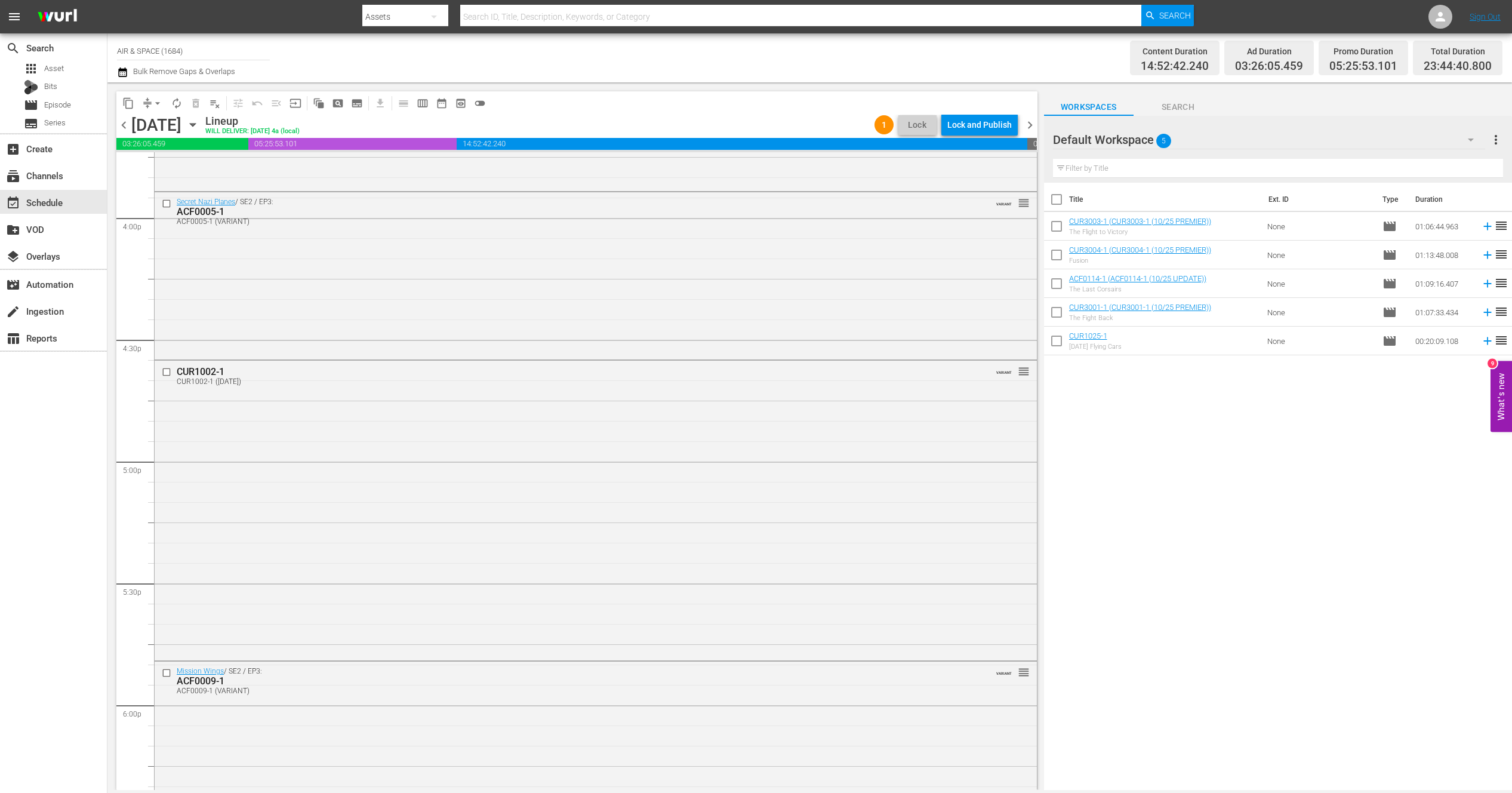
scroll to position [5269, 0]
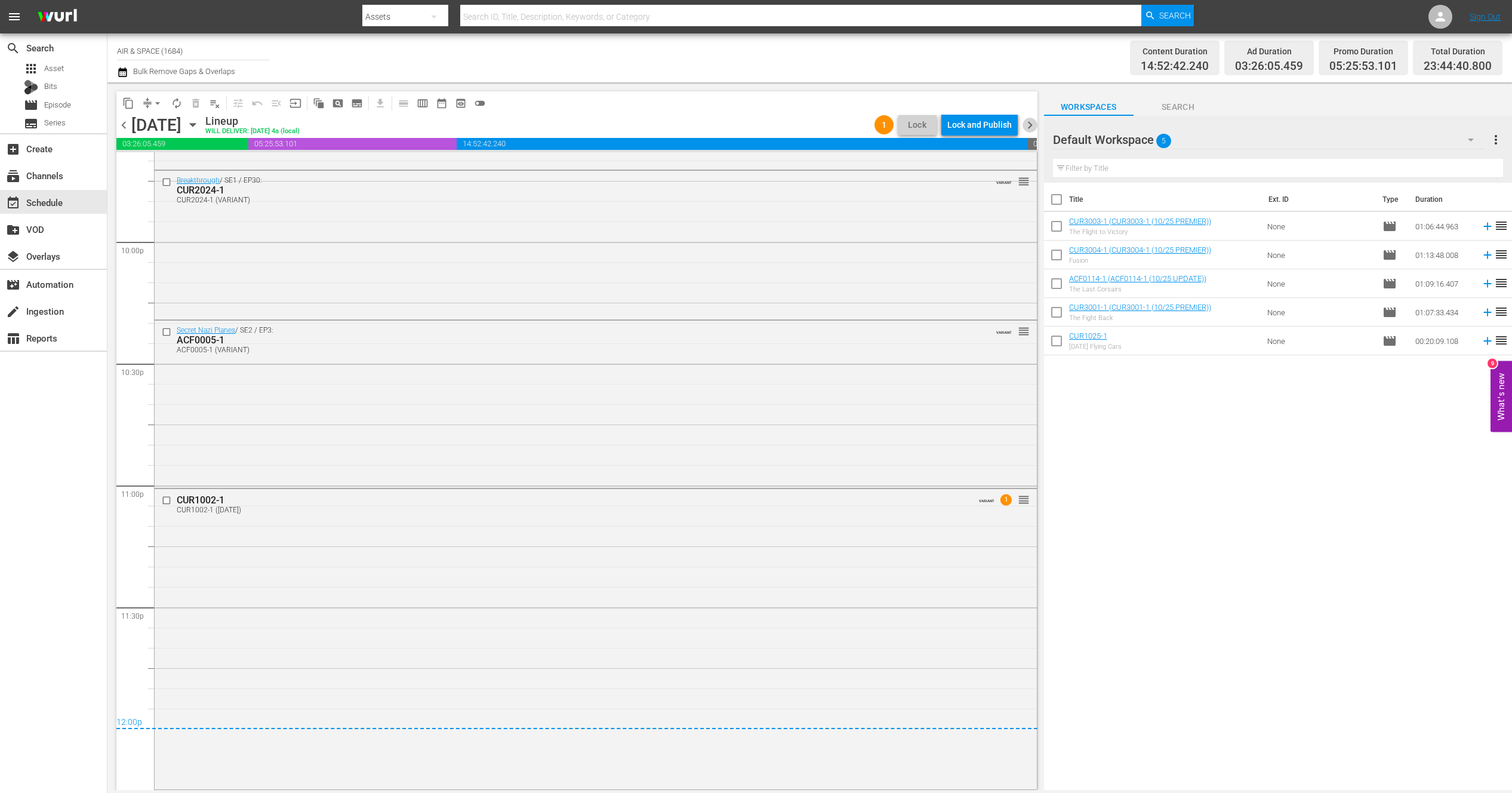
click at [1034, 120] on span "chevron_right" at bounding box center [1030, 125] width 15 height 15
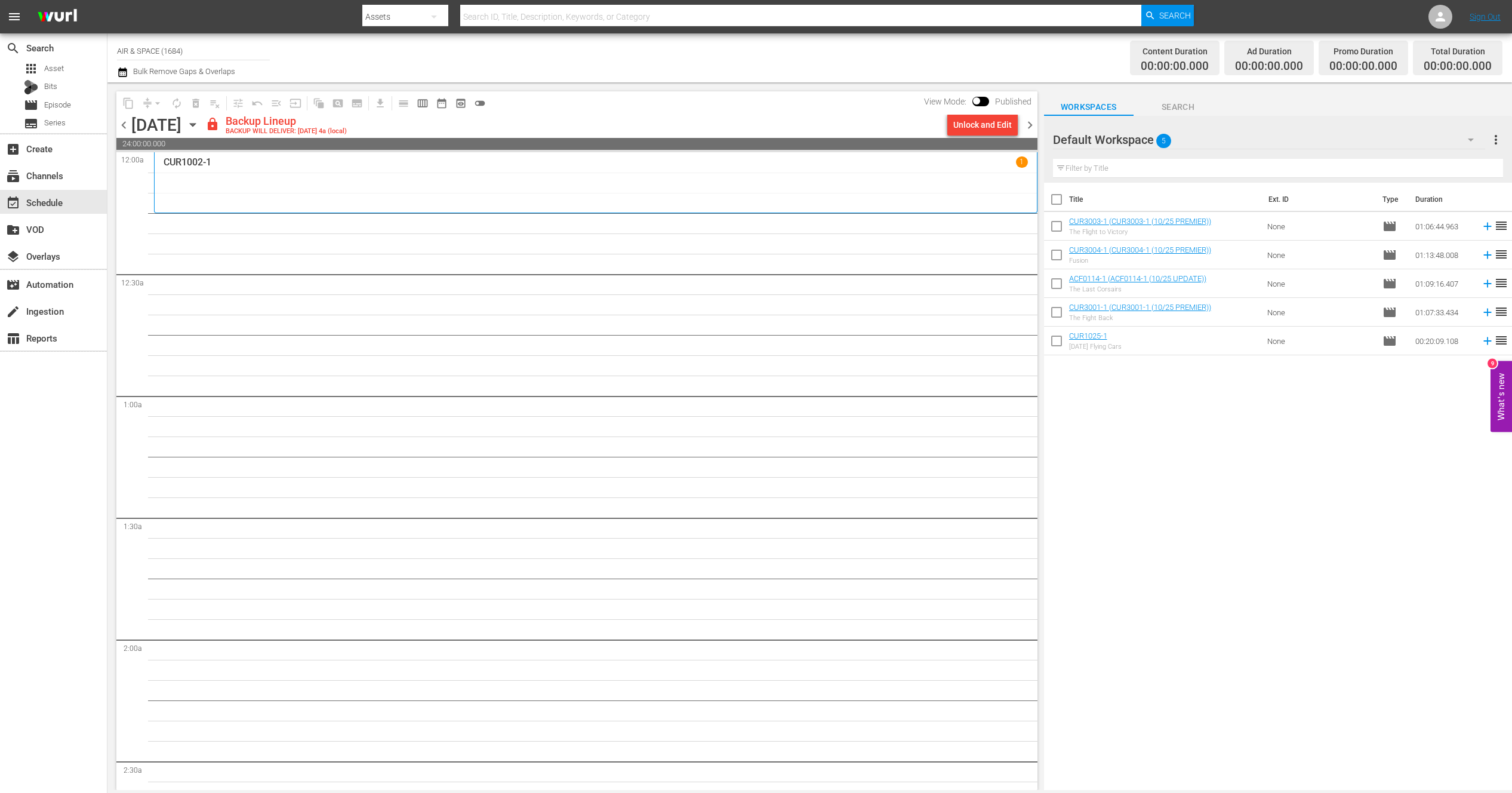
click at [124, 125] on span "chevron_left" at bounding box center [124, 125] width 15 height 15
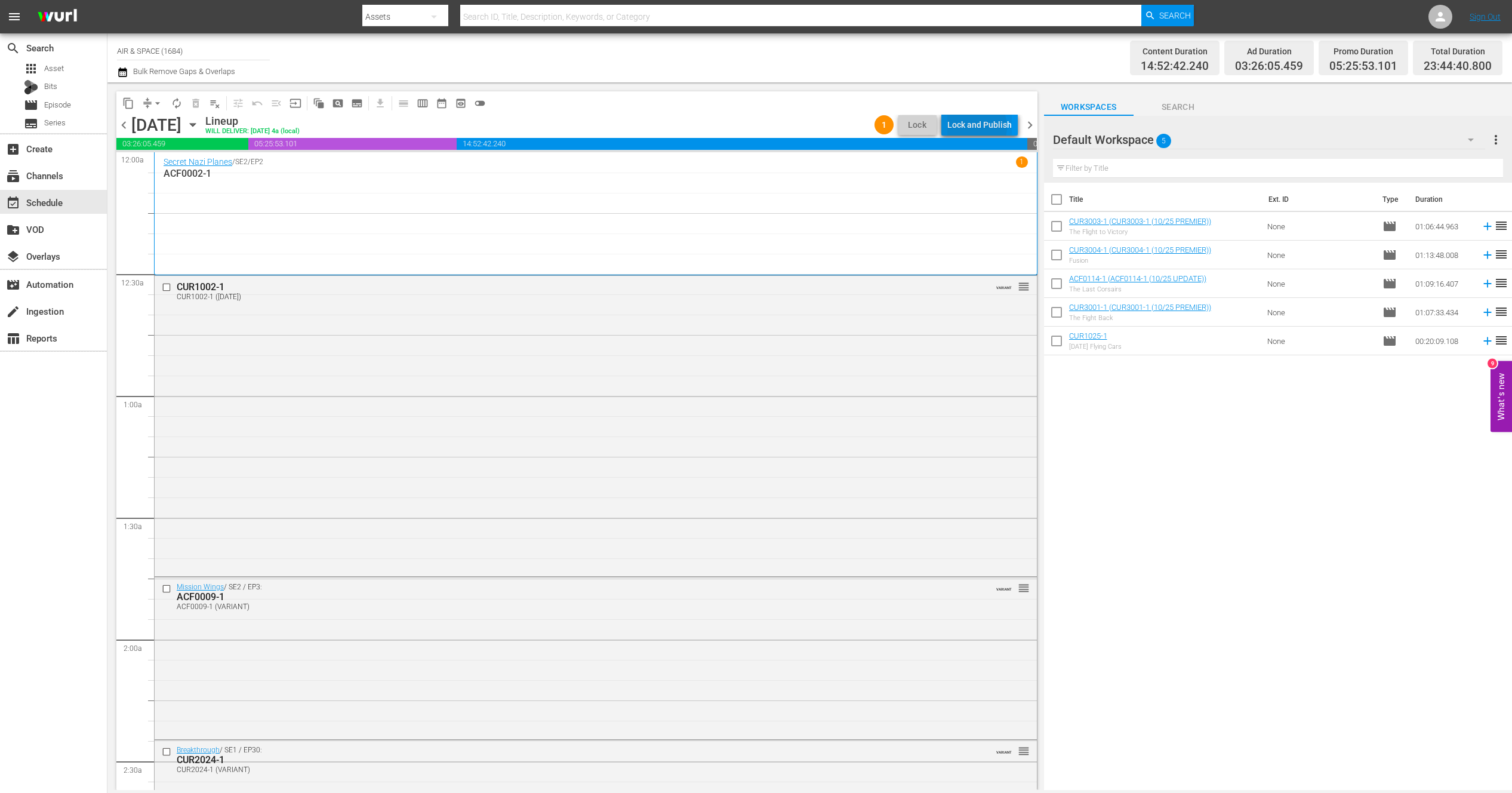
click at [976, 126] on div "Lock and Publish" at bounding box center [980, 125] width 65 height 22
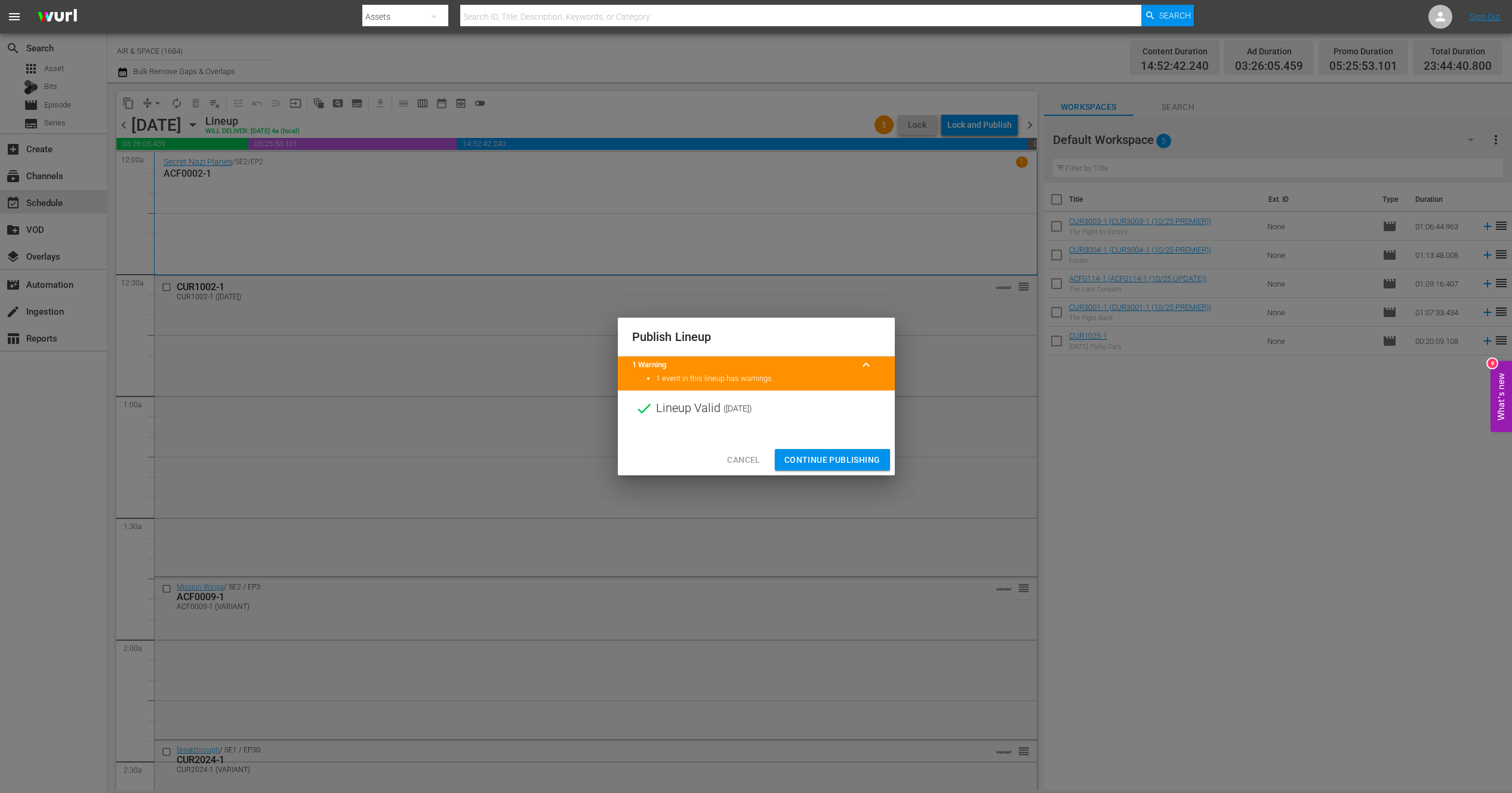
click at [815, 461] on span "Continue Publishing" at bounding box center [832, 460] width 96 height 15
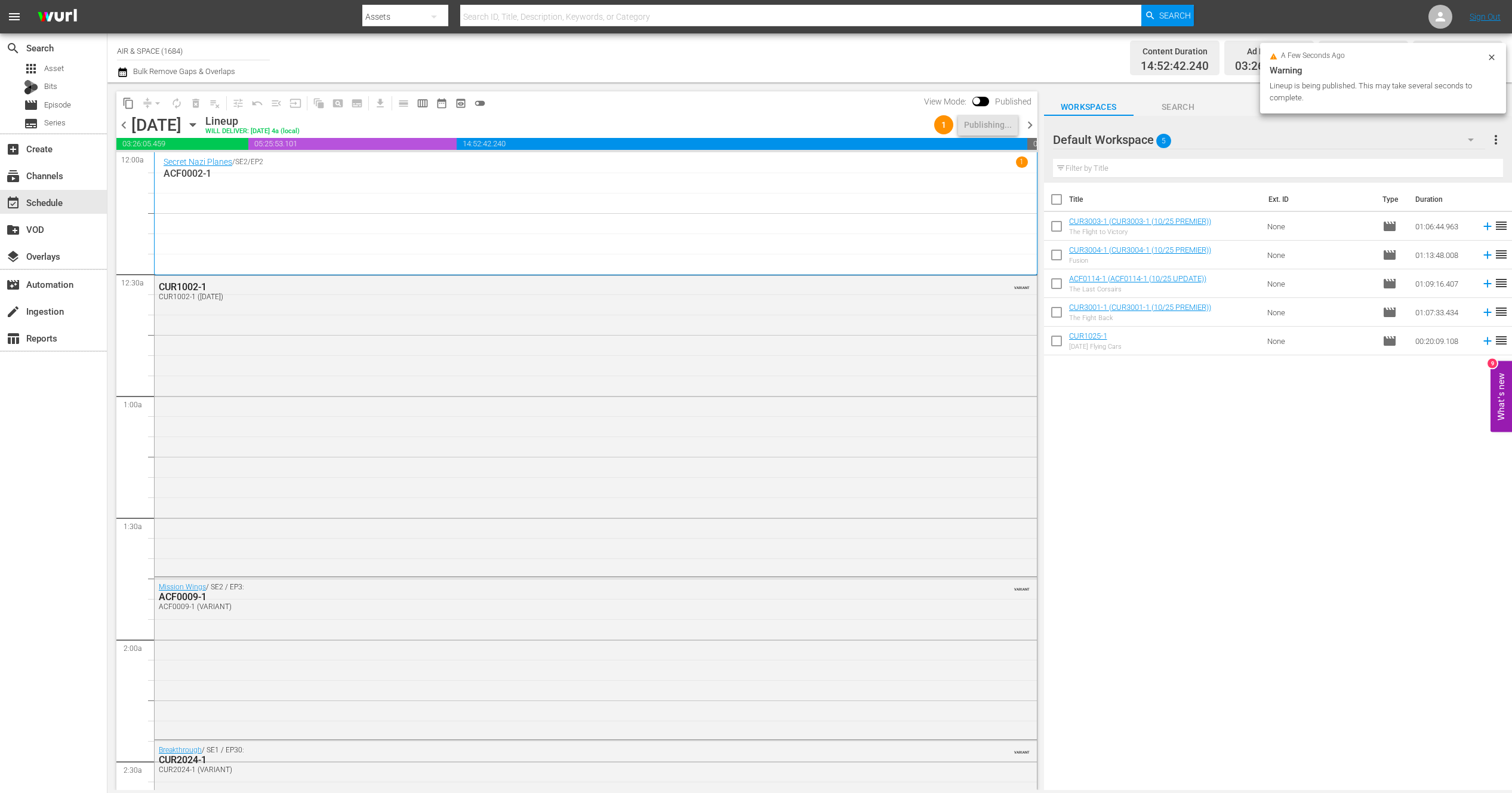
click at [125, 126] on span "chevron_left" at bounding box center [124, 125] width 15 height 15
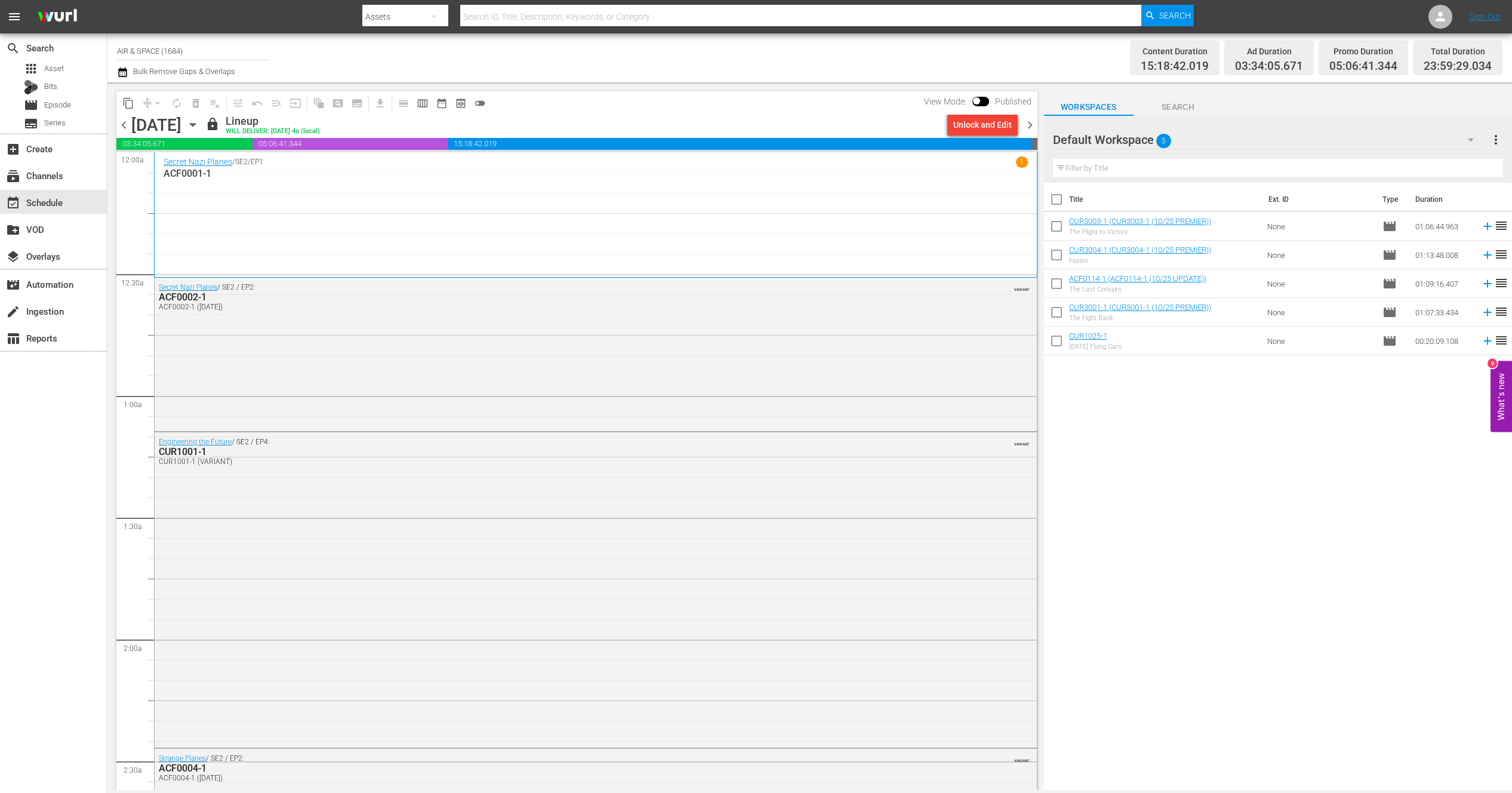
click at [1032, 124] on span "chevron_right" at bounding box center [1030, 125] width 15 height 15
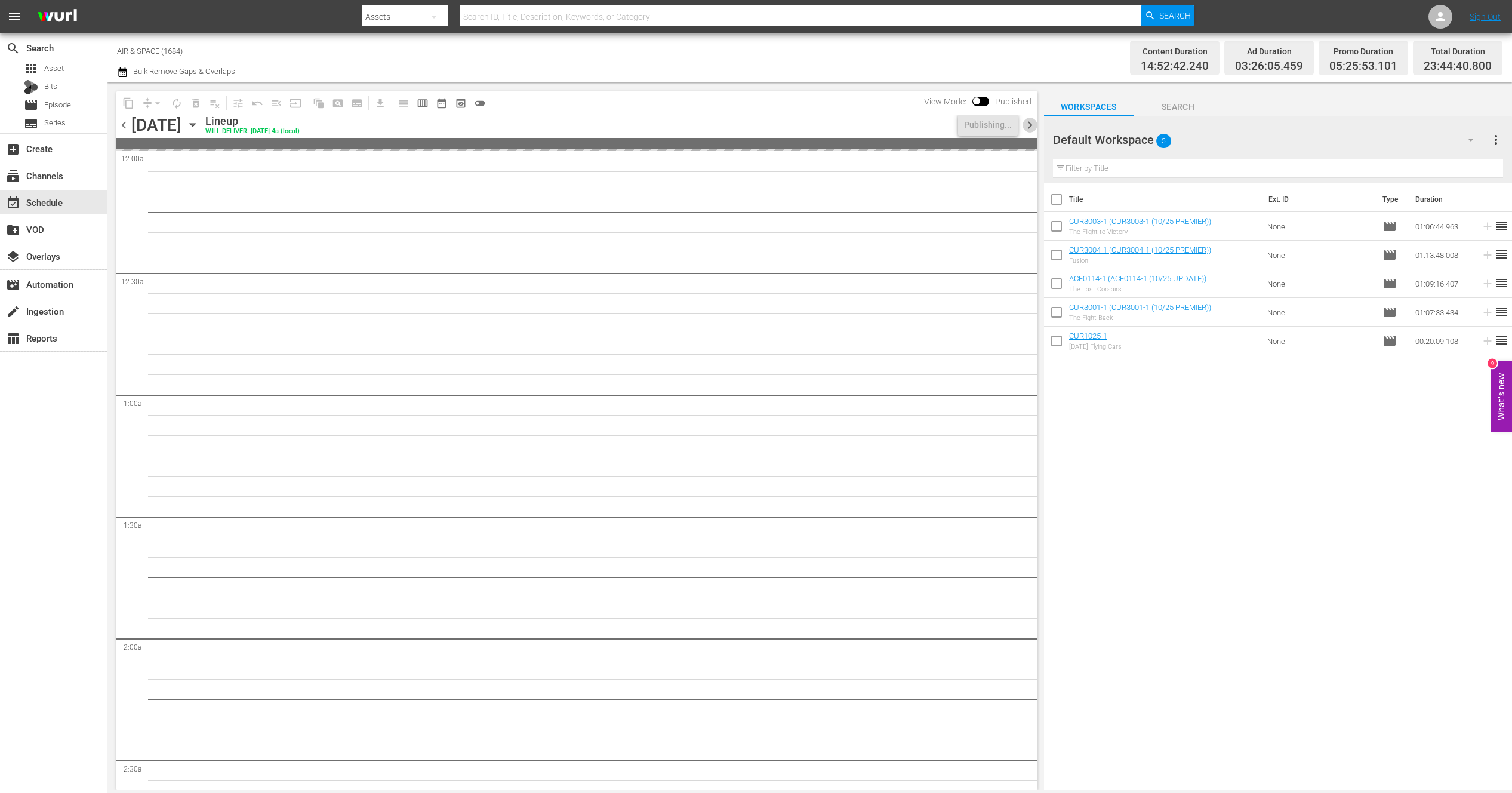
click at [1032, 124] on span "chevron_right" at bounding box center [1030, 125] width 15 height 15
click at [195, 124] on icon "button" at bounding box center [193, 125] width 6 height 3
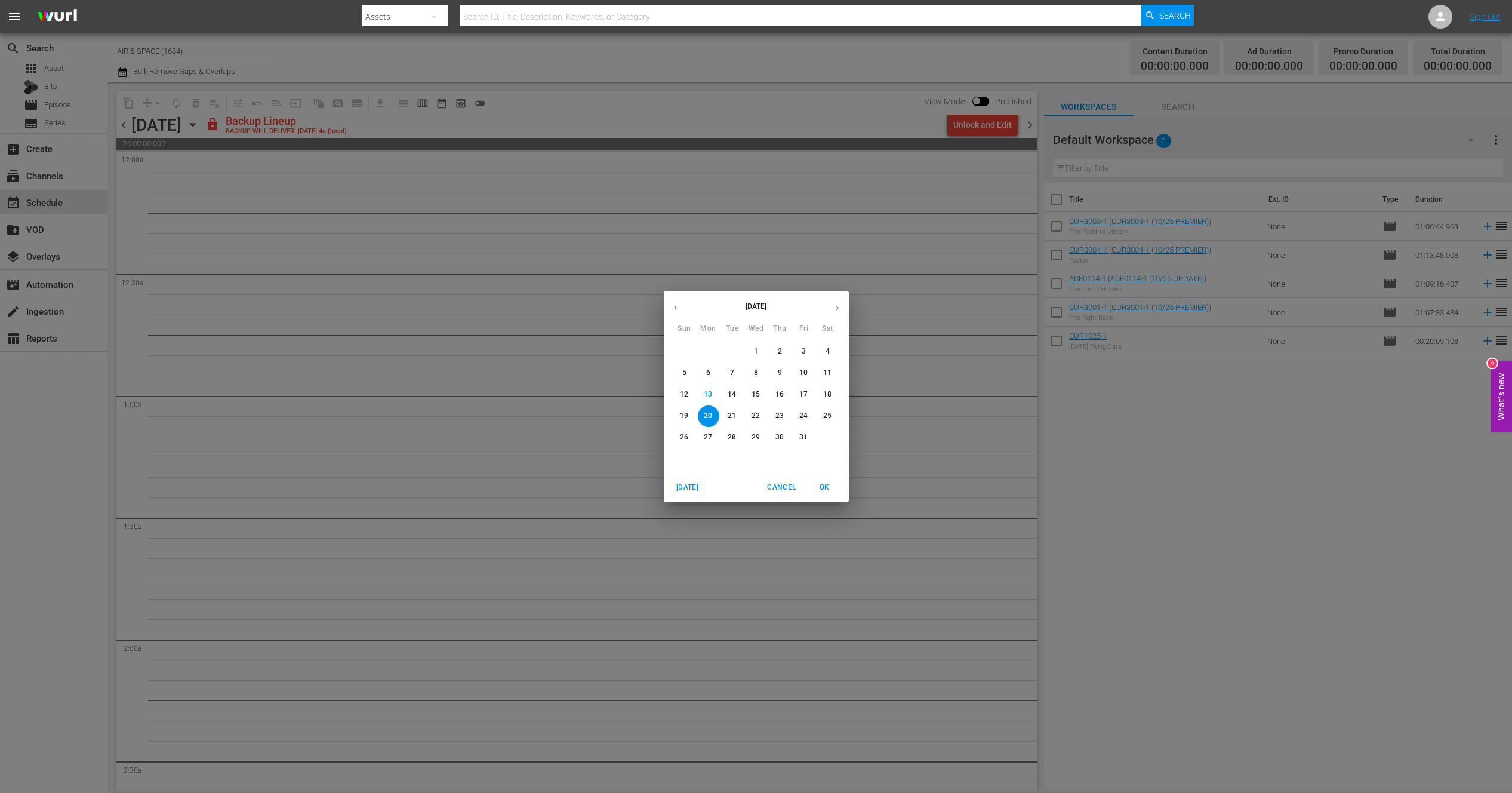
click at [673, 305] on icon "button" at bounding box center [675, 307] width 9 height 9
click at [803, 349] on p "5" at bounding box center [803, 351] width 4 height 11
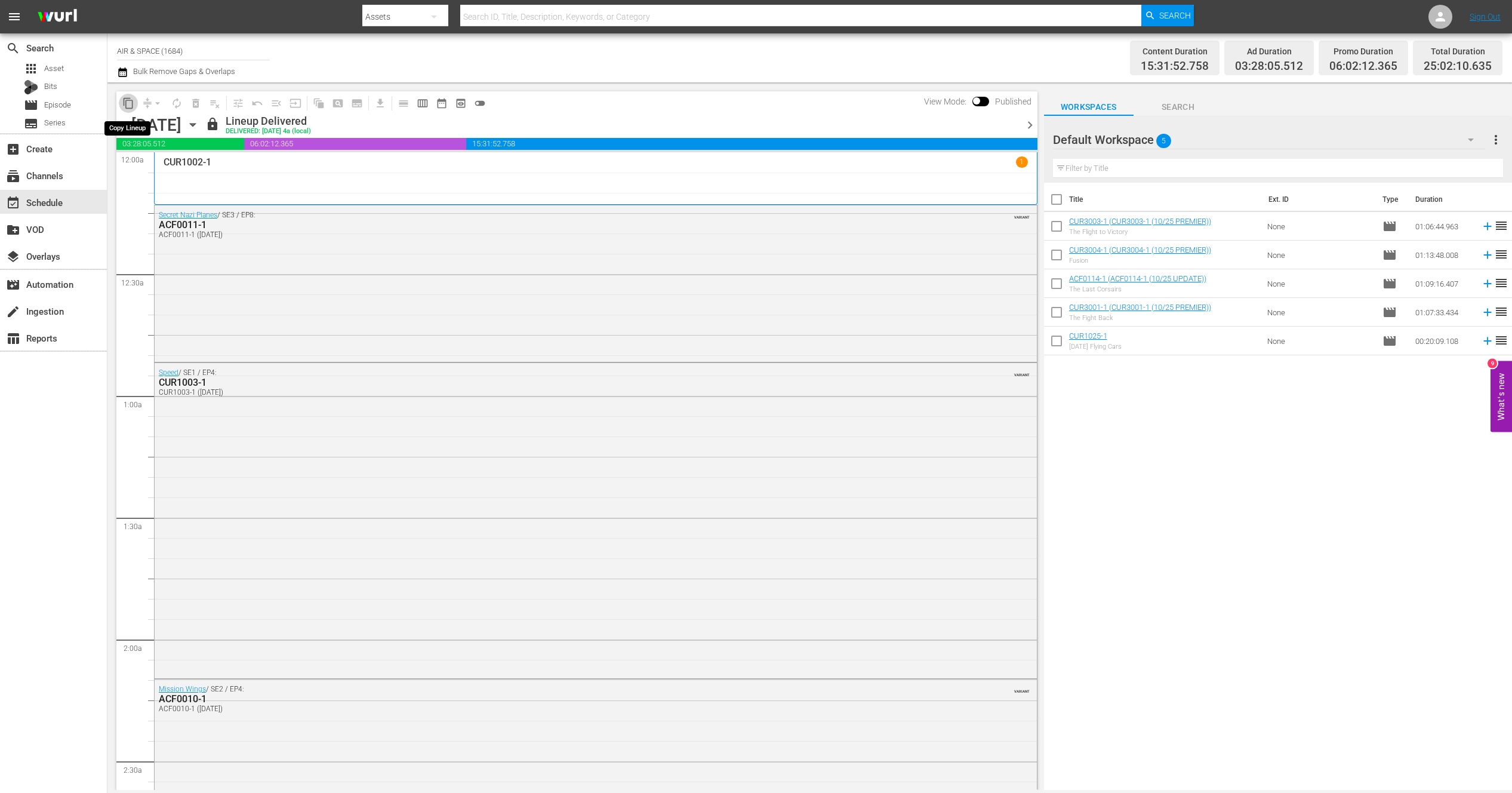
click at [132, 101] on span "content_copy" at bounding box center [128, 103] width 12 height 12
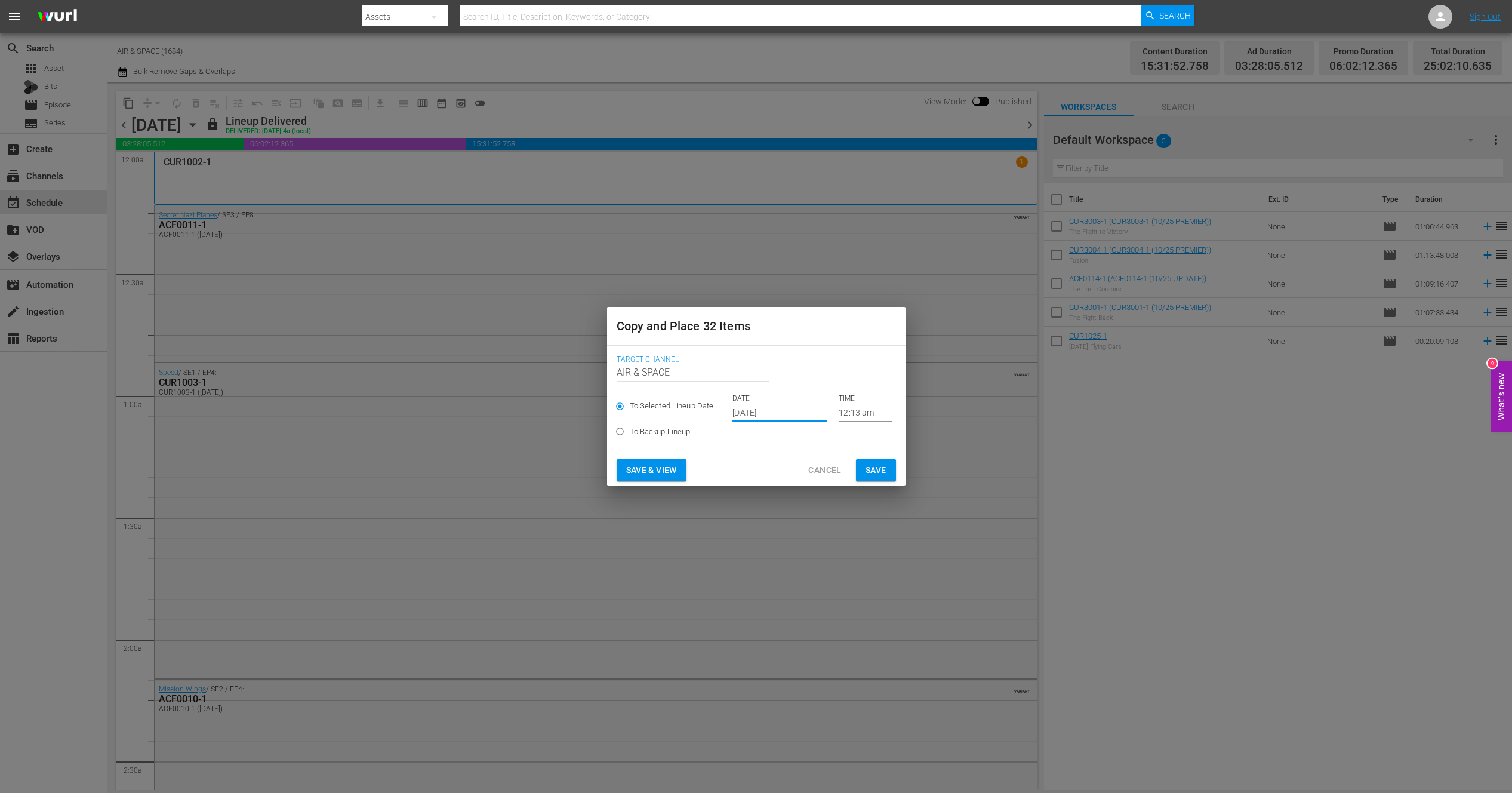
click at [770, 412] on input "[DATE]" at bounding box center [779, 413] width 95 height 18
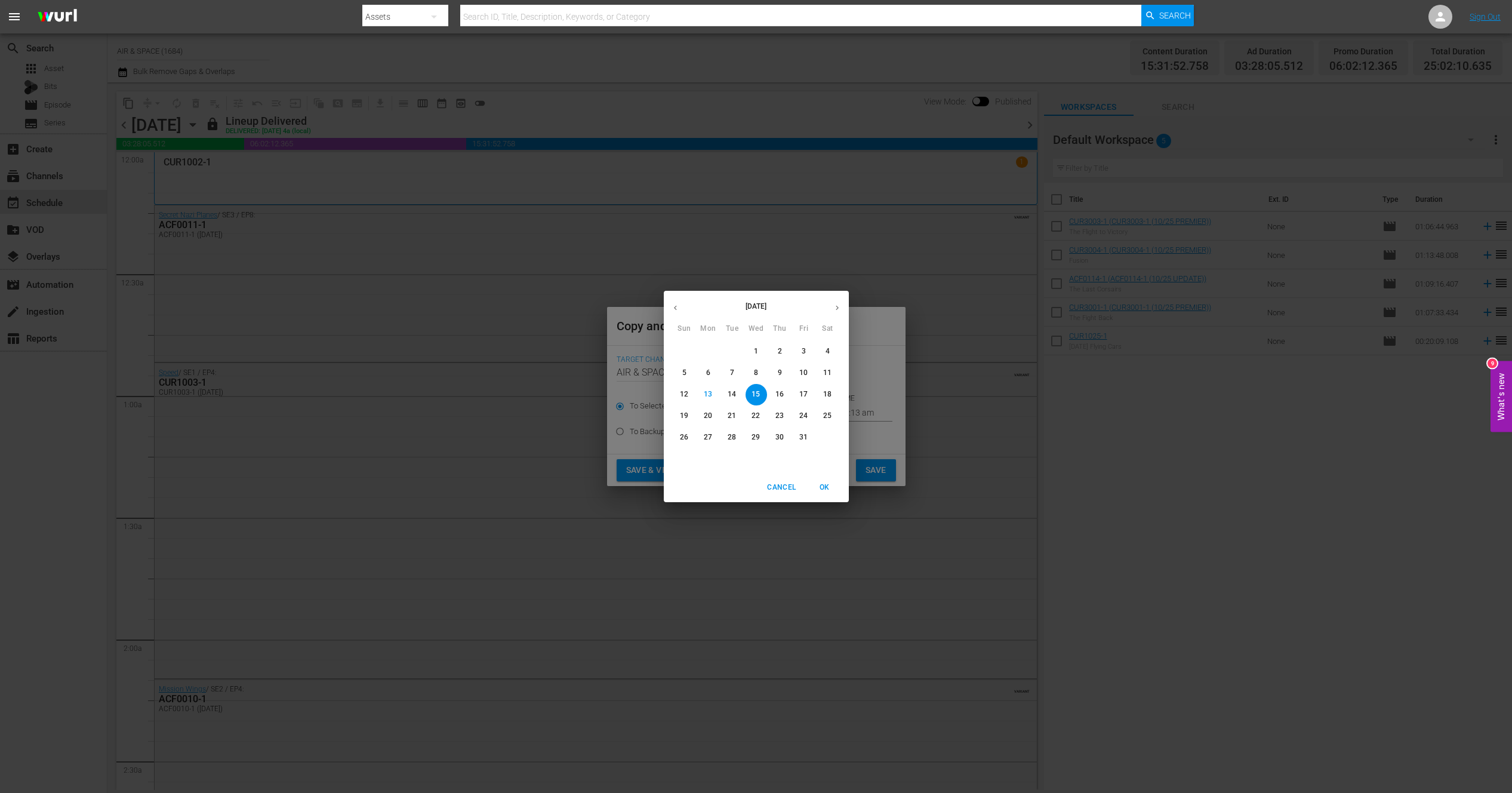
click at [712, 413] on p "20" at bounding box center [708, 416] width 8 height 11
type input "[DATE]"
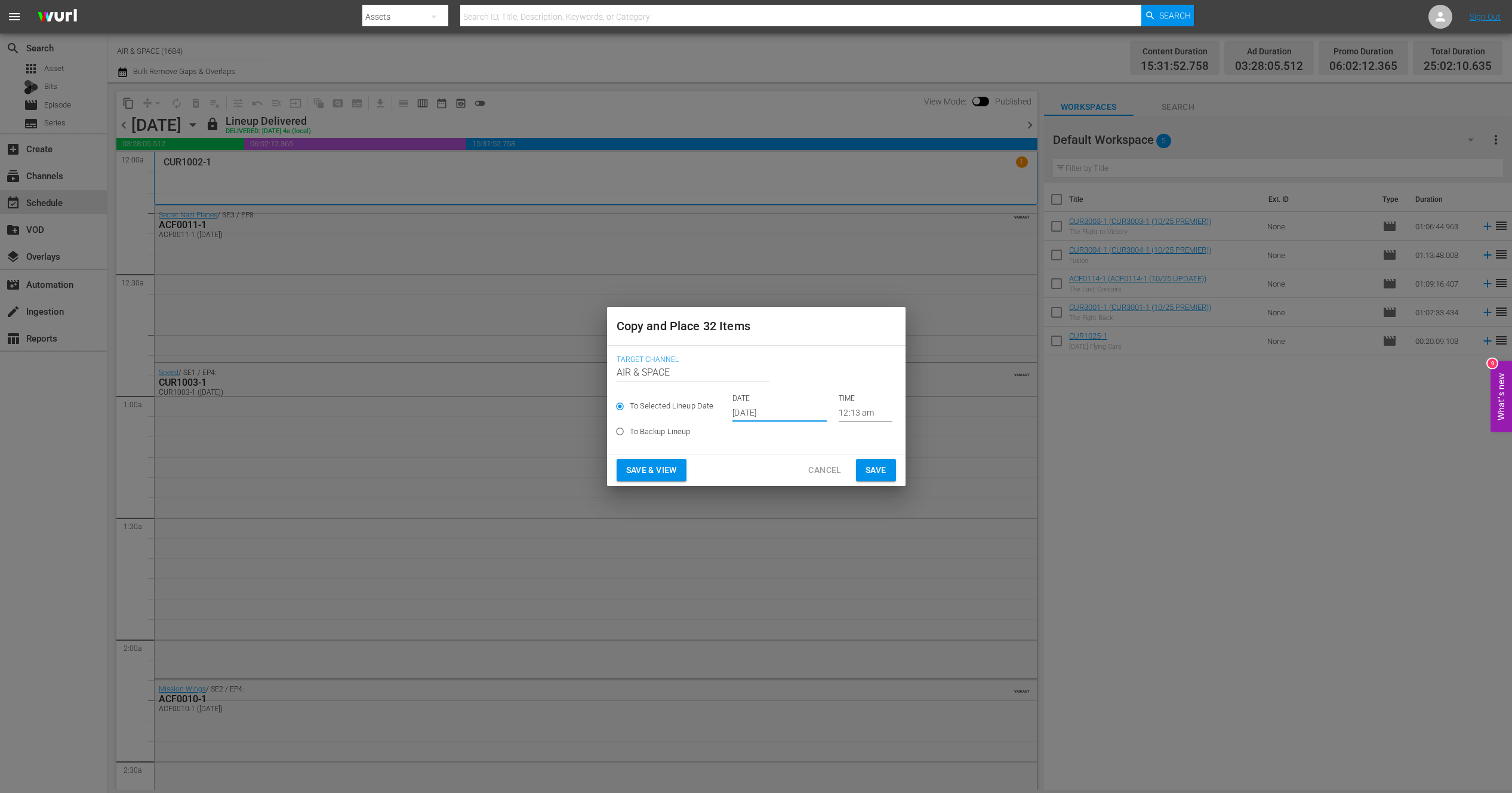
click at [864, 411] on input "12:13 am" at bounding box center [866, 413] width 53 height 18
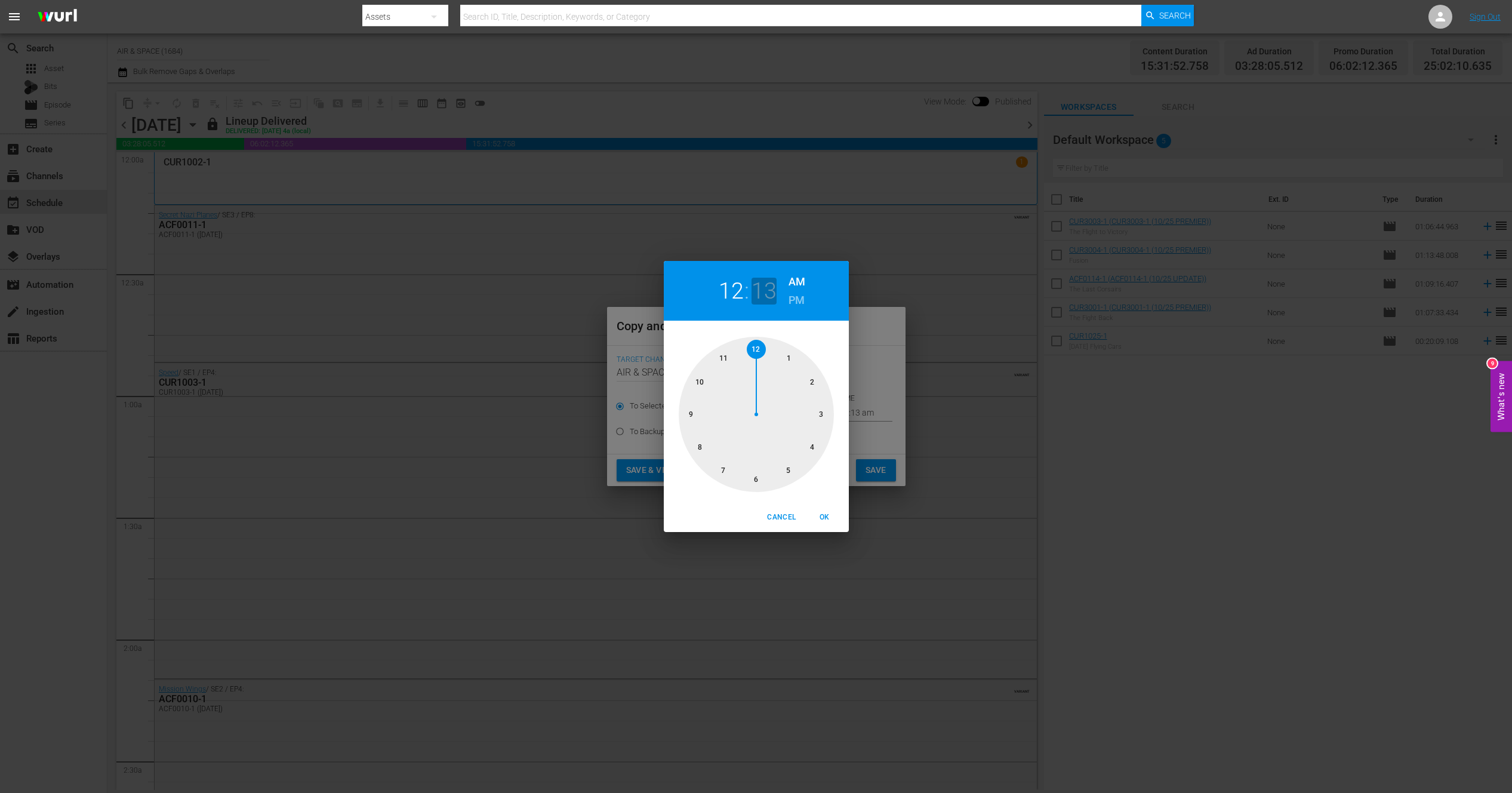
click at [766, 293] on h2 "13" at bounding box center [764, 290] width 24 height 27
drag, startPoint x: 820, startPoint y: 401, endPoint x: 825, endPoint y: 417, distance: 16.8
click at [825, 417] on div at bounding box center [756, 414] width 155 height 155
click at [831, 515] on span "OK" at bounding box center [824, 517] width 28 height 12
type input "12:15 am"
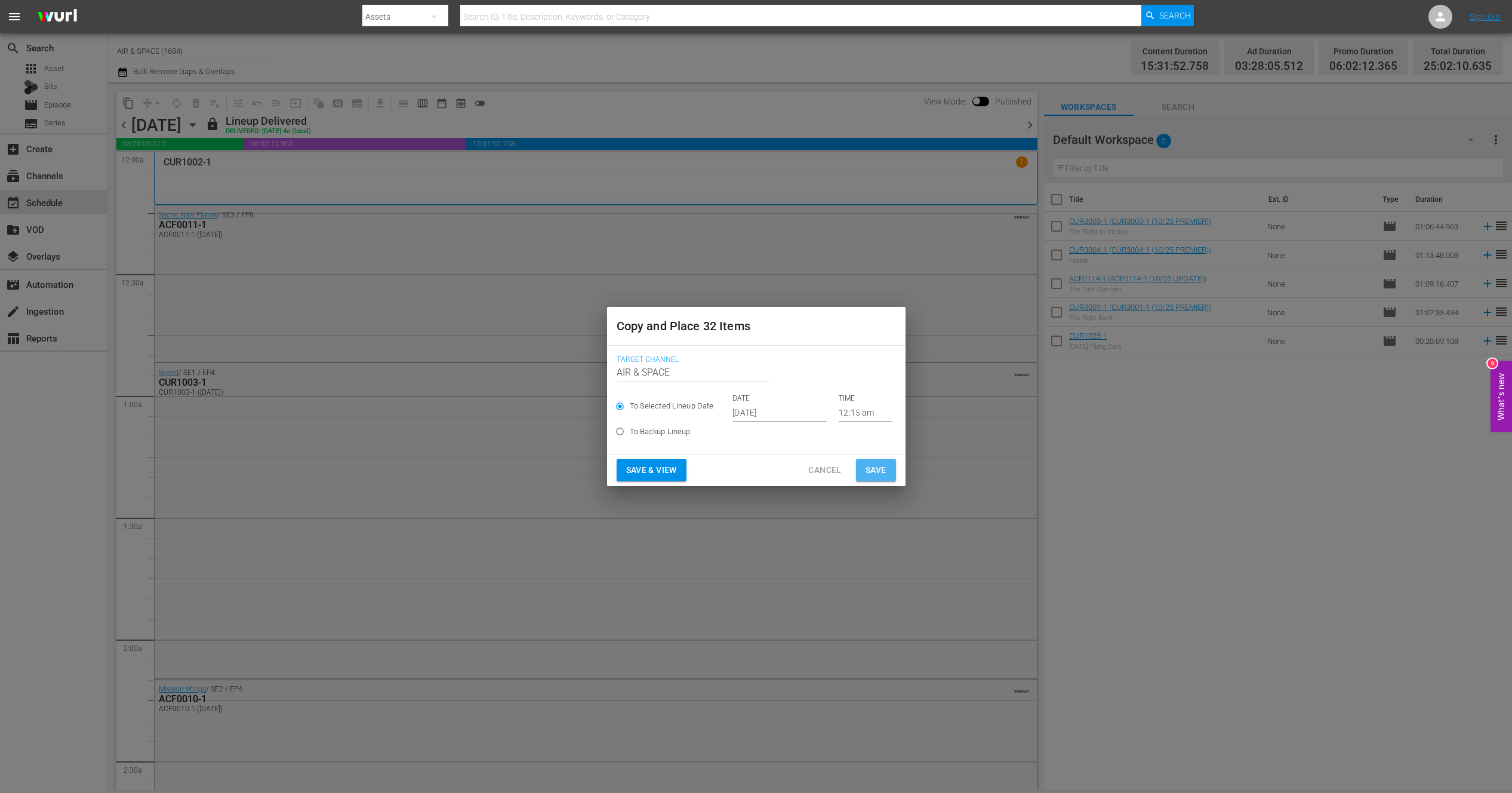
click at [881, 465] on span "Save" at bounding box center [876, 470] width 21 height 15
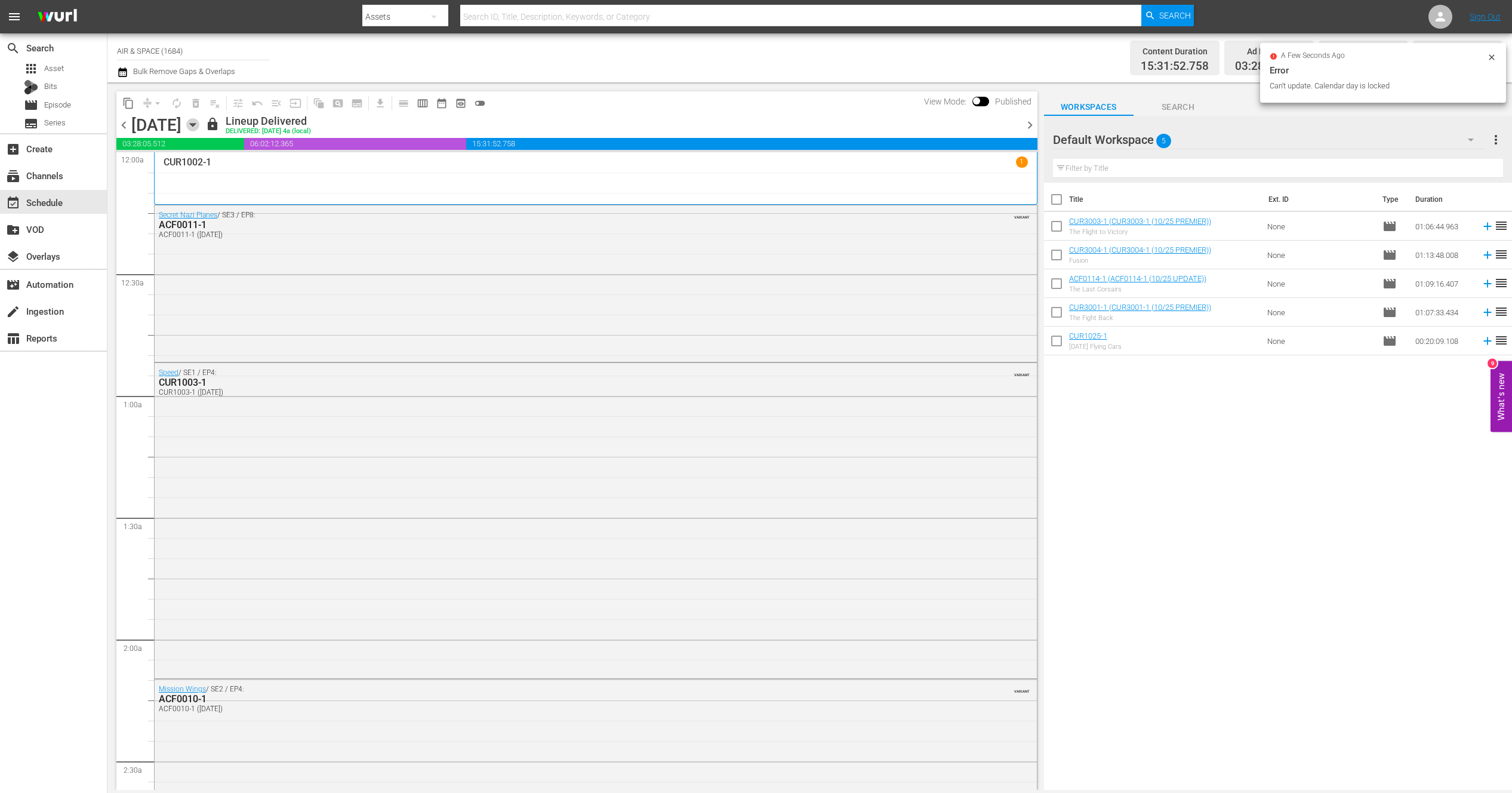
click at [199, 121] on icon "button" at bounding box center [193, 125] width 13 height 13
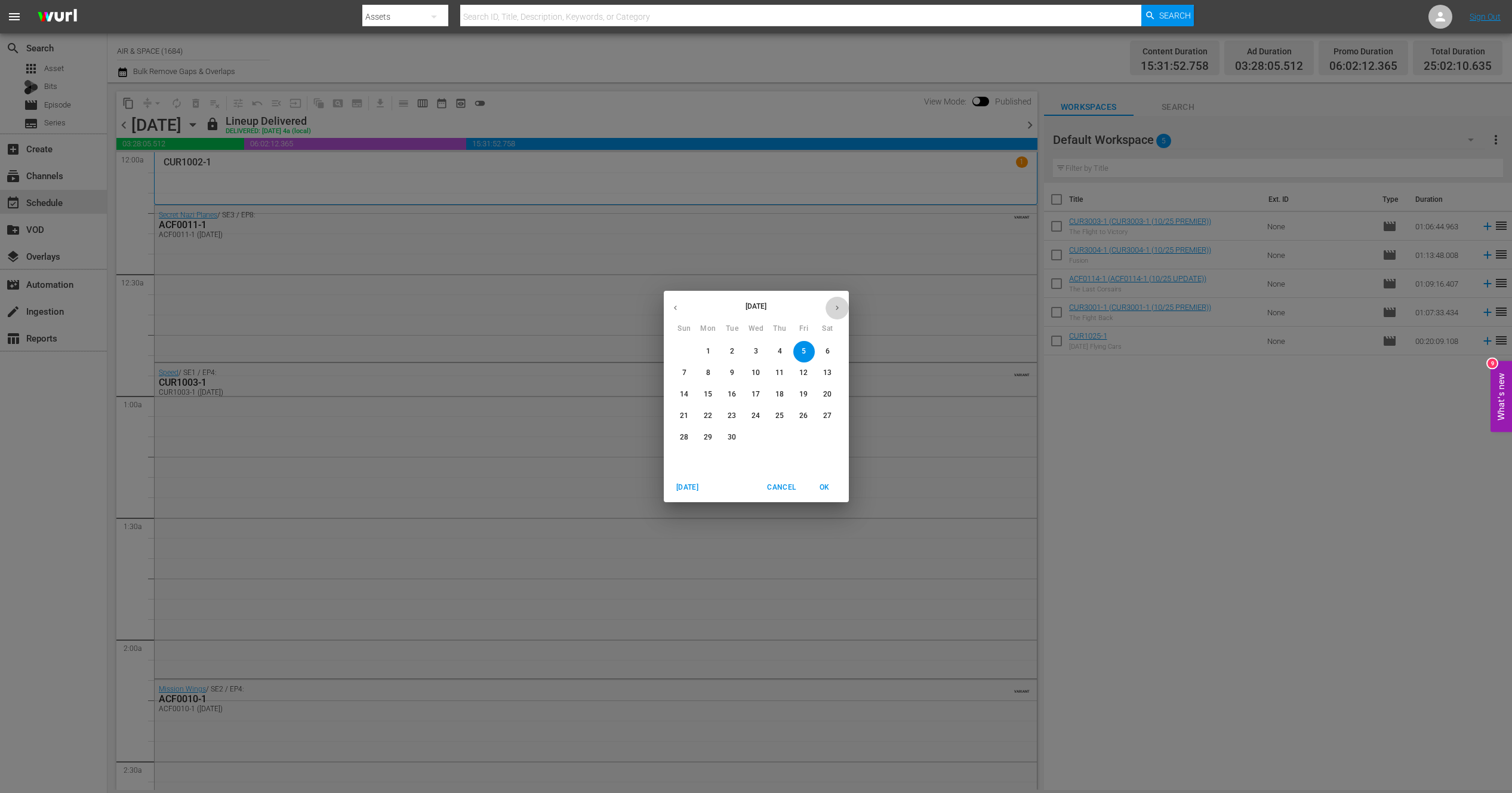
click at [836, 307] on icon "button" at bounding box center [836, 307] width 9 height 9
click at [709, 416] on p "20" at bounding box center [708, 416] width 8 height 11
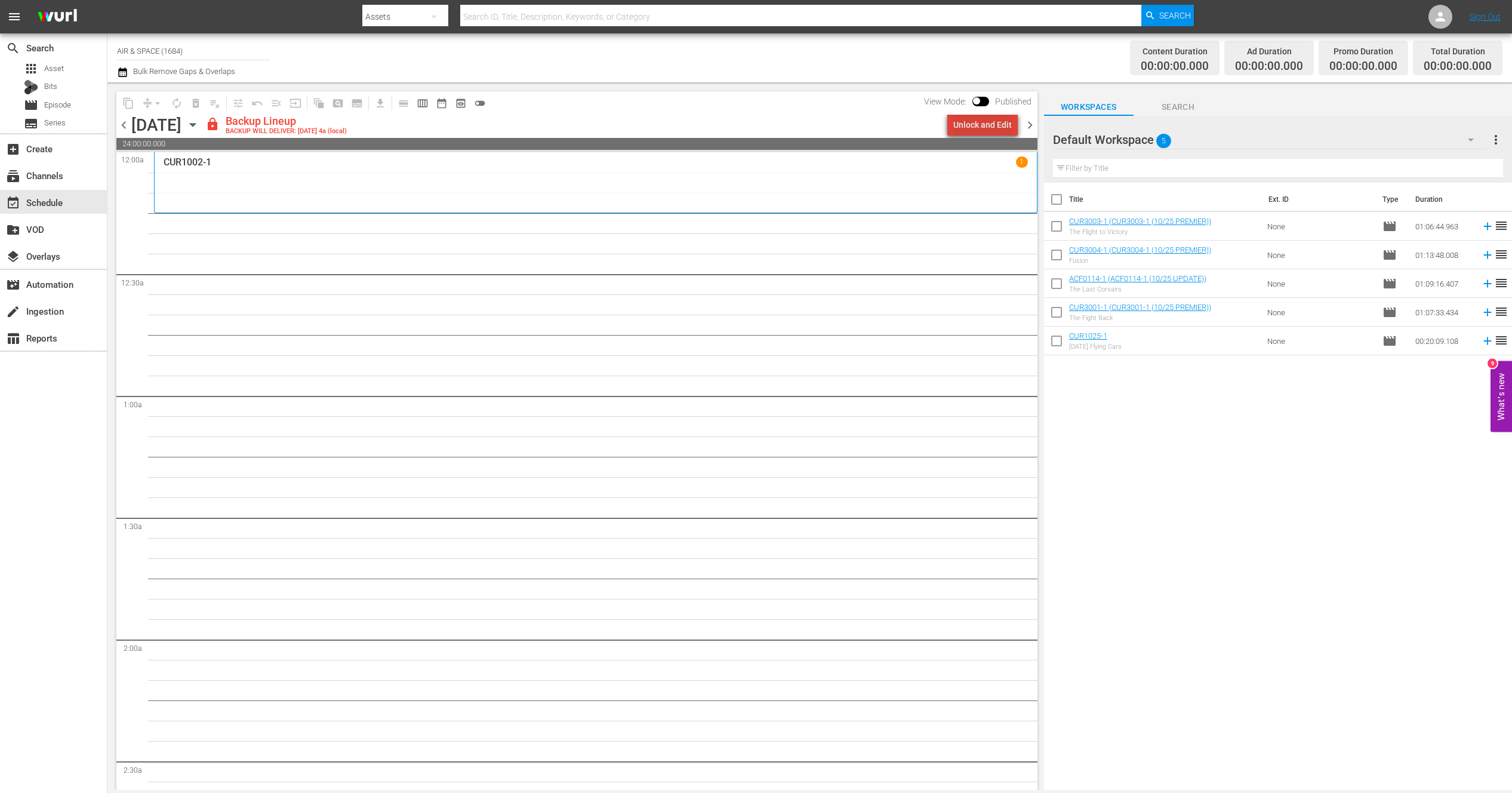
click at [996, 117] on div "Unlock and Edit" at bounding box center [982, 125] width 58 height 22
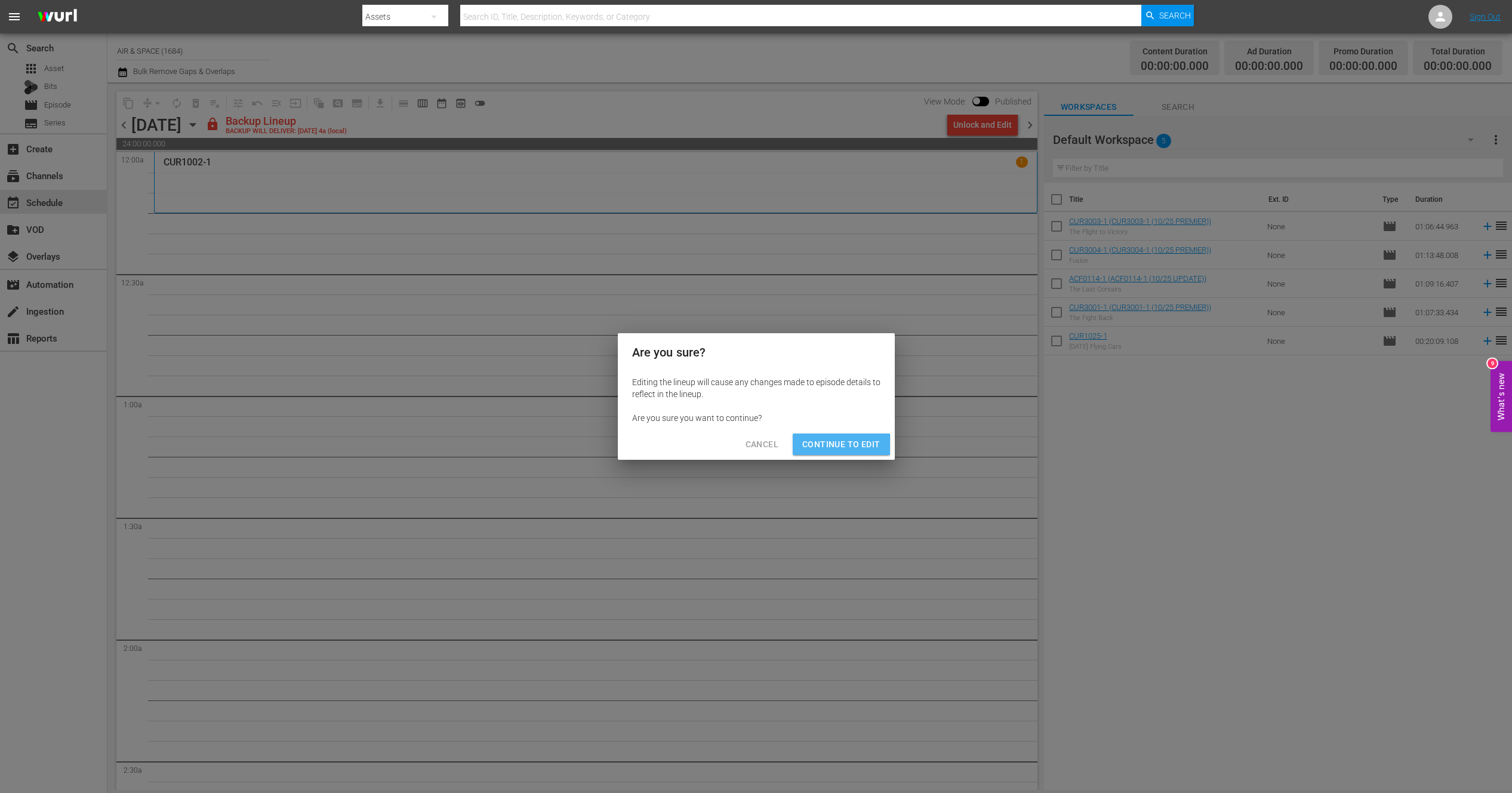
click at [841, 445] on span "Continue to Edit" at bounding box center [841, 444] width 78 height 15
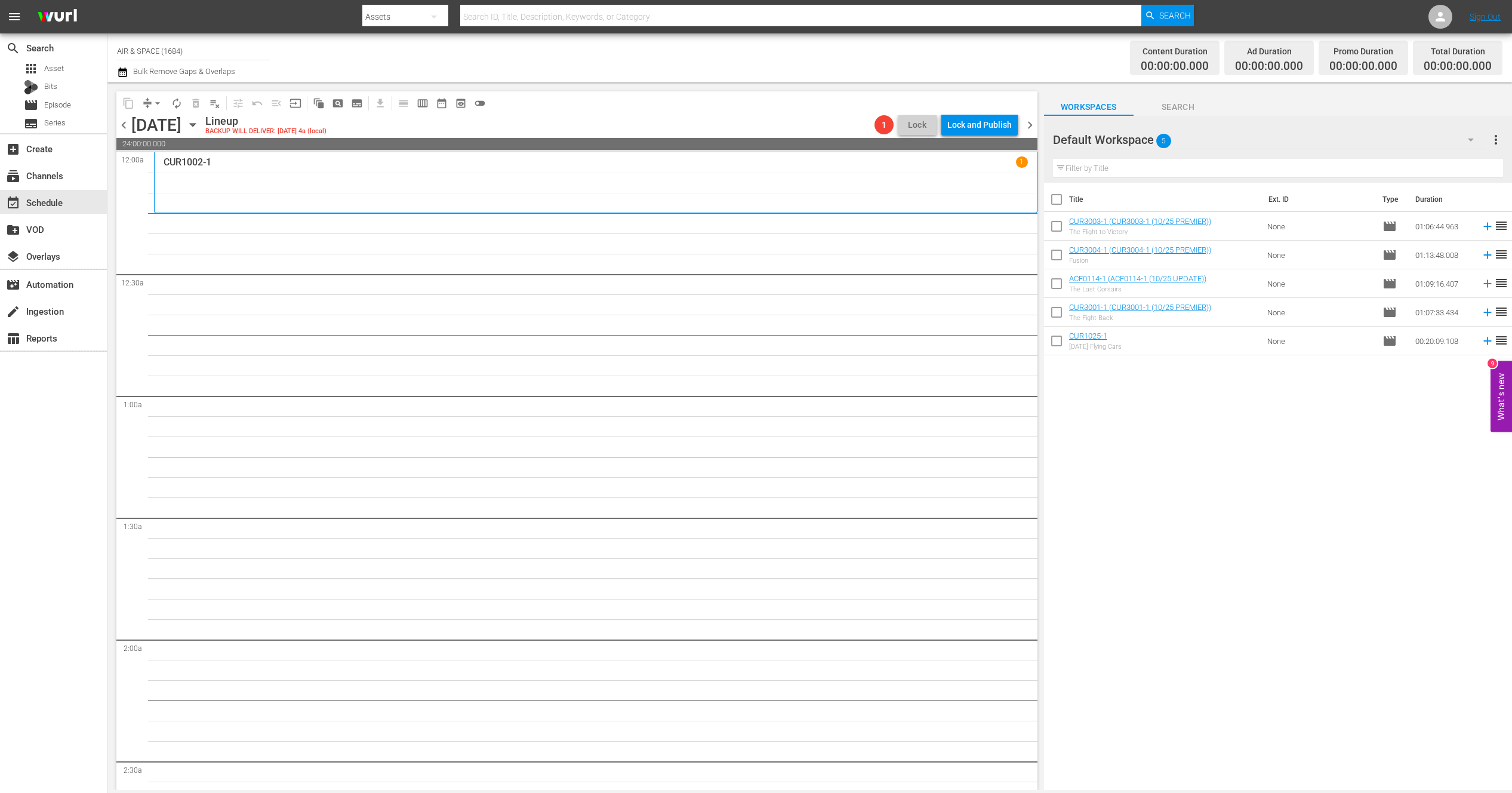
click at [195, 124] on icon "button" at bounding box center [193, 125] width 6 height 3
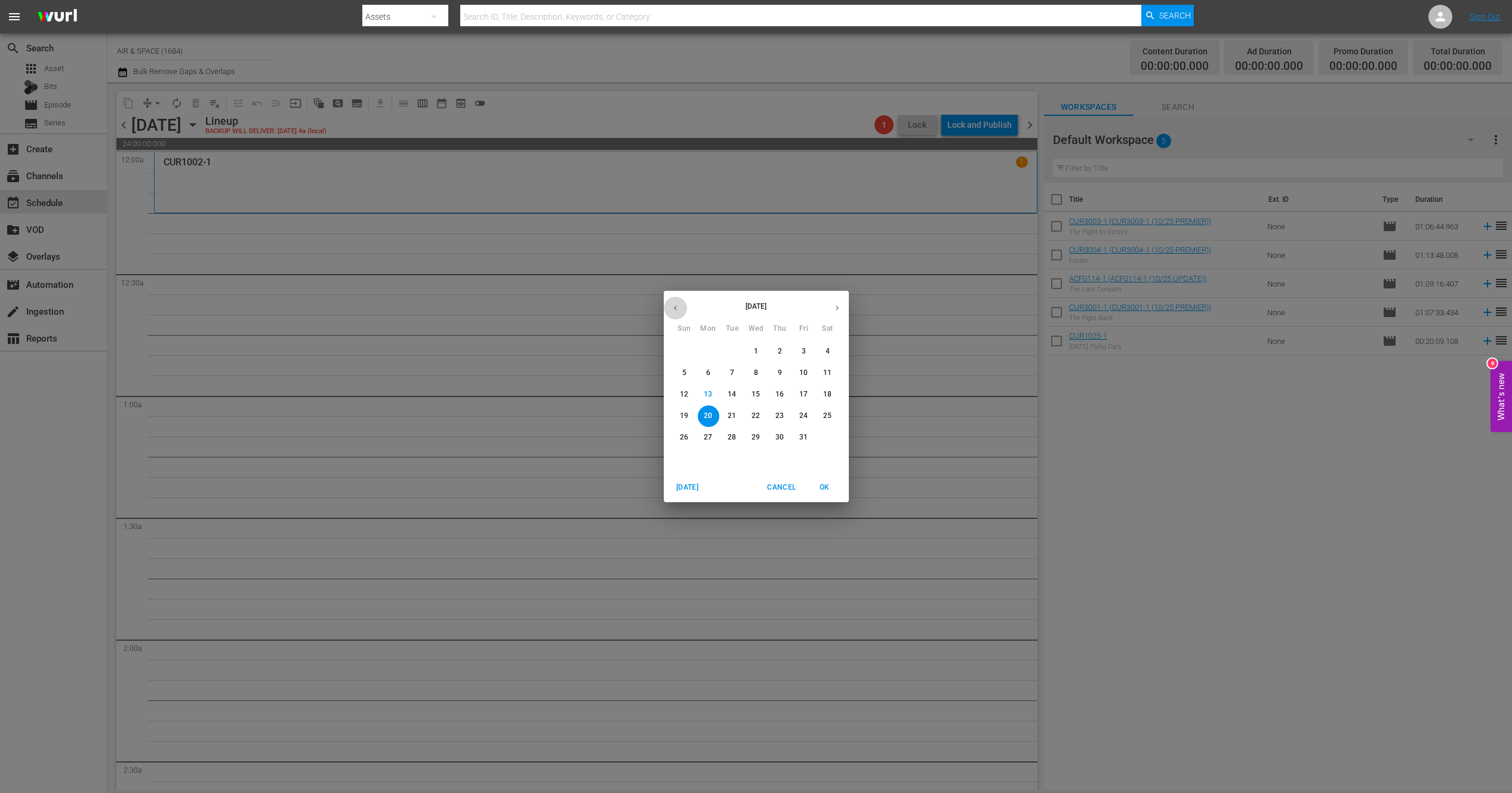
click at [677, 309] on icon "button" at bounding box center [675, 307] width 9 height 9
click at [805, 350] on p "5" at bounding box center [803, 351] width 4 height 11
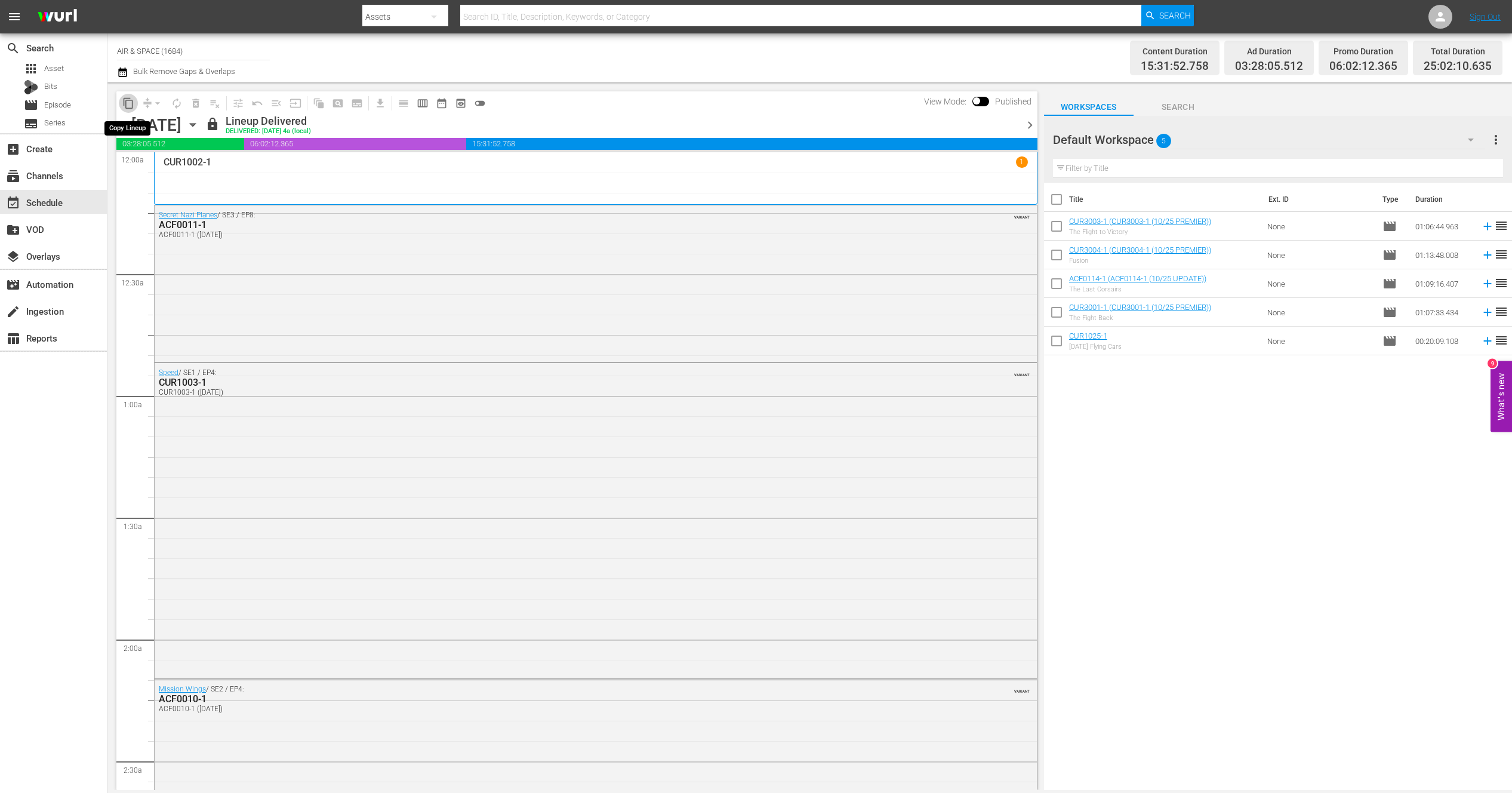
click at [129, 104] on span "content_copy" at bounding box center [128, 103] width 12 height 12
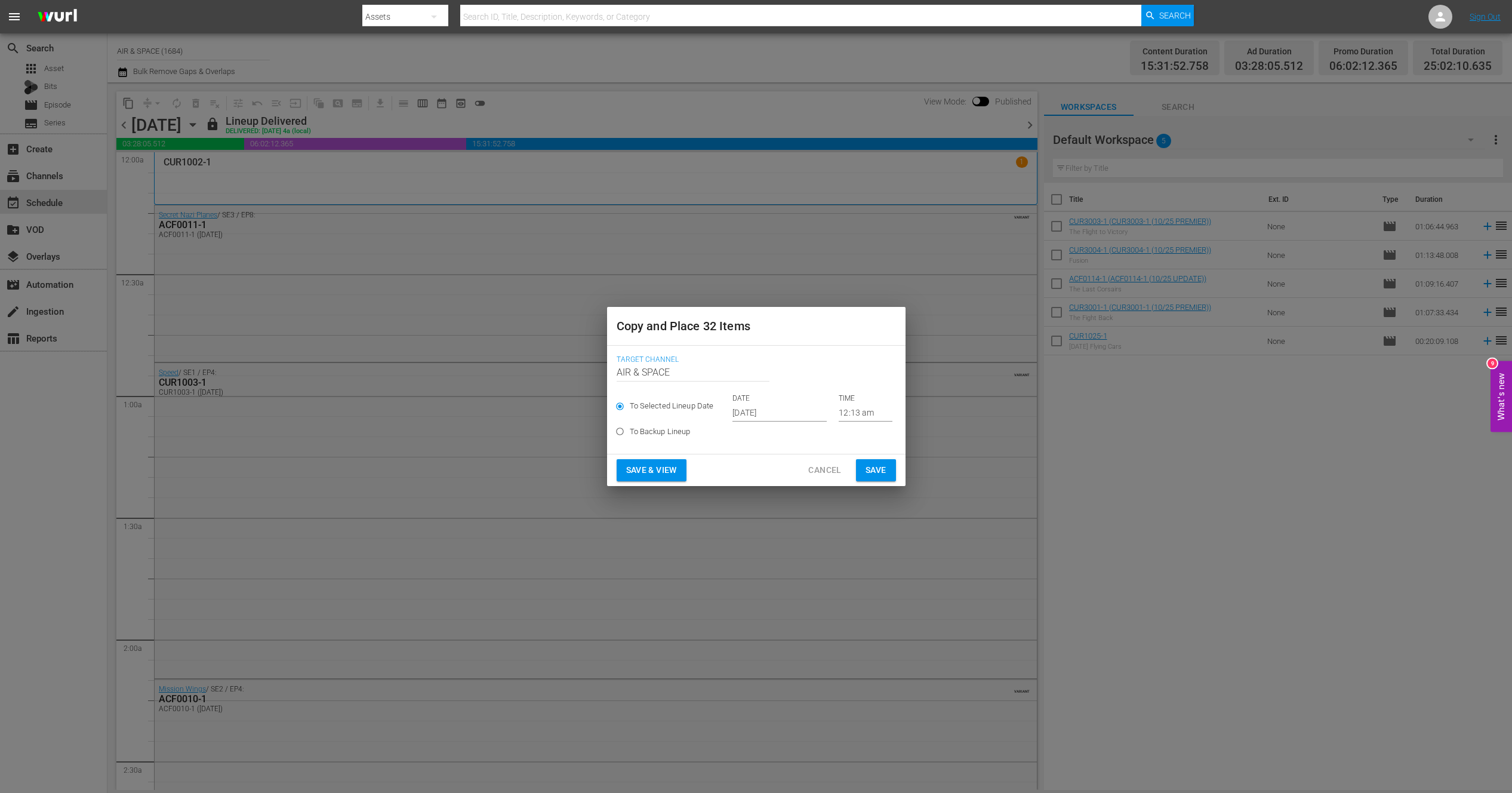
click at [853, 409] on input "12:13 am" at bounding box center [866, 413] width 53 height 18
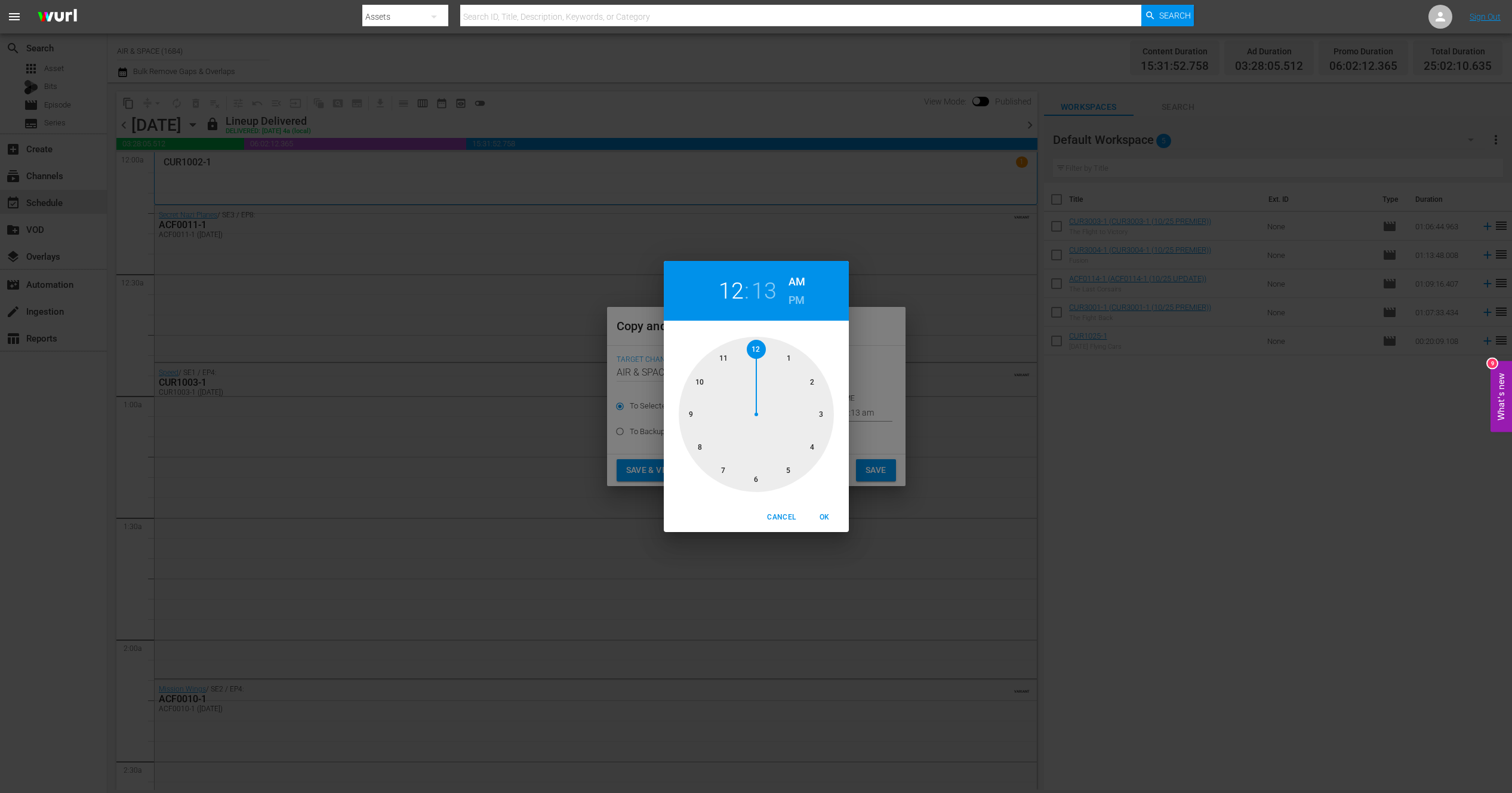
click at [767, 284] on h2 "13" at bounding box center [764, 290] width 24 height 27
drag, startPoint x: 820, startPoint y: 406, endPoint x: 826, endPoint y: 424, distance: 19.0
click at [826, 424] on div at bounding box center [756, 414] width 155 height 155
click at [828, 519] on span "OK" at bounding box center [824, 517] width 28 height 12
type input "12:15 am"
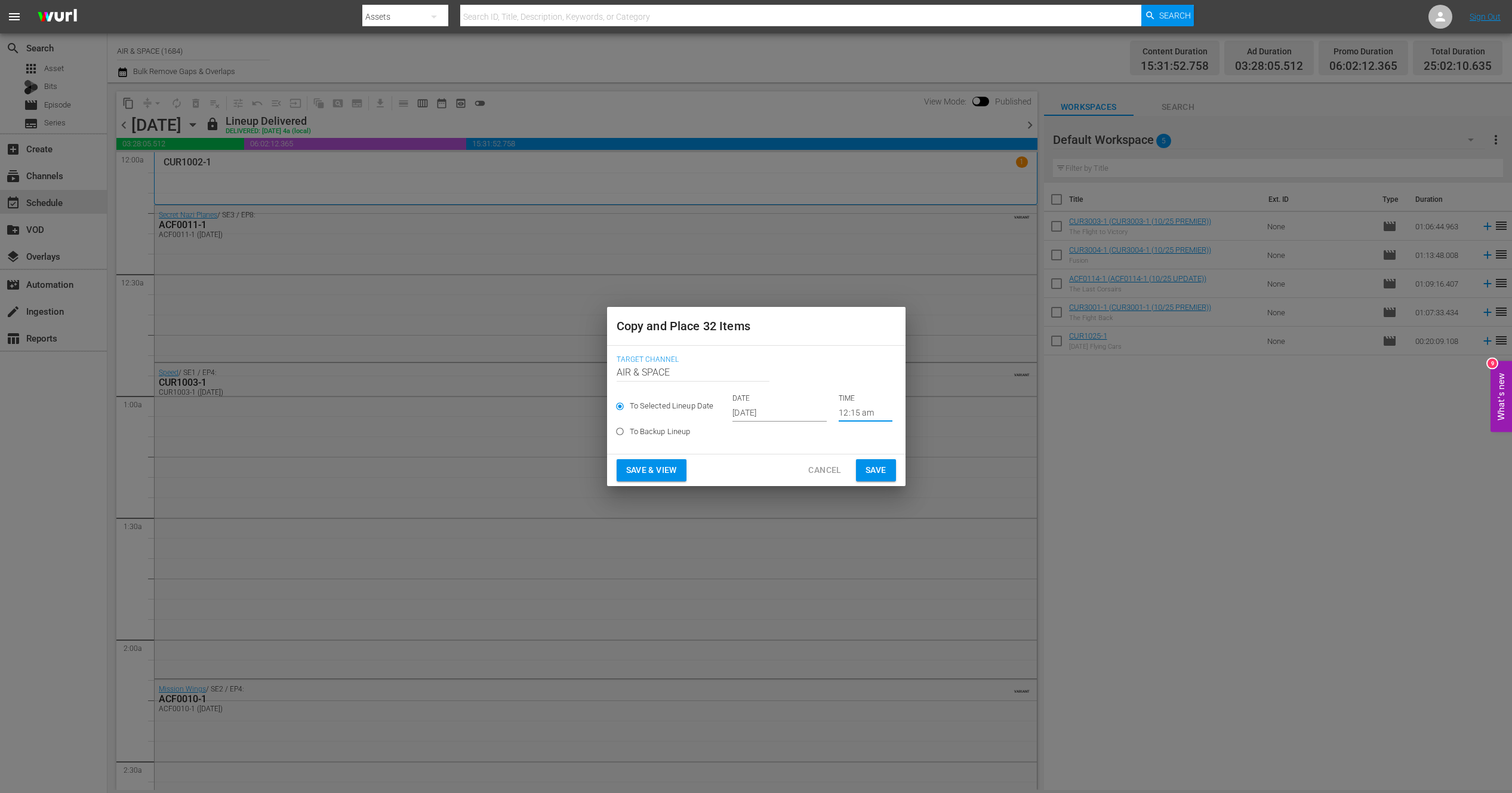
click at [755, 414] on input "[DATE]" at bounding box center [779, 413] width 95 height 18
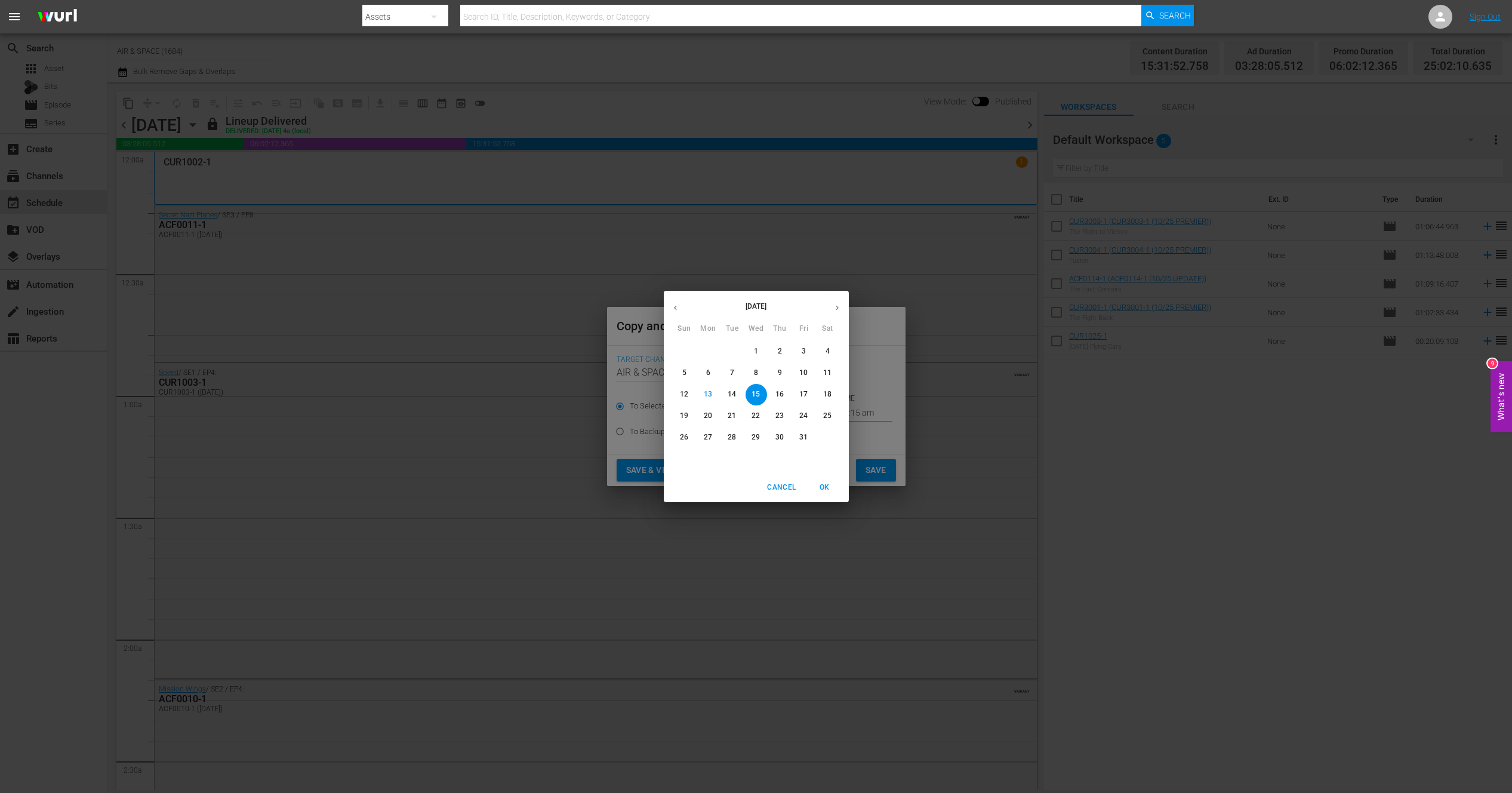
click at [707, 415] on p "20" at bounding box center [708, 416] width 8 height 11
type input "[DATE]"
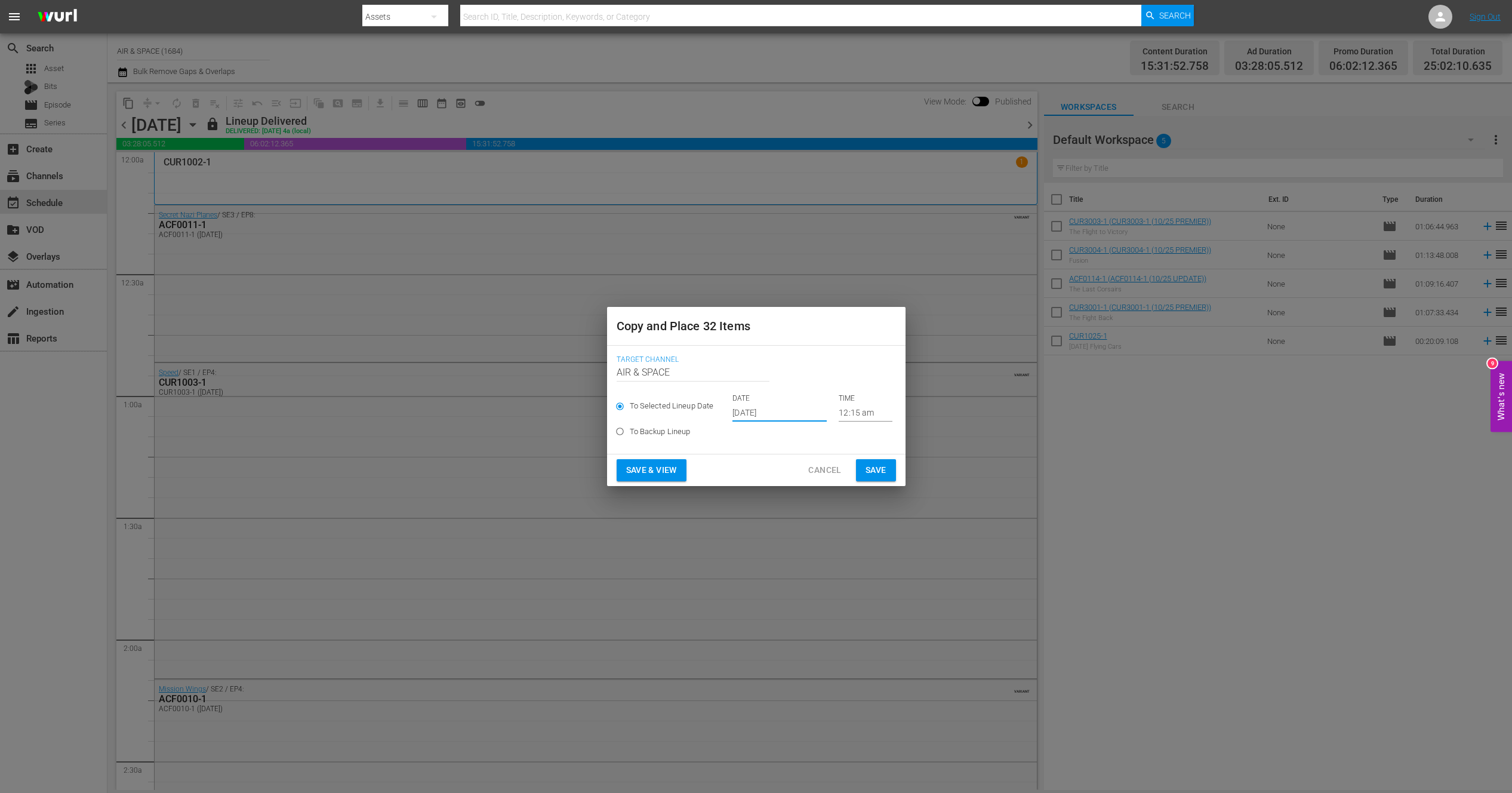
click at [877, 469] on span "Save" at bounding box center [876, 470] width 21 height 15
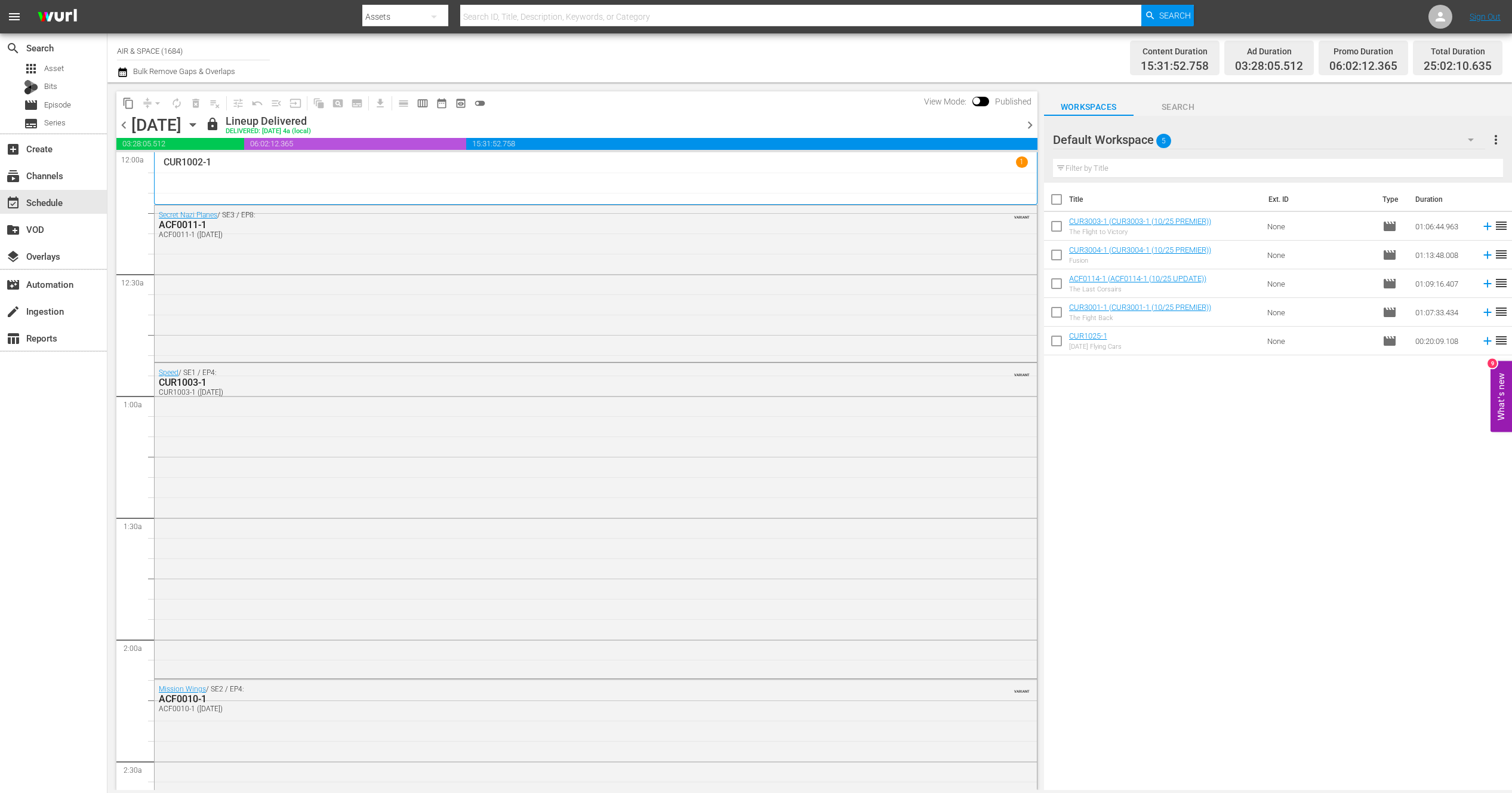
click at [199, 121] on icon "button" at bounding box center [193, 125] width 13 height 13
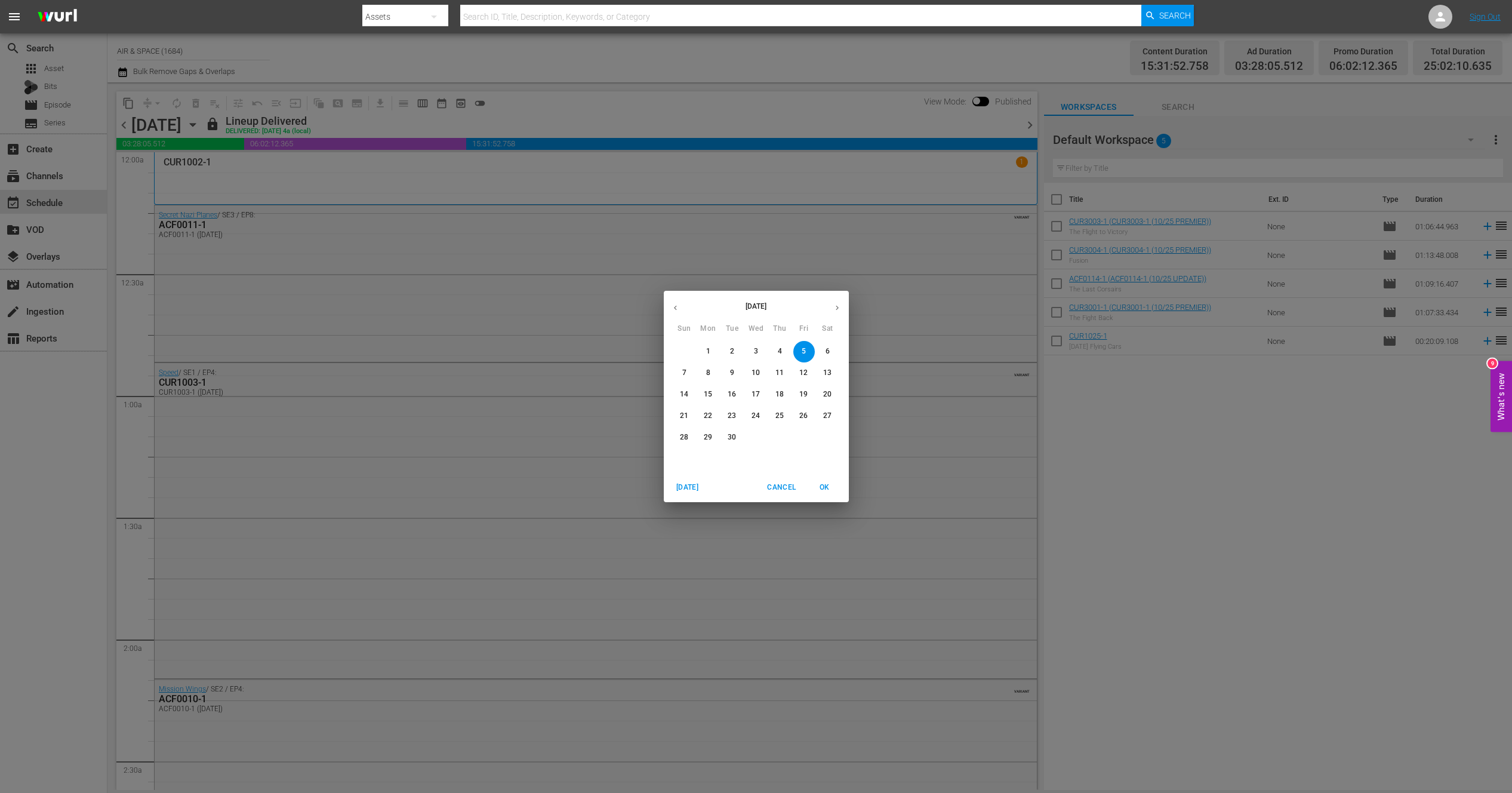
click at [836, 305] on icon "button" at bounding box center [836, 307] width 9 height 9
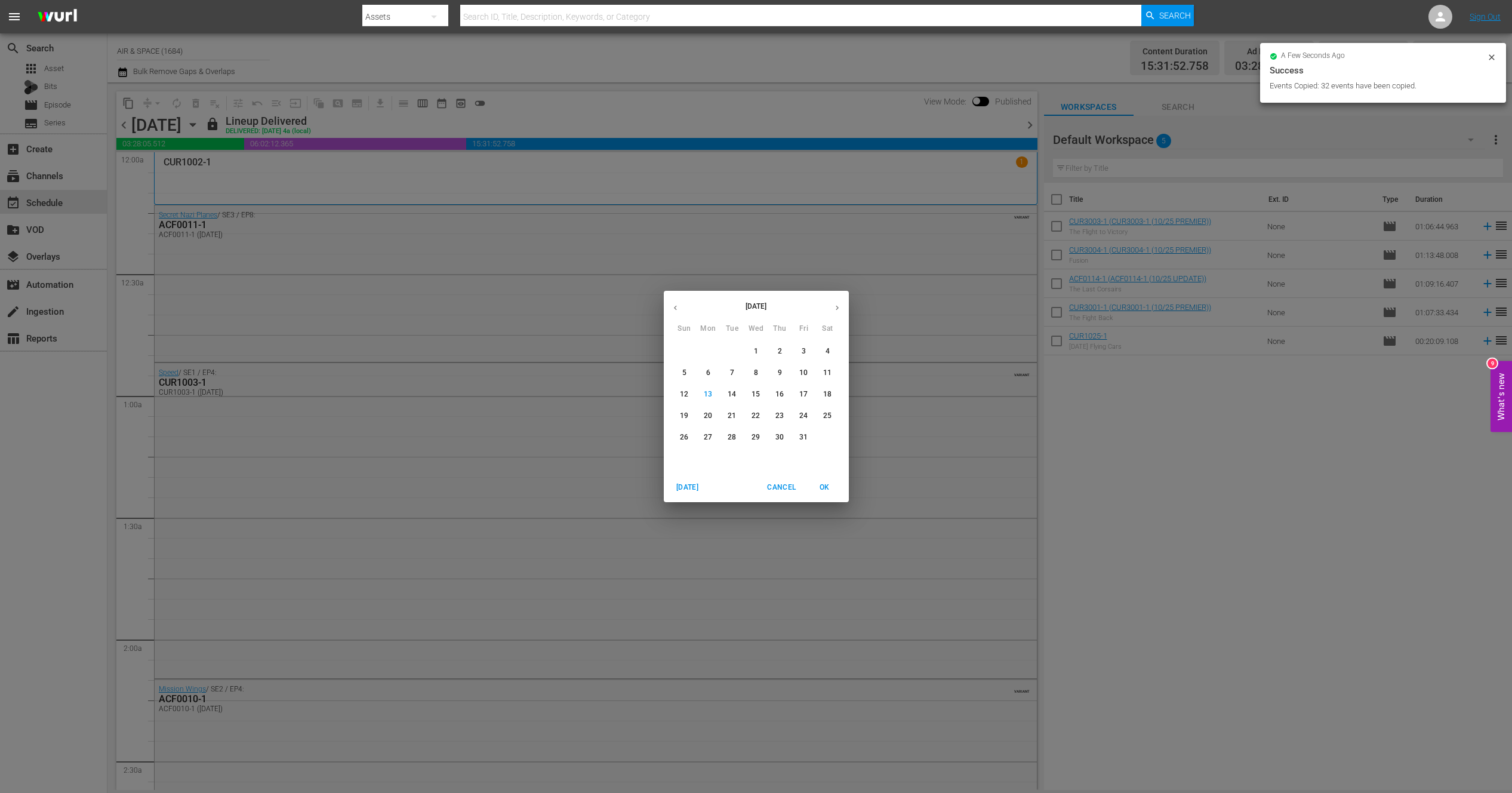
click at [706, 415] on p "20" at bounding box center [708, 416] width 8 height 11
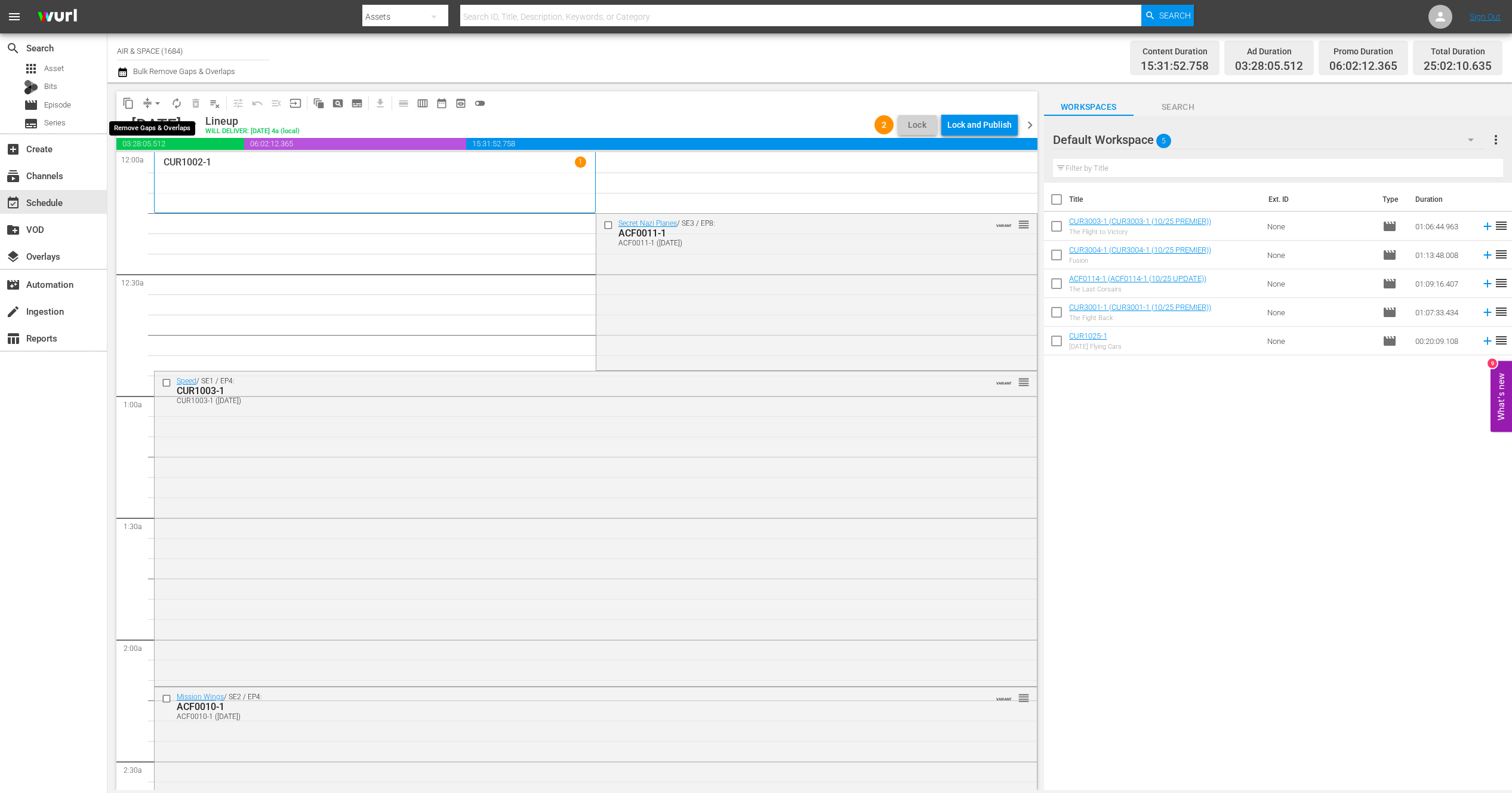
click at [159, 104] on span "arrow_drop_down" at bounding box center [157, 103] width 12 height 12
click at [163, 167] on li "Align to End of Previous Day" at bounding box center [158, 167] width 125 height 19
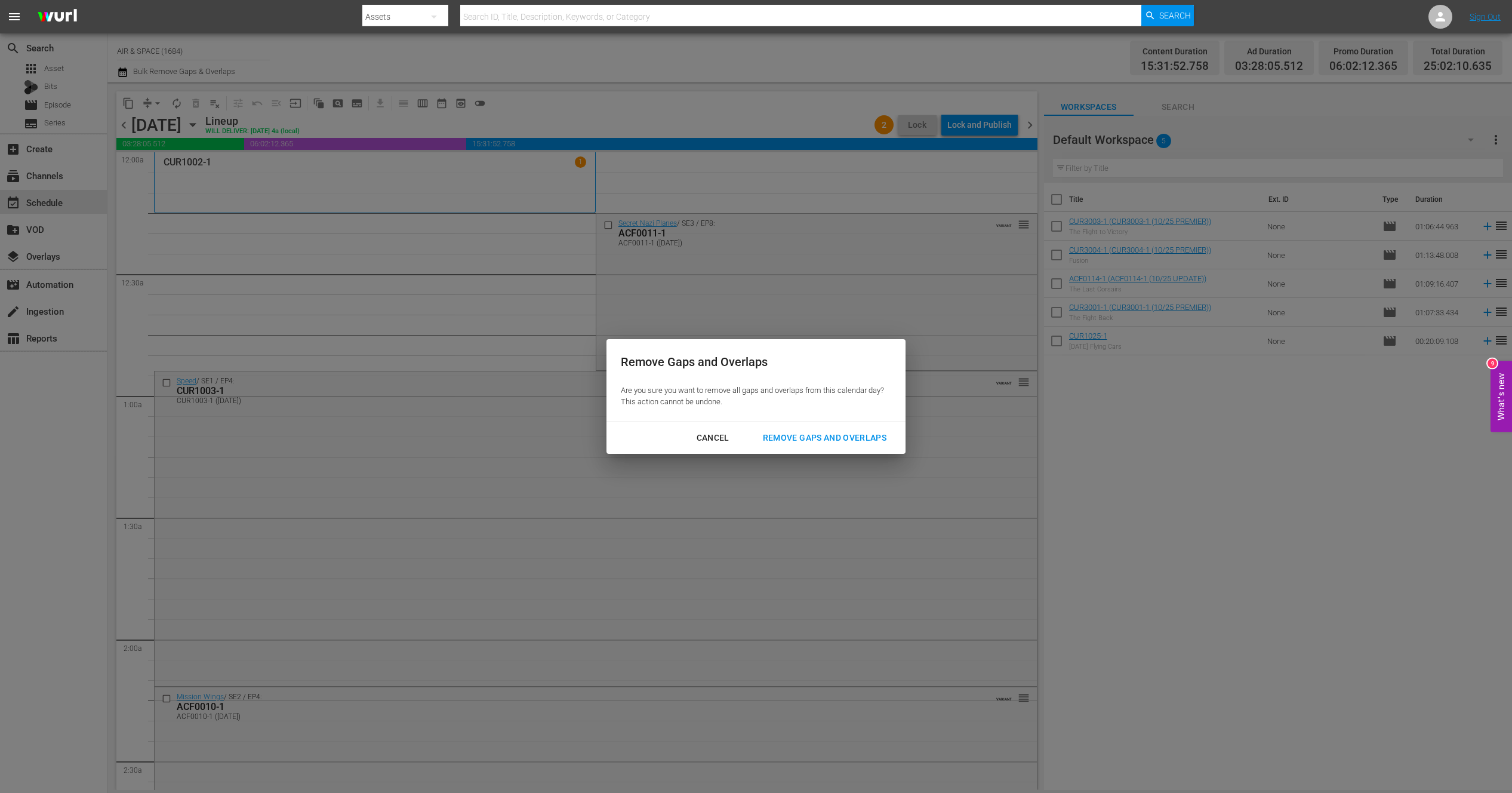
click at [809, 437] on div "Remove Gaps and Overlaps" at bounding box center [824, 438] width 142 height 15
